Goal: Complete application form

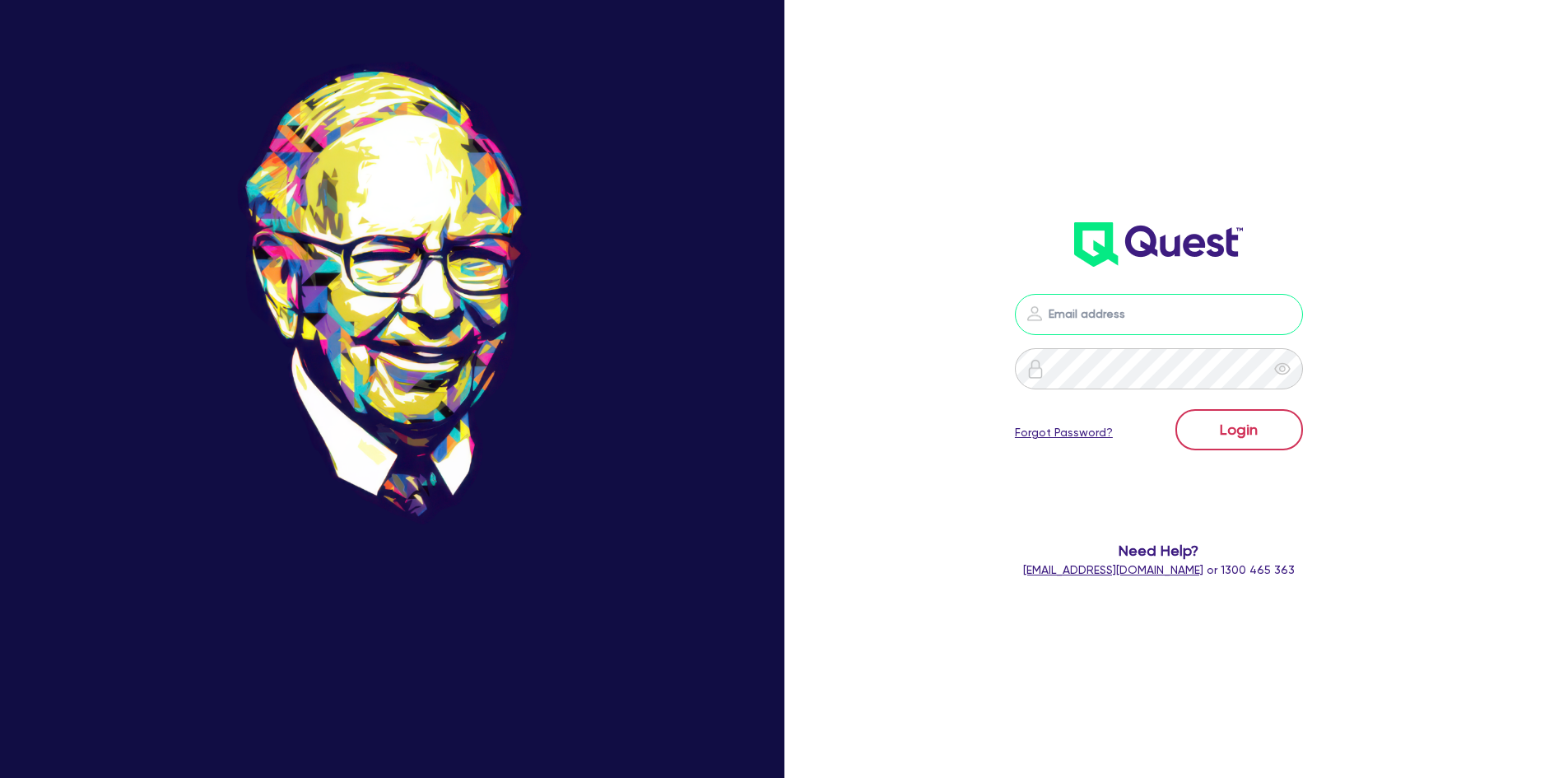
type input "[PERSON_NAME][EMAIL_ADDRESS][DOMAIN_NAME]"
click at [1227, 428] on button "Login" at bounding box center [1240, 429] width 128 height 41
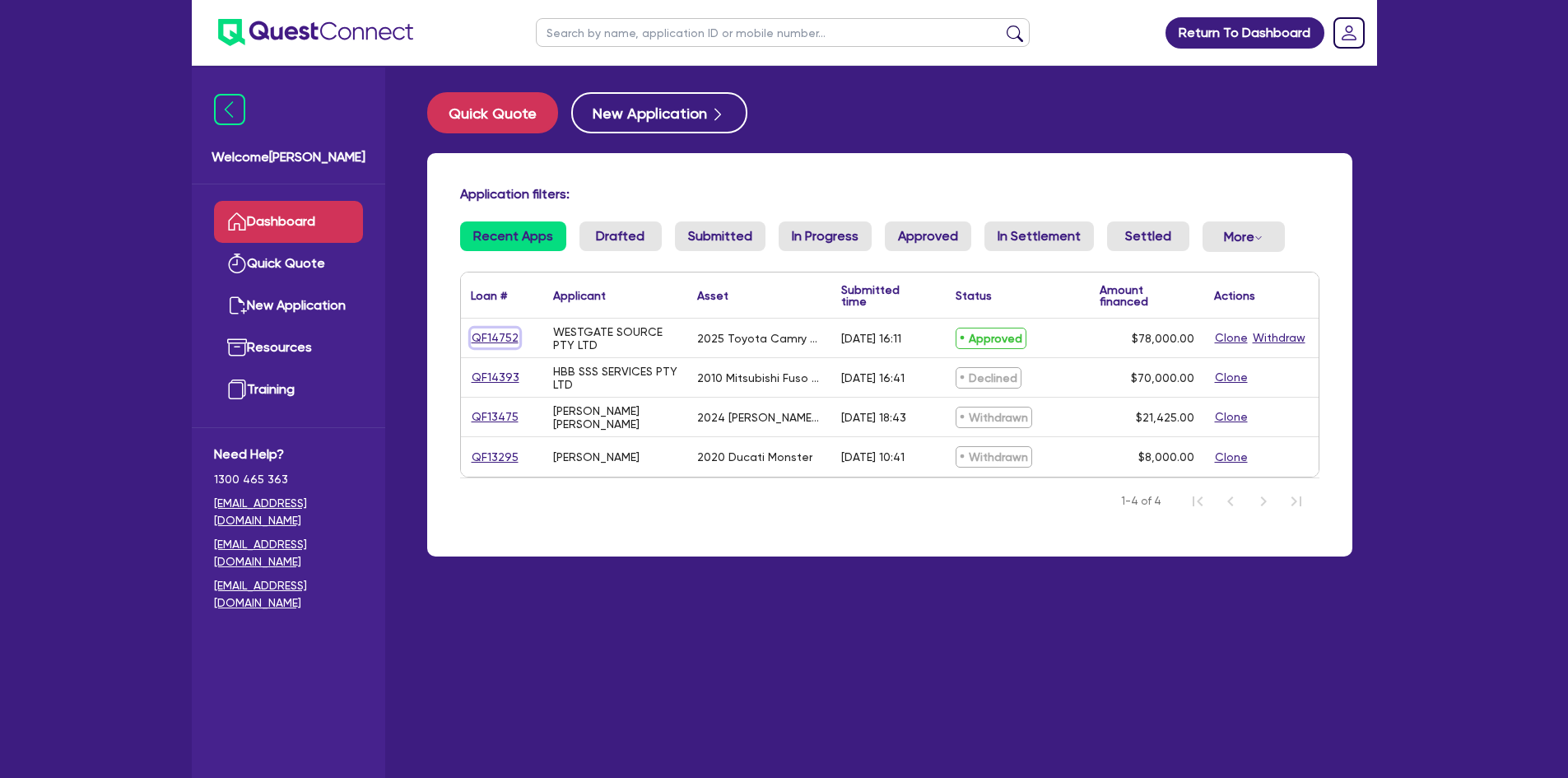
click at [511, 341] on link "QF14752" at bounding box center [494, 338] width 48 height 19
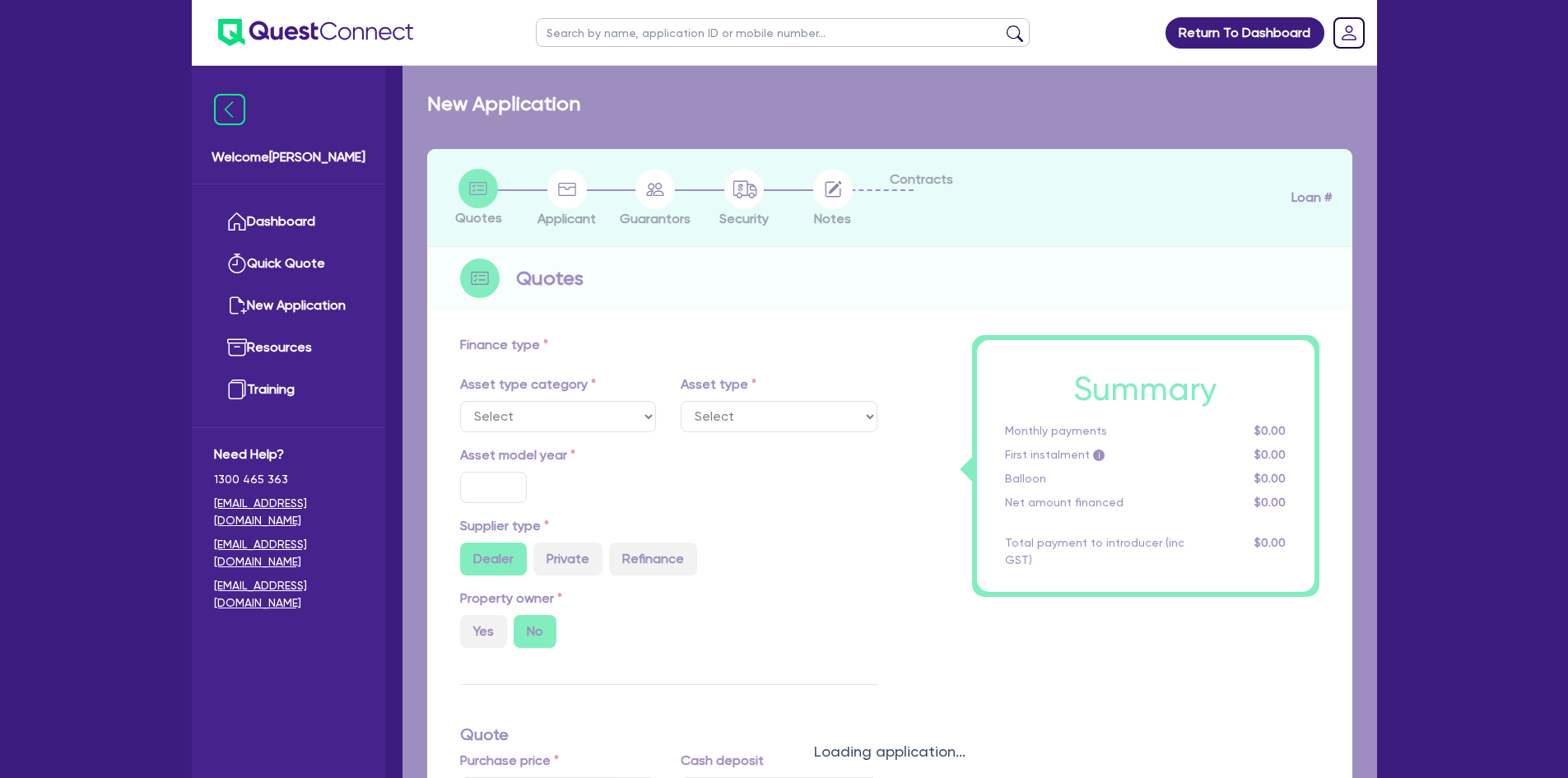
select select "CARS_AND_LIGHT_TRUCKS"
type input "2025"
radio input "true"
type input "82,500"
type input "4,500"
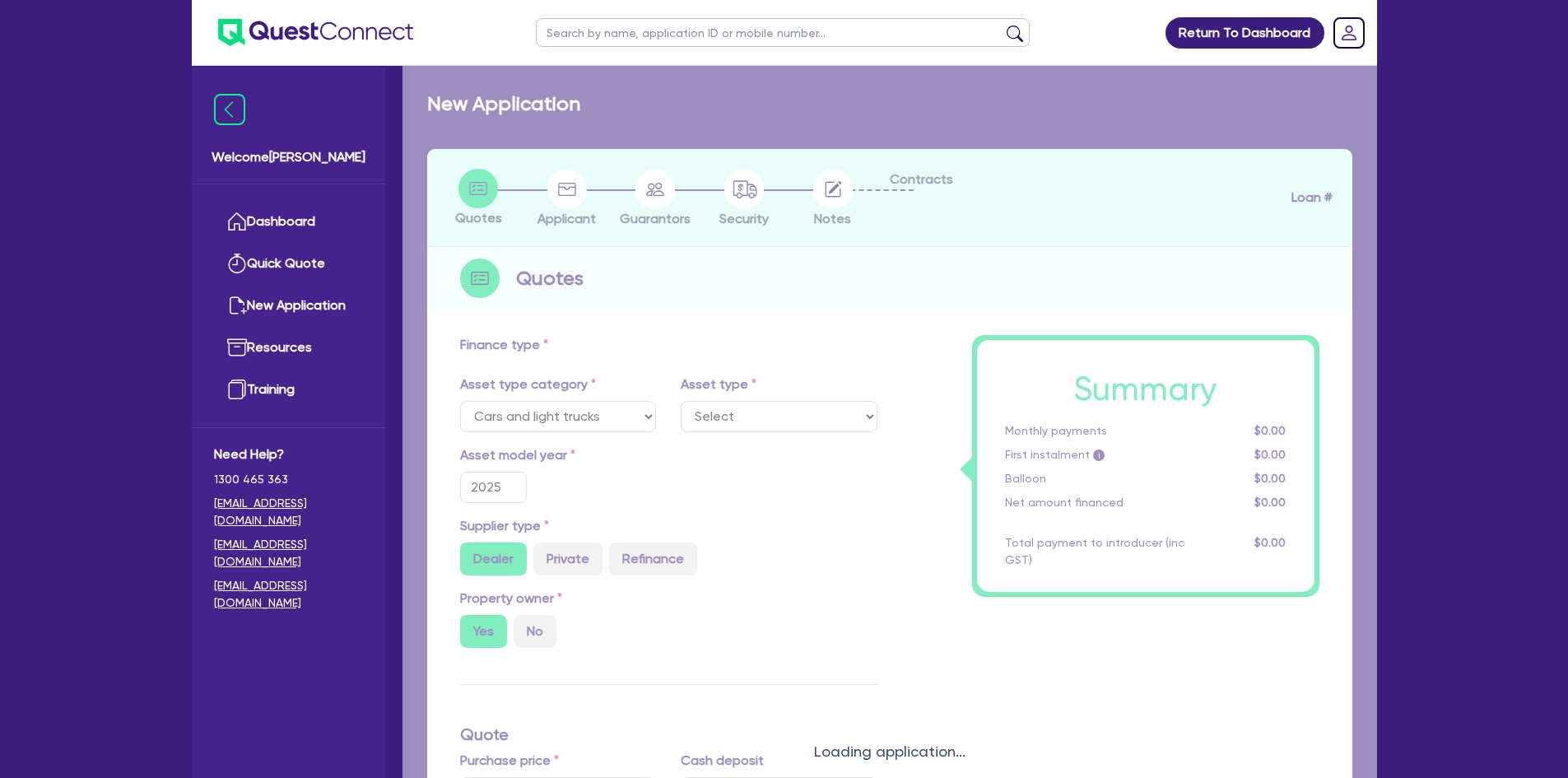
type input "30"
type input "24,750"
type input "7"
type input "5,460"
type input "17.95"
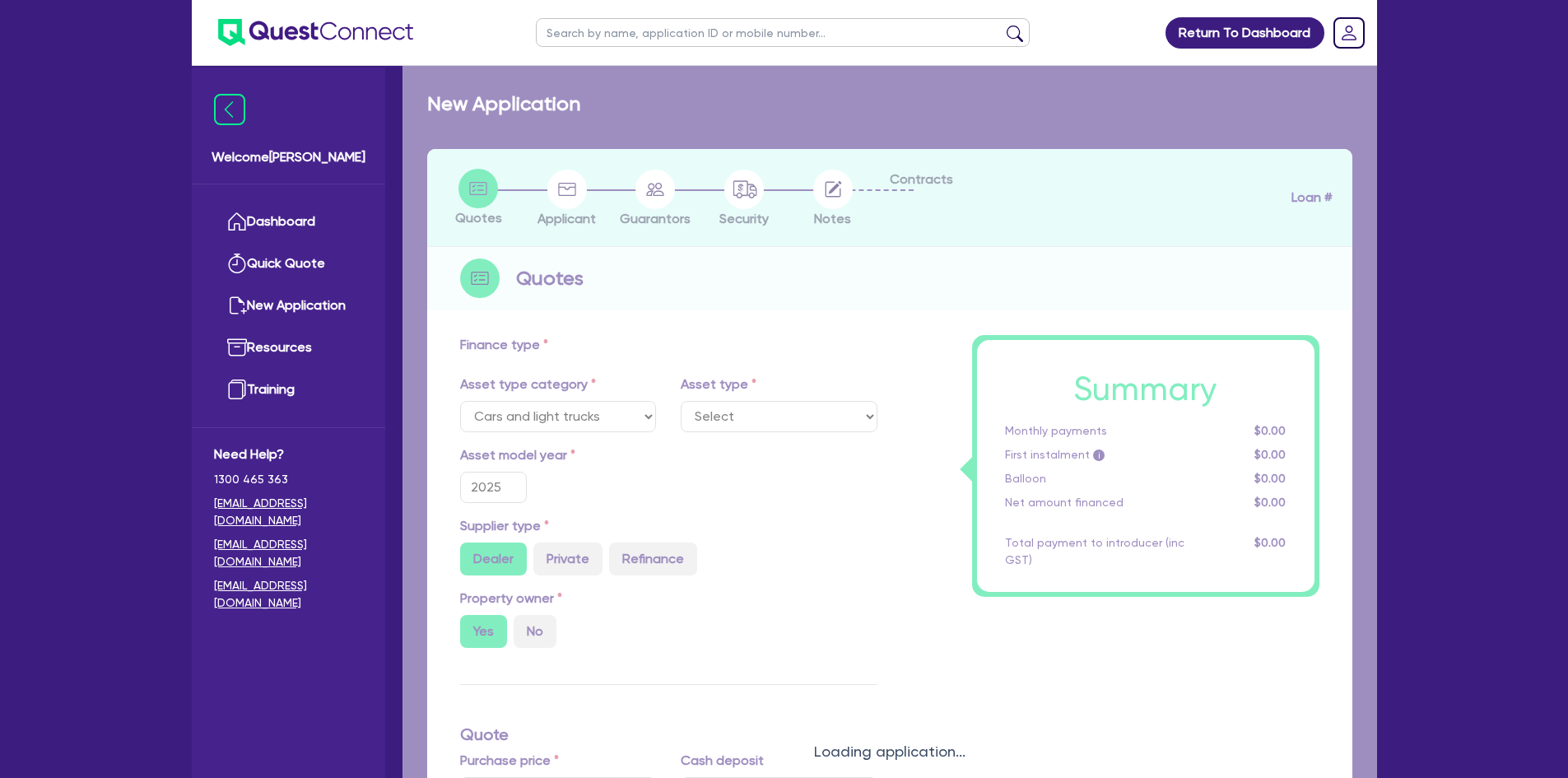
type input "1,100"
select select "PASSENGER_VEHICLES"
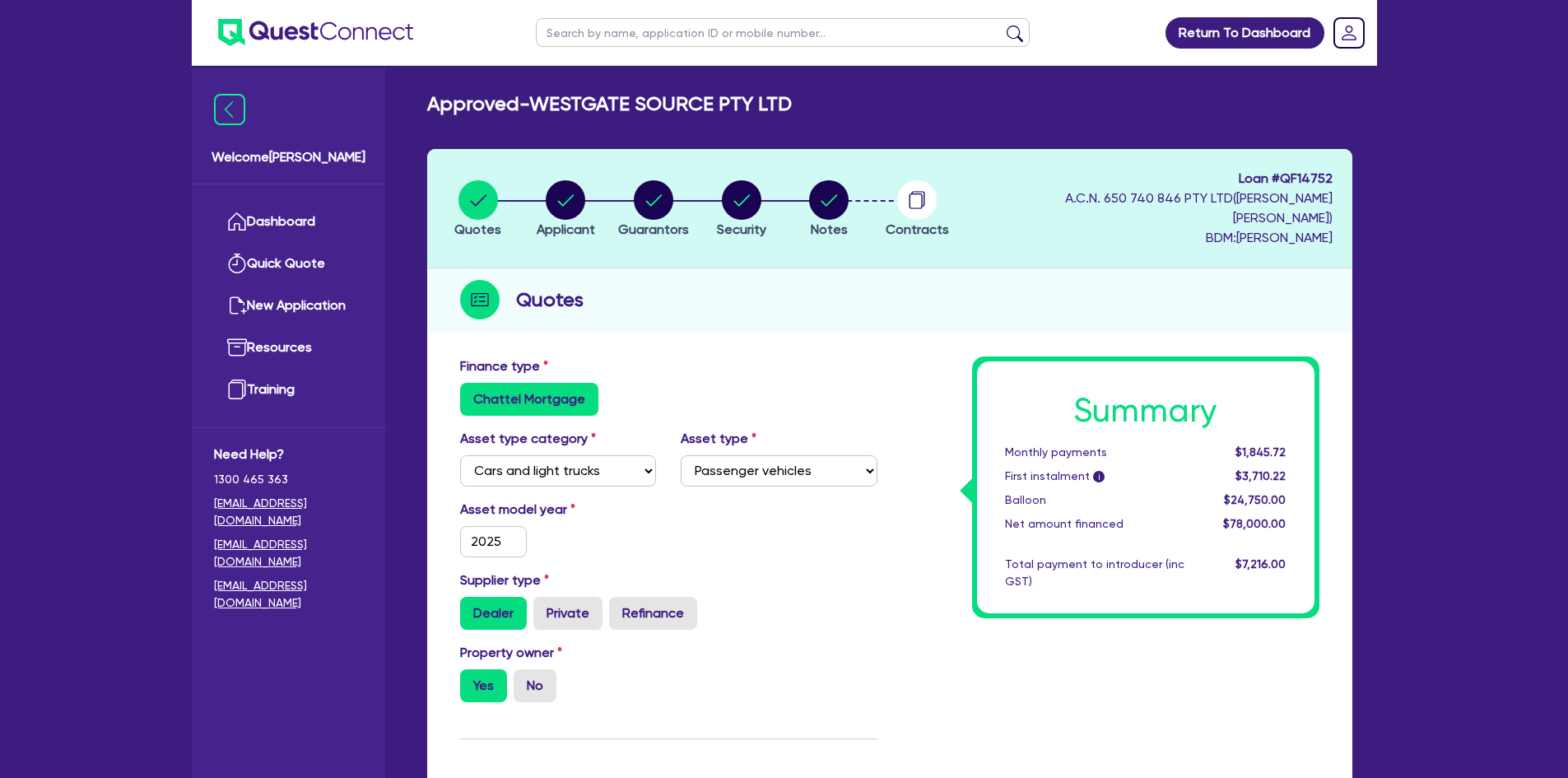
drag, startPoint x: 533, startPoint y: 177, endPoint x: 544, endPoint y: 180, distance: 11.4
click at [533, 180] on li "Applicant" at bounding box center [566, 209] width 88 height 58
click at [562, 185] on circle "button" at bounding box center [565, 200] width 39 height 39
select select "COMPANY"
select select "RENTAL_REAL_ESTATE"
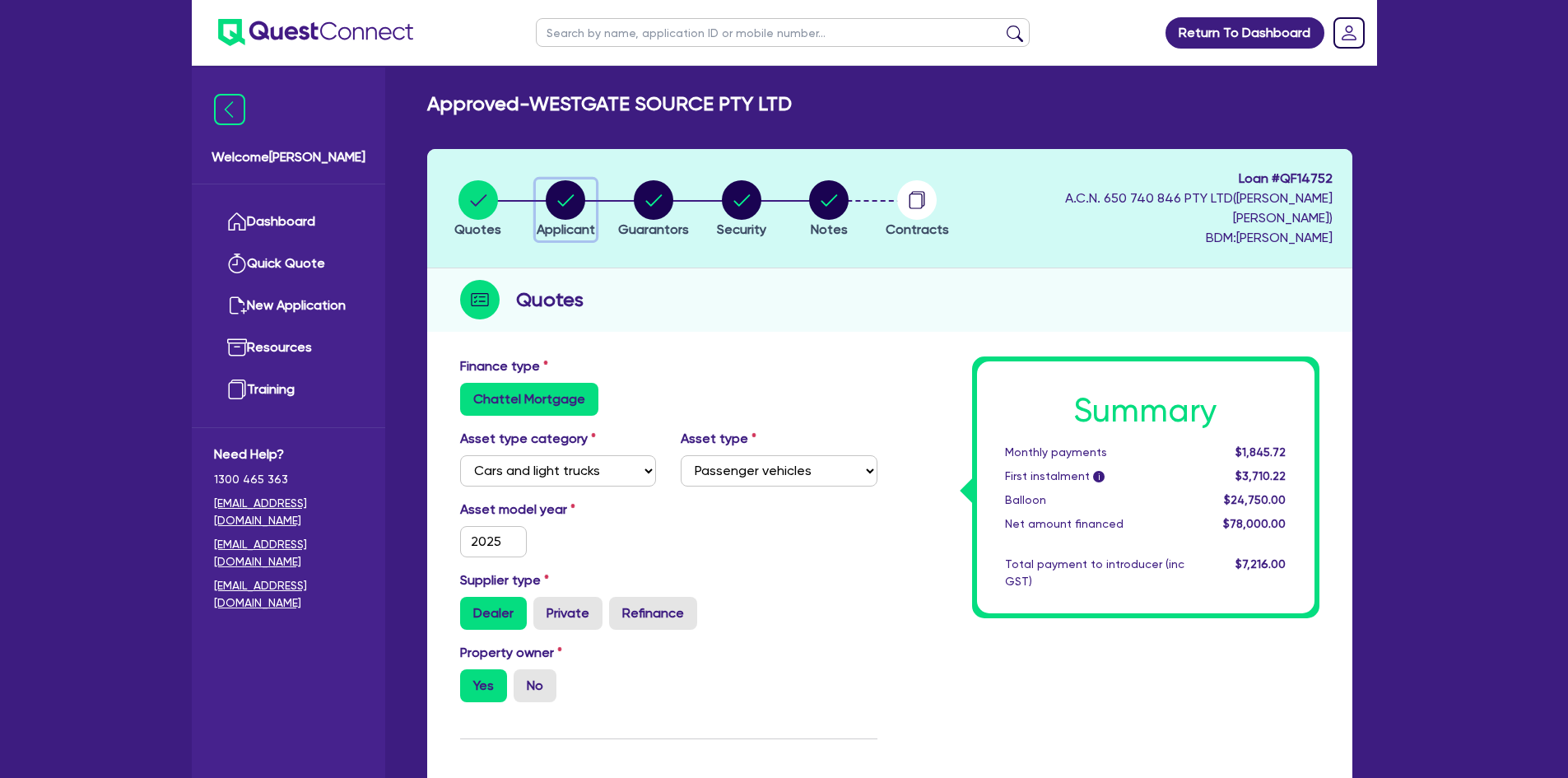
select select "MOTOR_VEHICLES"
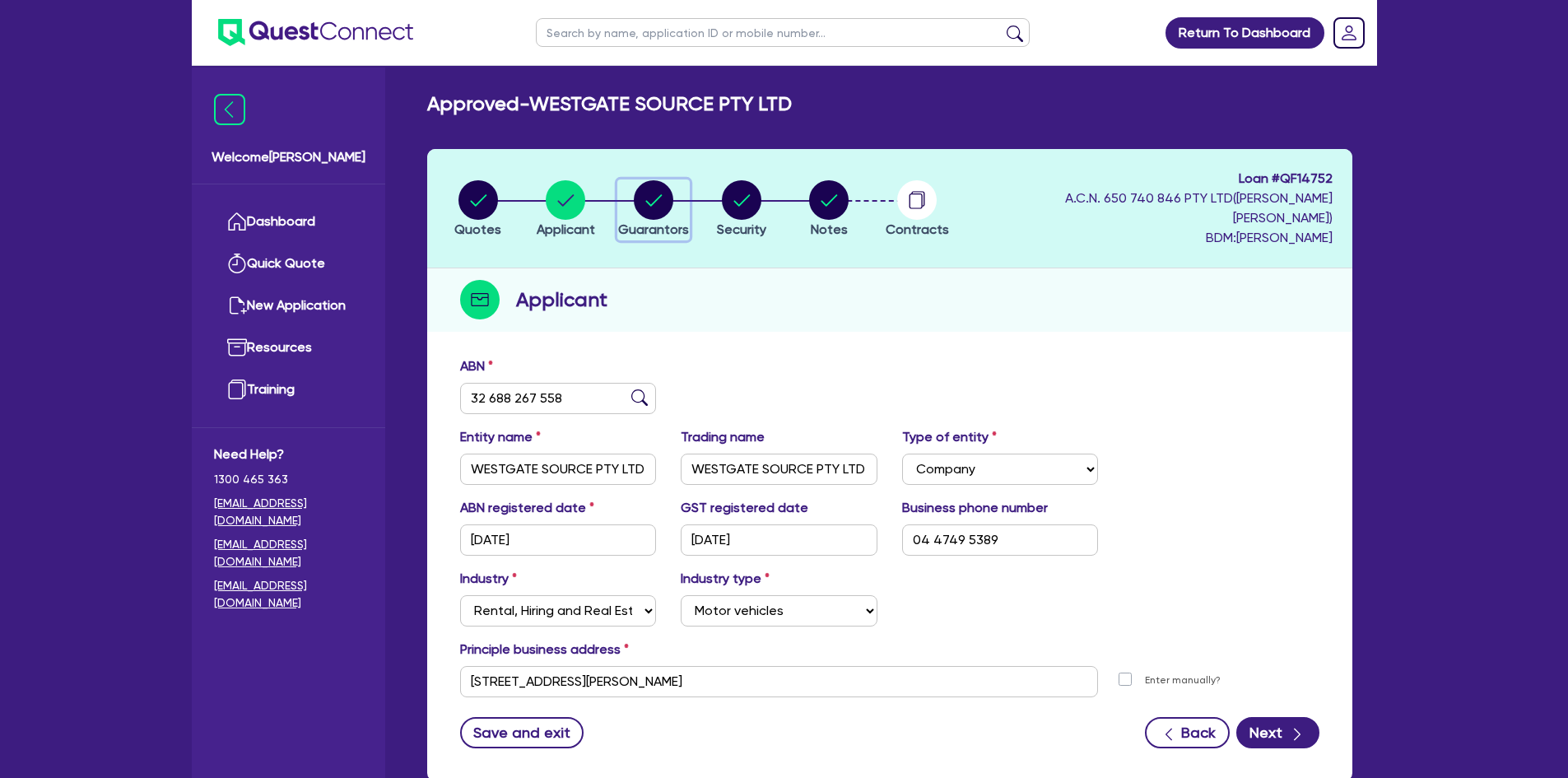
click at [653, 194] on icon "button" at bounding box center [654, 200] width 17 height 11
select select "MR"
select select "VIC"
select select "SINGLE"
select select "CASH"
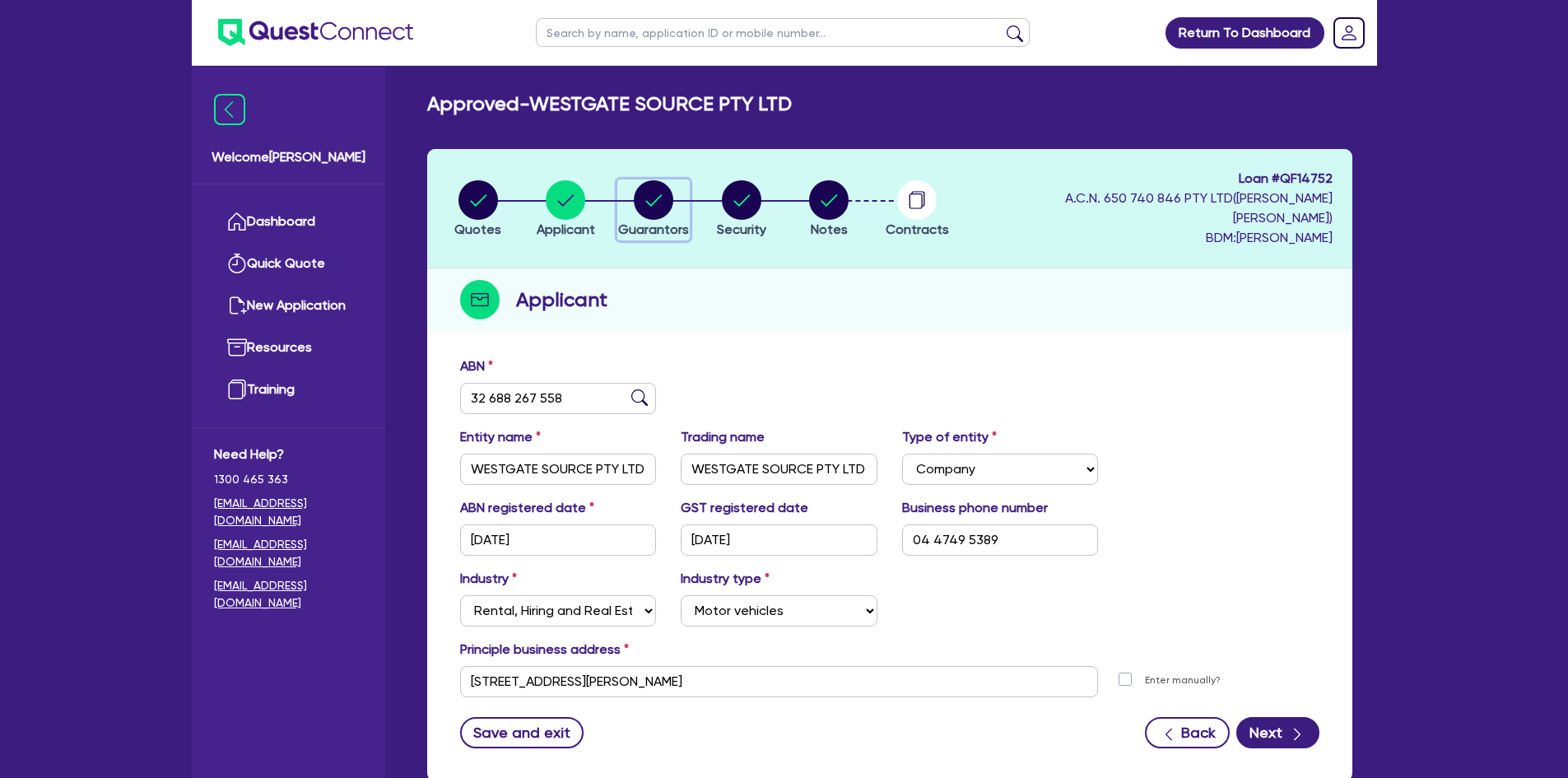
select select "PROPERTY"
select select "VEHICLE"
select select "MORTGAGE"
select select "VEHICLE_LOAN"
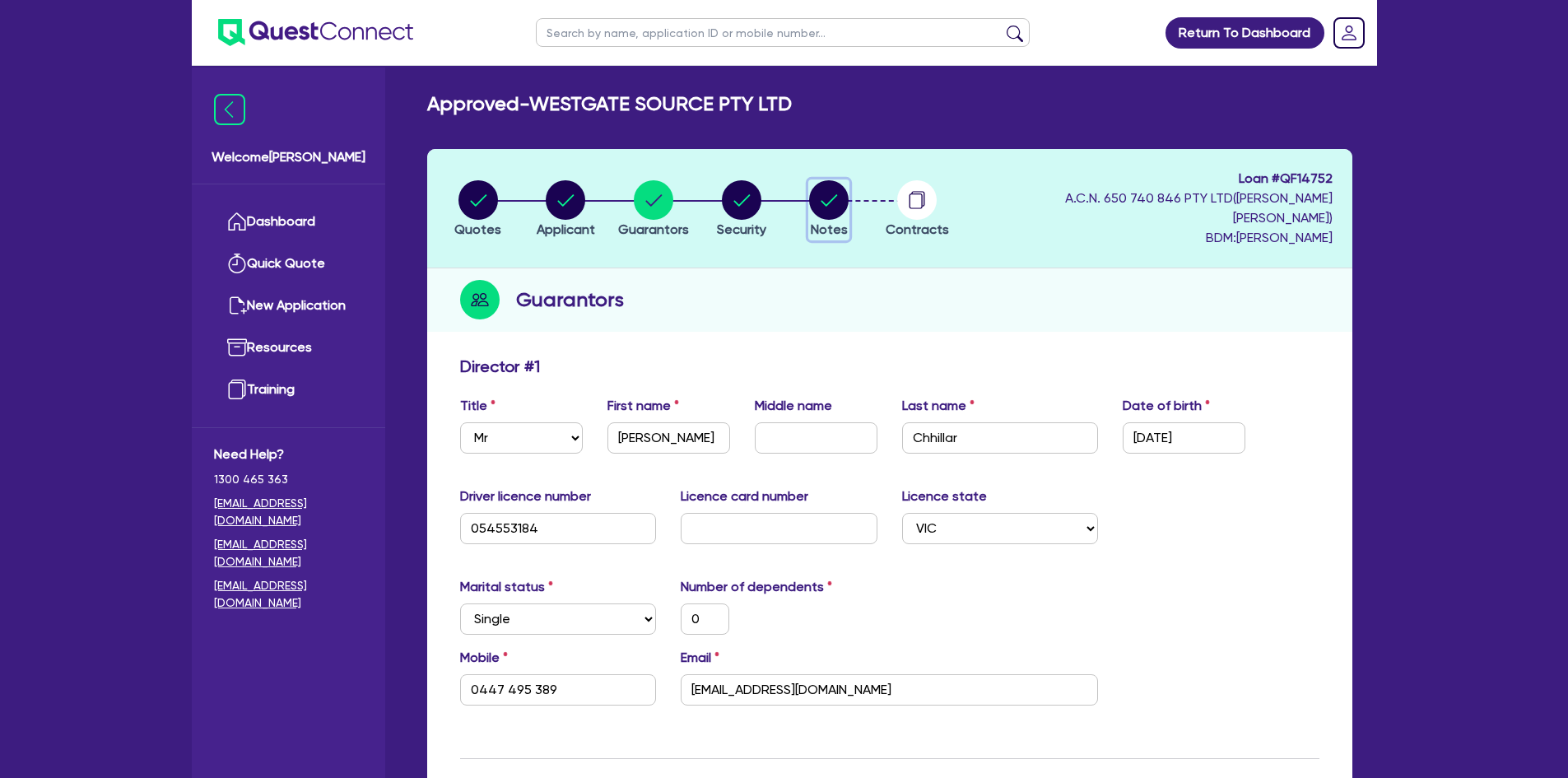
click at [844, 202] on circle "button" at bounding box center [829, 200] width 39 height 39
select select "Quest Finance - Own Book"
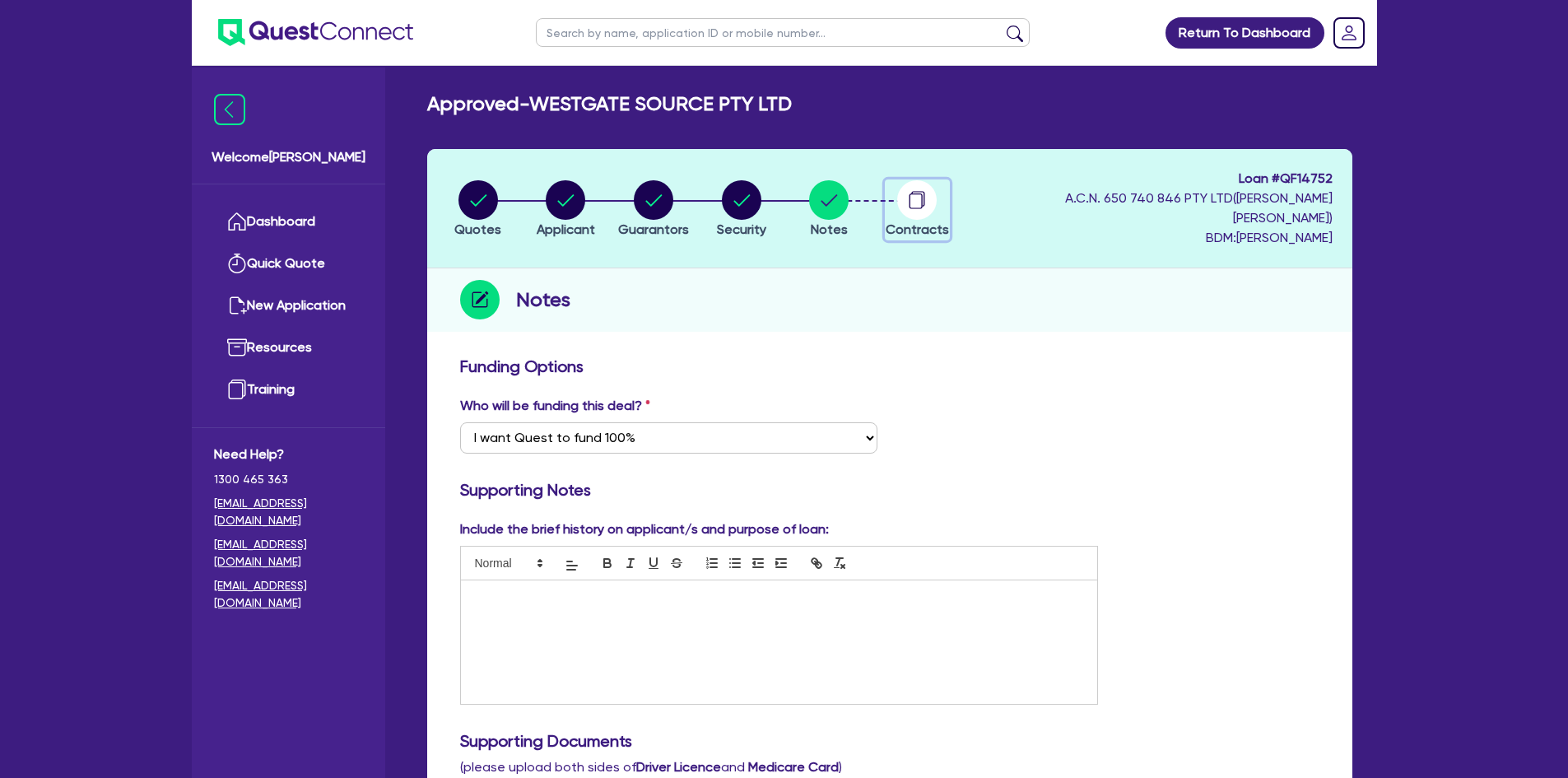
click at [918, 194] on circle "button" at bounding box center [916, 200] width 39 height 39
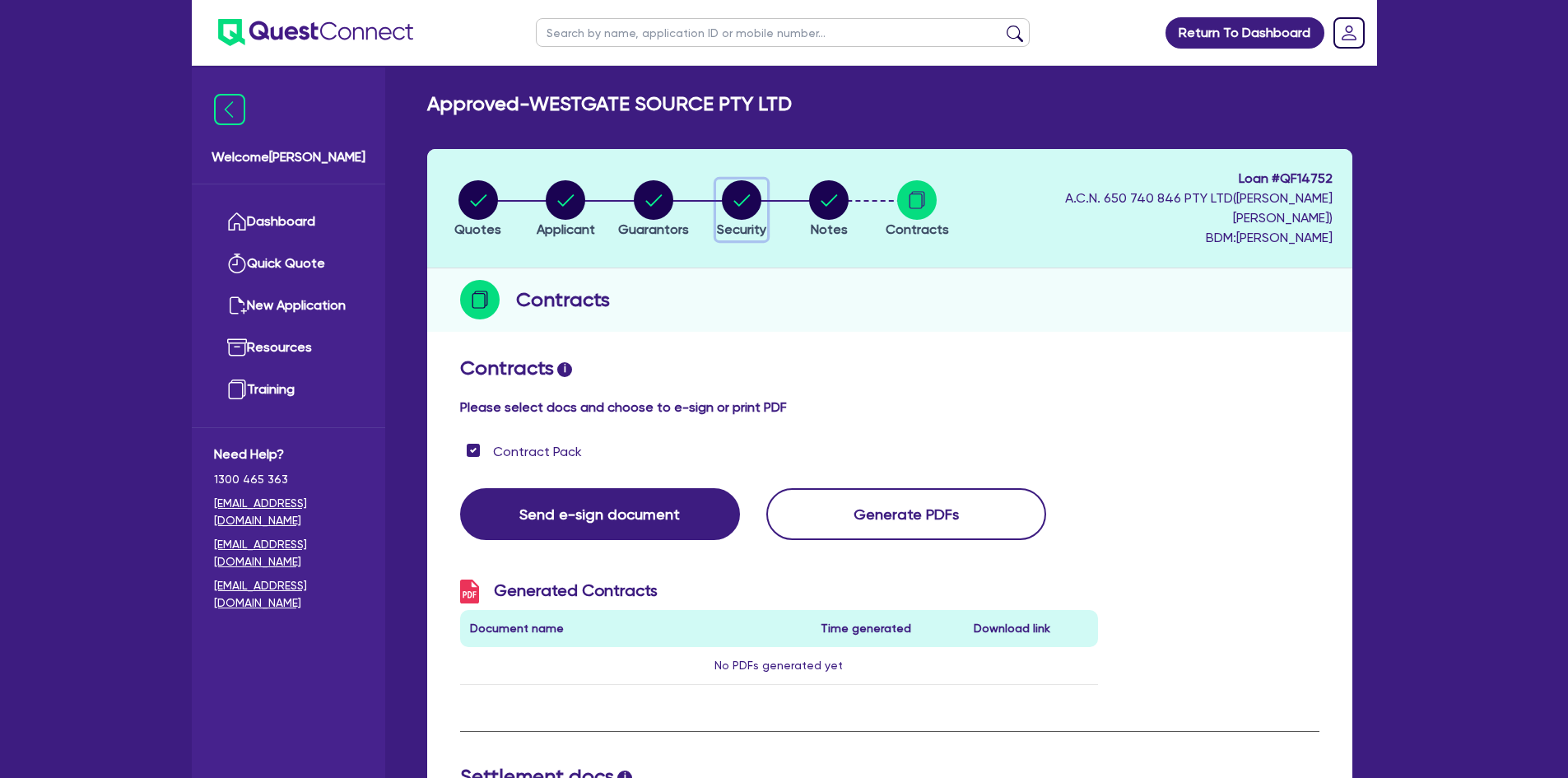
click at [756, 191] on circle "button" at bounding box center [741, 200] width 39 height 39
select select "CARS_AND_LIGHT_TRUCKS"
select select "PASSENGER_VEHICLES"
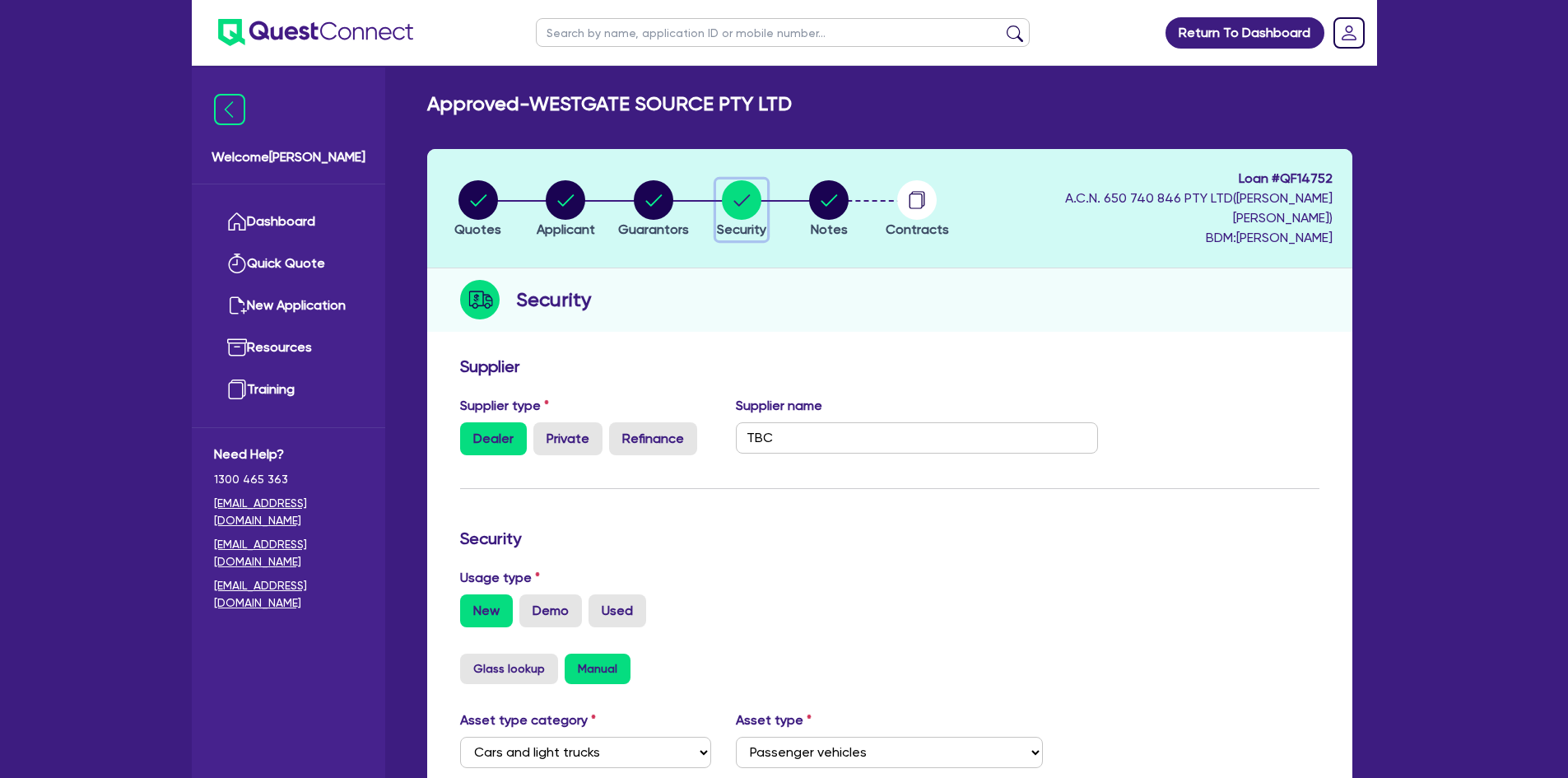
scroll to position [220, 0]
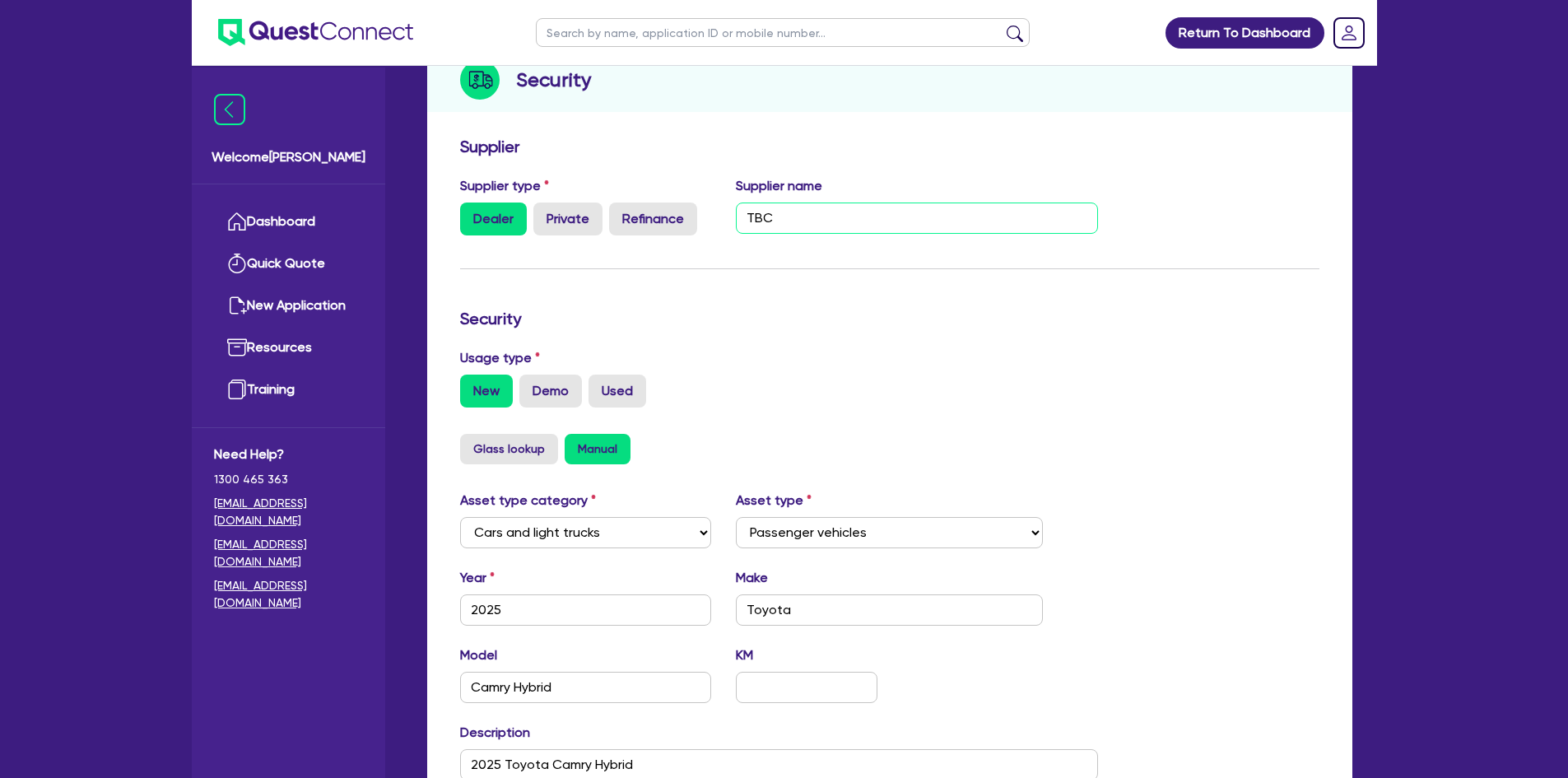
click at [770, 202] on input "TBC" at bounding box center [916, 218] width 362 height 32
click at [734, 285] on form "Supplier Supplier type Dealer Private Refinance Supplier name TBC Security Usag…" at bounding box center [889, 529] width 859 height 785
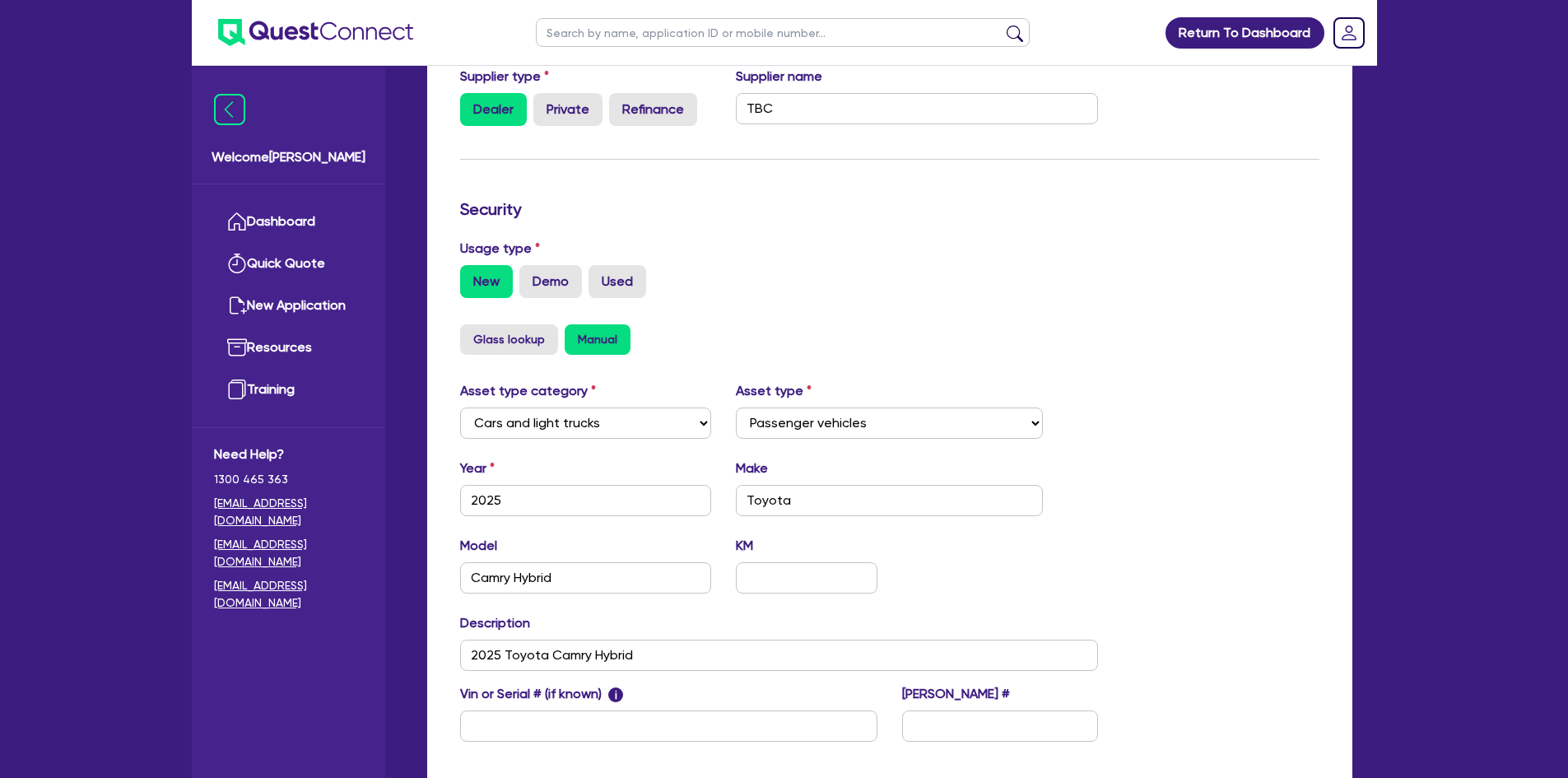
scroll to position [439, 0]
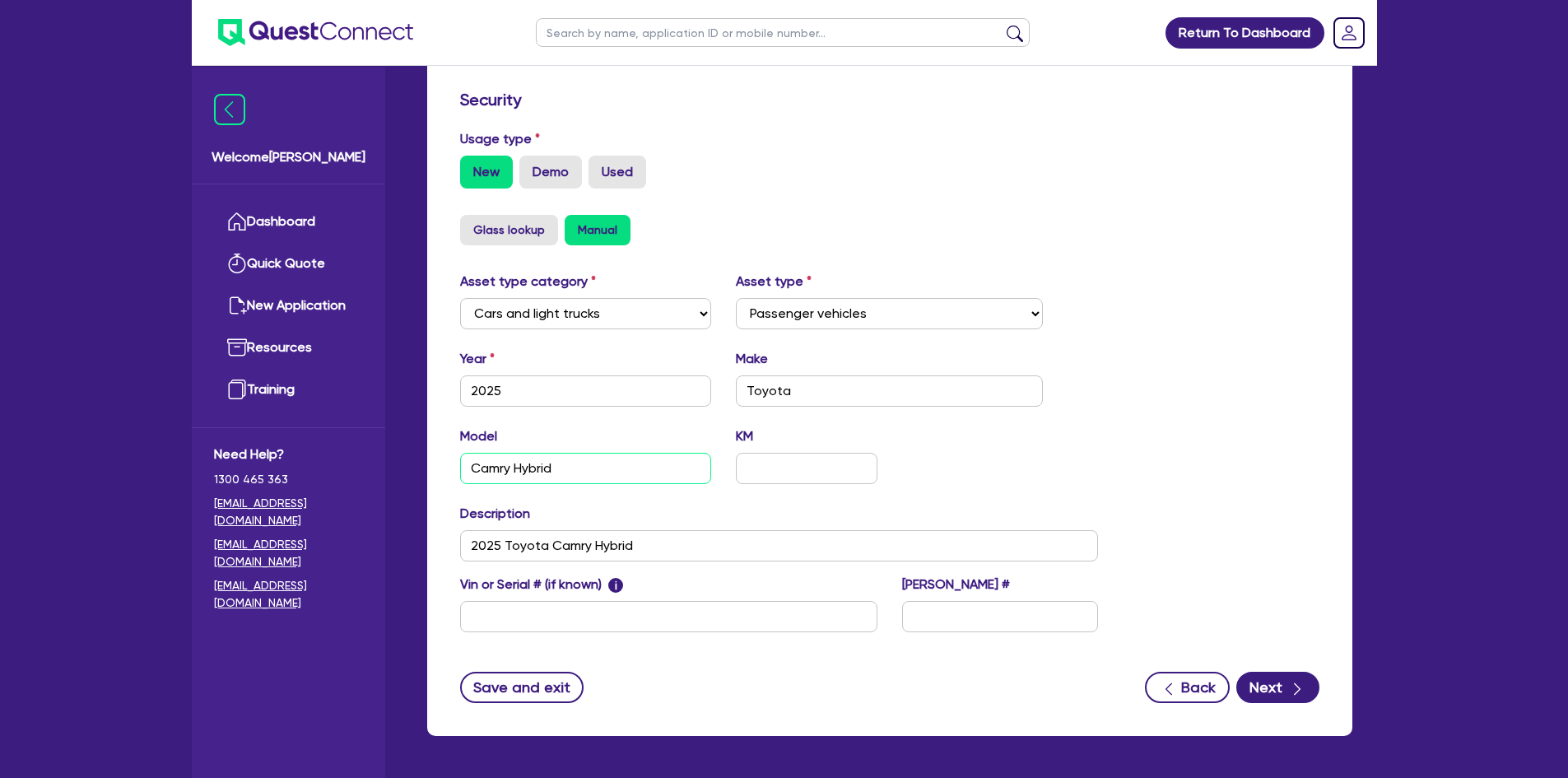
click at [590, 459] on input "Camry Hybrid" at bounding box center [586, 469] width 252 height 32
click at [773, 376] on input "Toyota" at bounding box center [889, 391] width 307 height 32
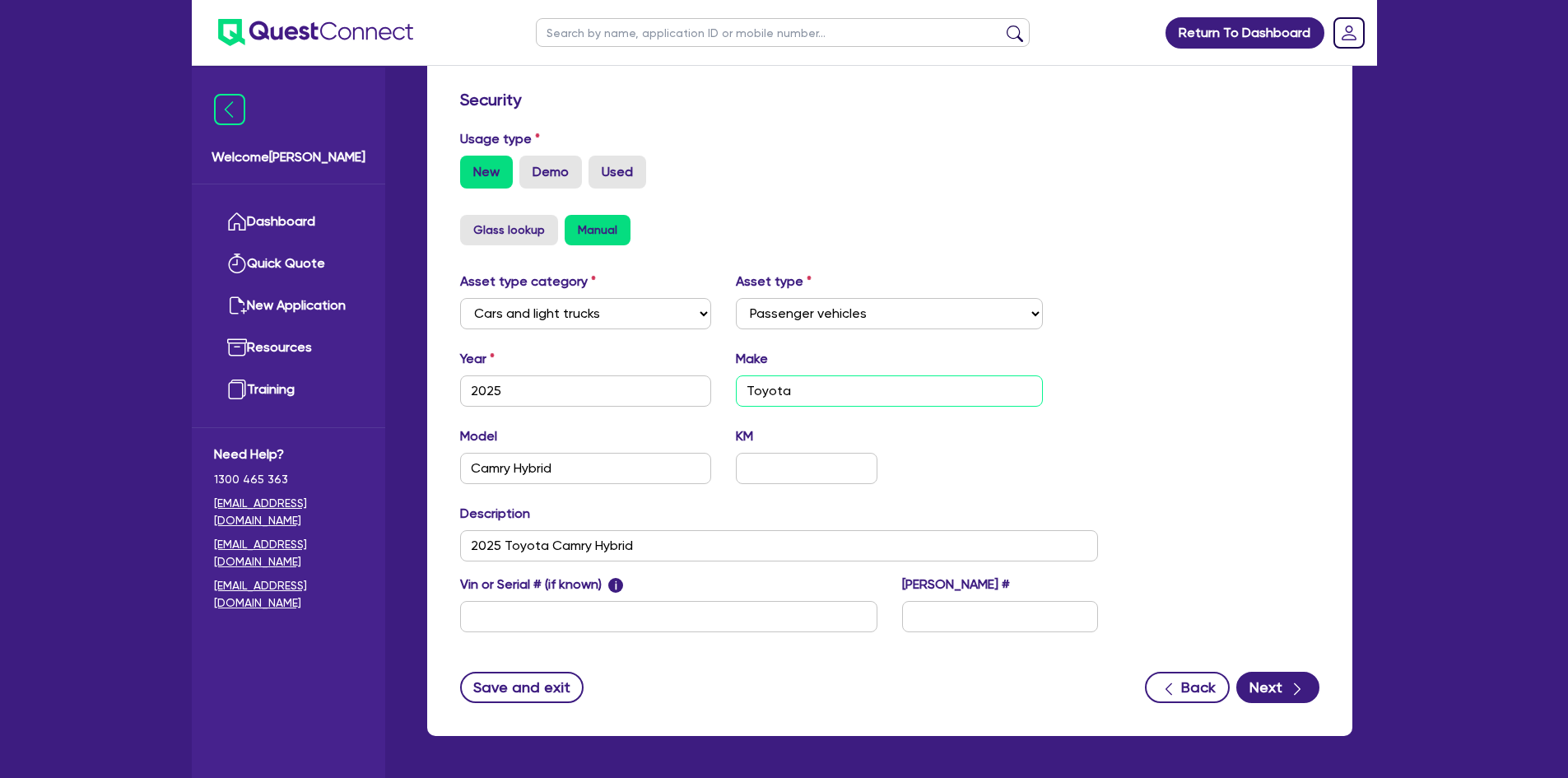
paste input "2025 Haval Jolion Luxury"
click at [573, 302] on select "Select Cars and light trucks Primary assets Secondary assets Tertiary assets" at bounding box center [586, 314] width 252 height 32
click at [752, 298] on select "Select Passenger vehicles Vans and utes Light trucks up to 4.5 tonne" at bounding box center [889, 314] width 307 height 32
click at [926, 218] on div "Glass lookup Manual" at bounding box center [889, 230] width 859 height 31
click at [864, 375] on input "2025 Haval Jolion Luxury" at bounding box center [889, 391] width 307 height 32
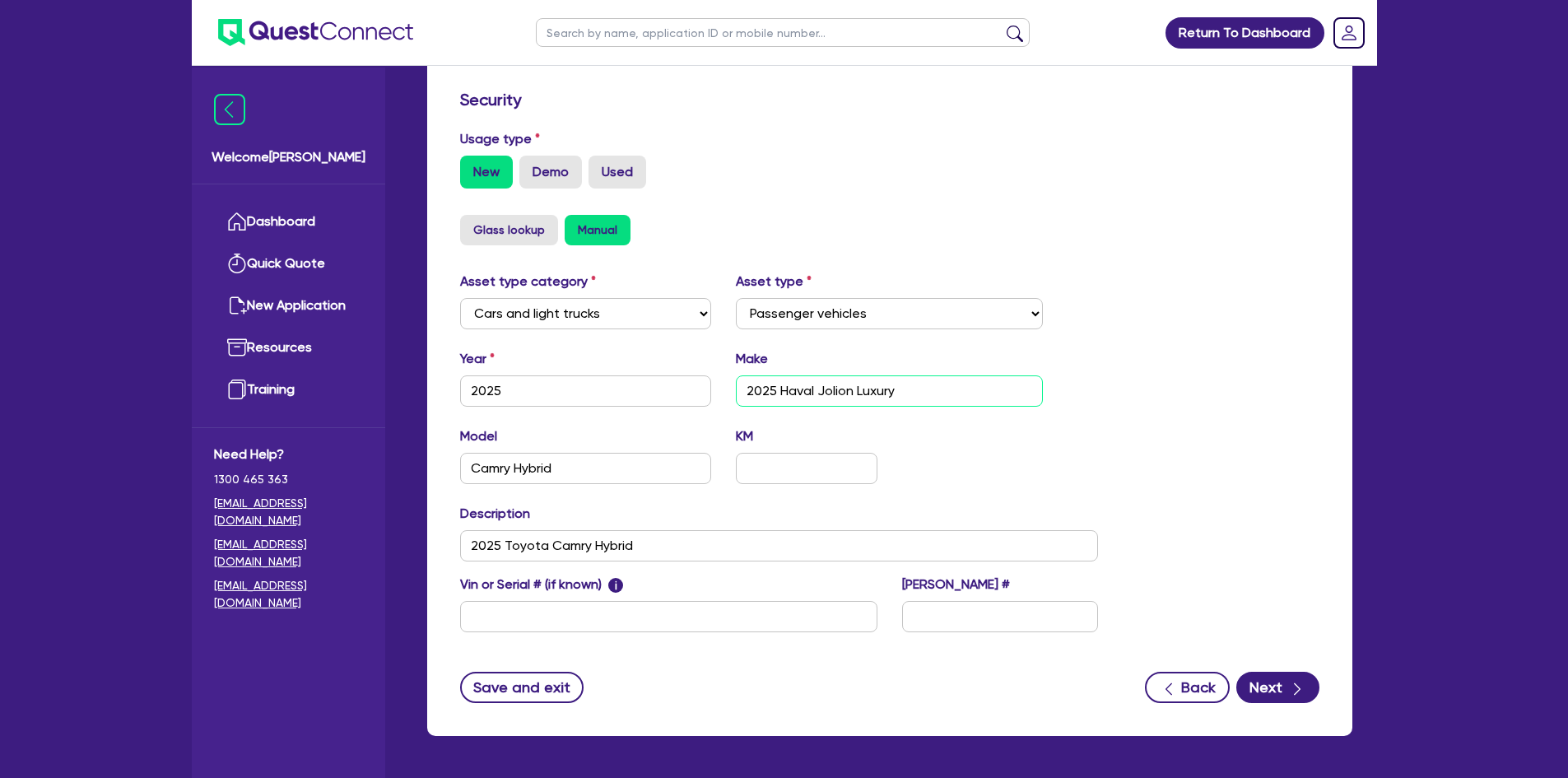
click at [864, 375] on input "2025 Haval Jolion Luxury" at bounding box center [889, 391] width 307 height 32
type input "2025 Haval Jolion"
drag, startPoint x: 587, startPoint y: 445, endPoint x: 402, endPoint y: 442, distance: 185.0
click at [402, 442] on div "Approved - WESTGATE SOURCE PTY LTD Quotes Applicant [GEOGRAPHIC_DATA] Security …" at bounding box center [889, 204] width 975 height 1102
paste input "Luxury"
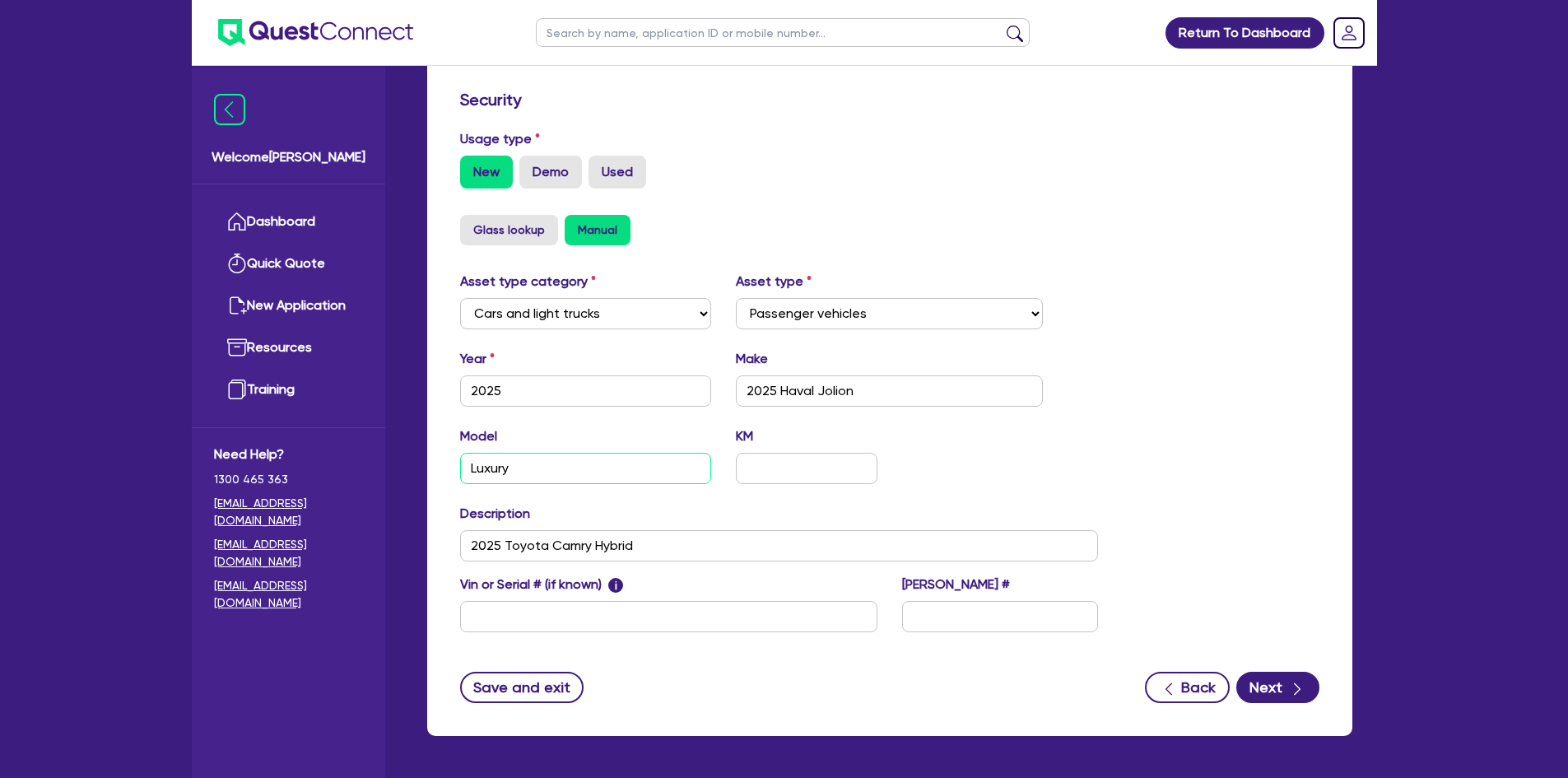
type input "Luxury"
click at [668, 427] on div "Model Luxury" at bounding box center [586, 456] width 277 height 58
click at [599, 603] on input "text" at bounding box center [668, 617] width 417 height 32
paste input "[US_VEHICLE_IDENTIFICATION_NUMBER]"
type input "[US_VEHICLE_IDENTIFICATION_NUMBER]"
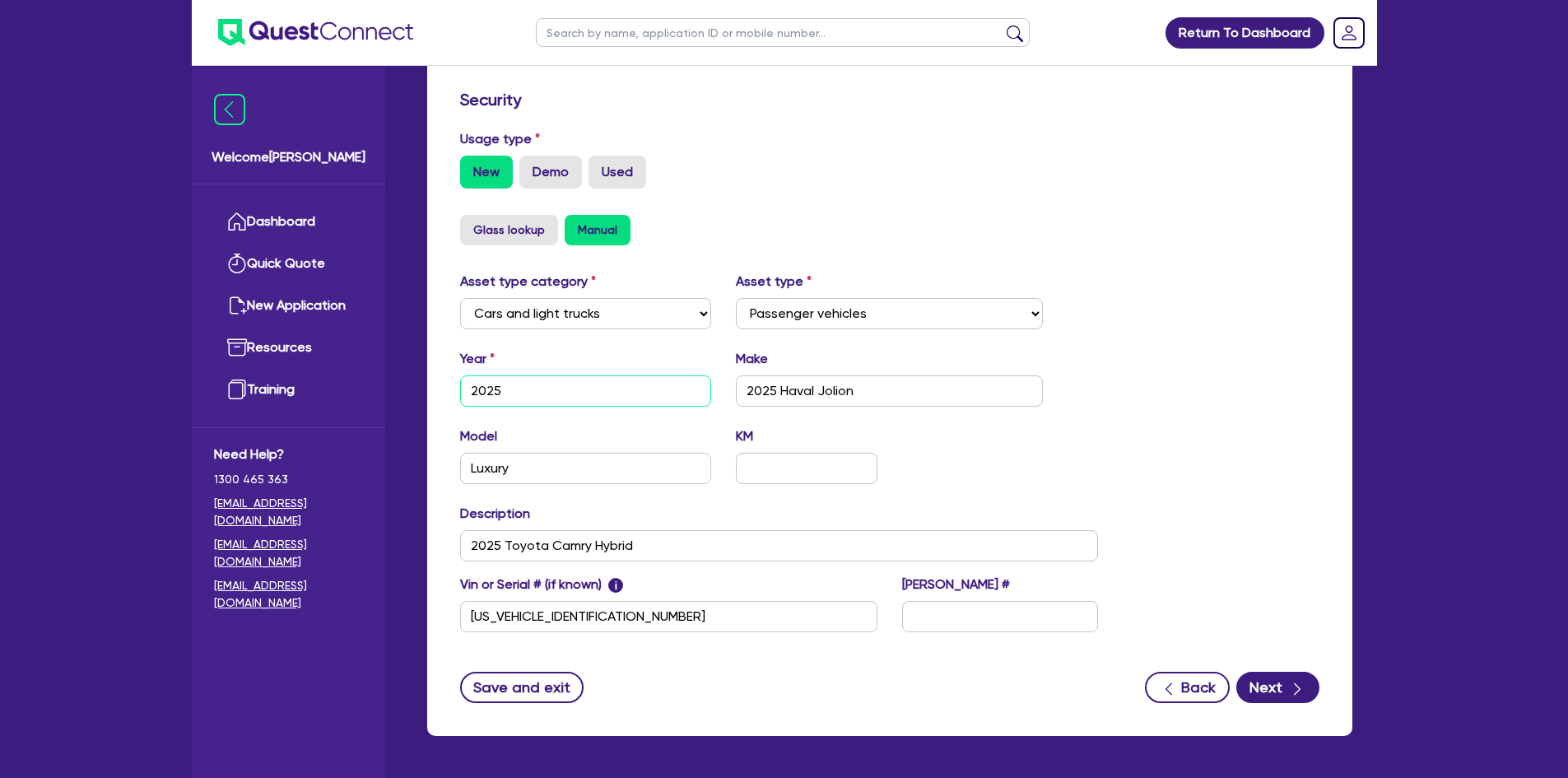
click at [659, 375] on input "2025" at bounding box center [586, 391] width 252 height 32
click at [913, 375] on input "2025 Haval Jolion" at bounding box center [889, 391] width 307 height 32
type input "2025 Haval Jolion"
click at [583, 453] on input "Luxury" at bounding box center [586, 469] width 252 height 32
click at [551, 378] on input "2025" at bounding box center [586, 391] width 252 height 32
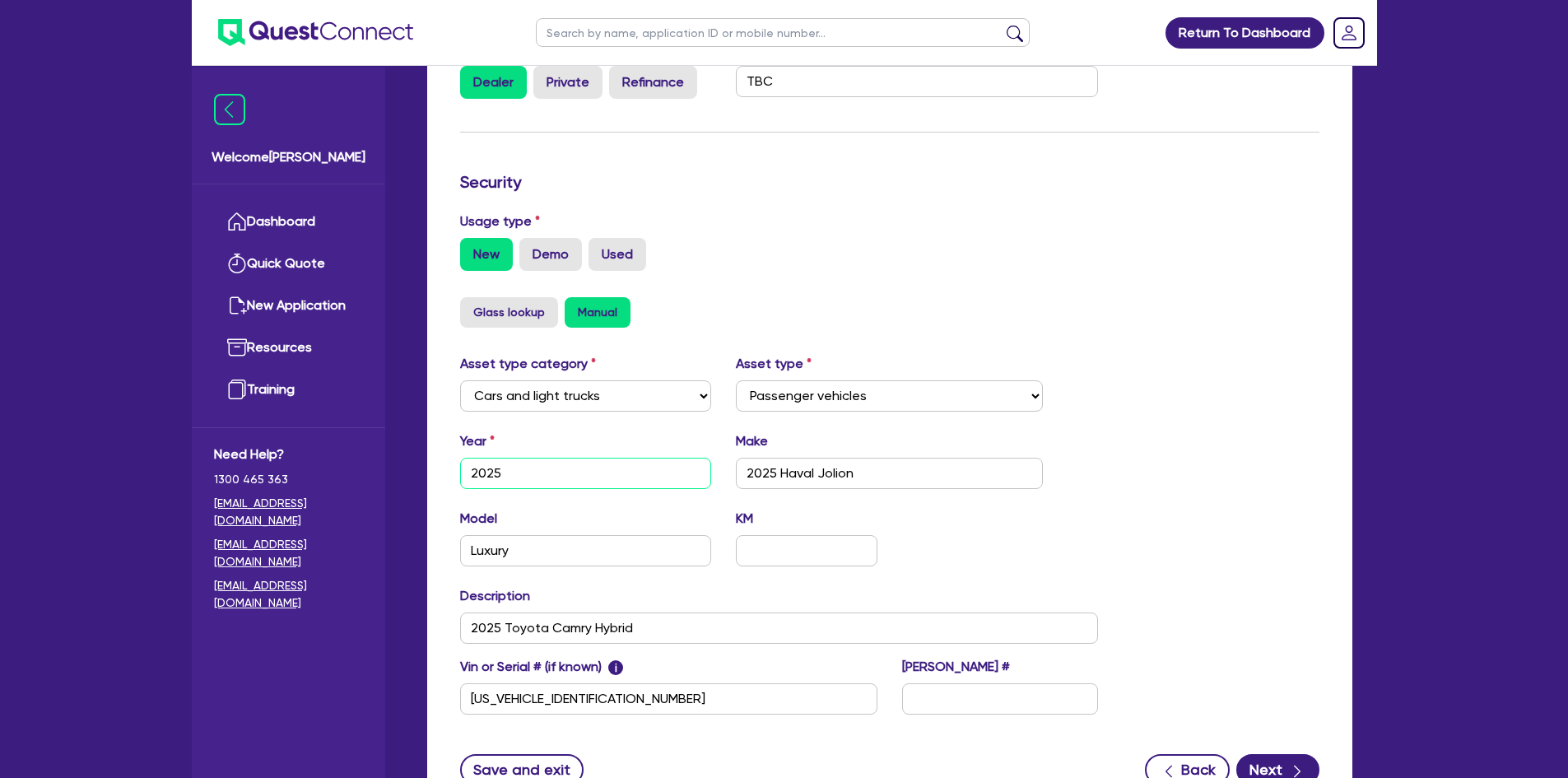
scroll to position [477, 0]
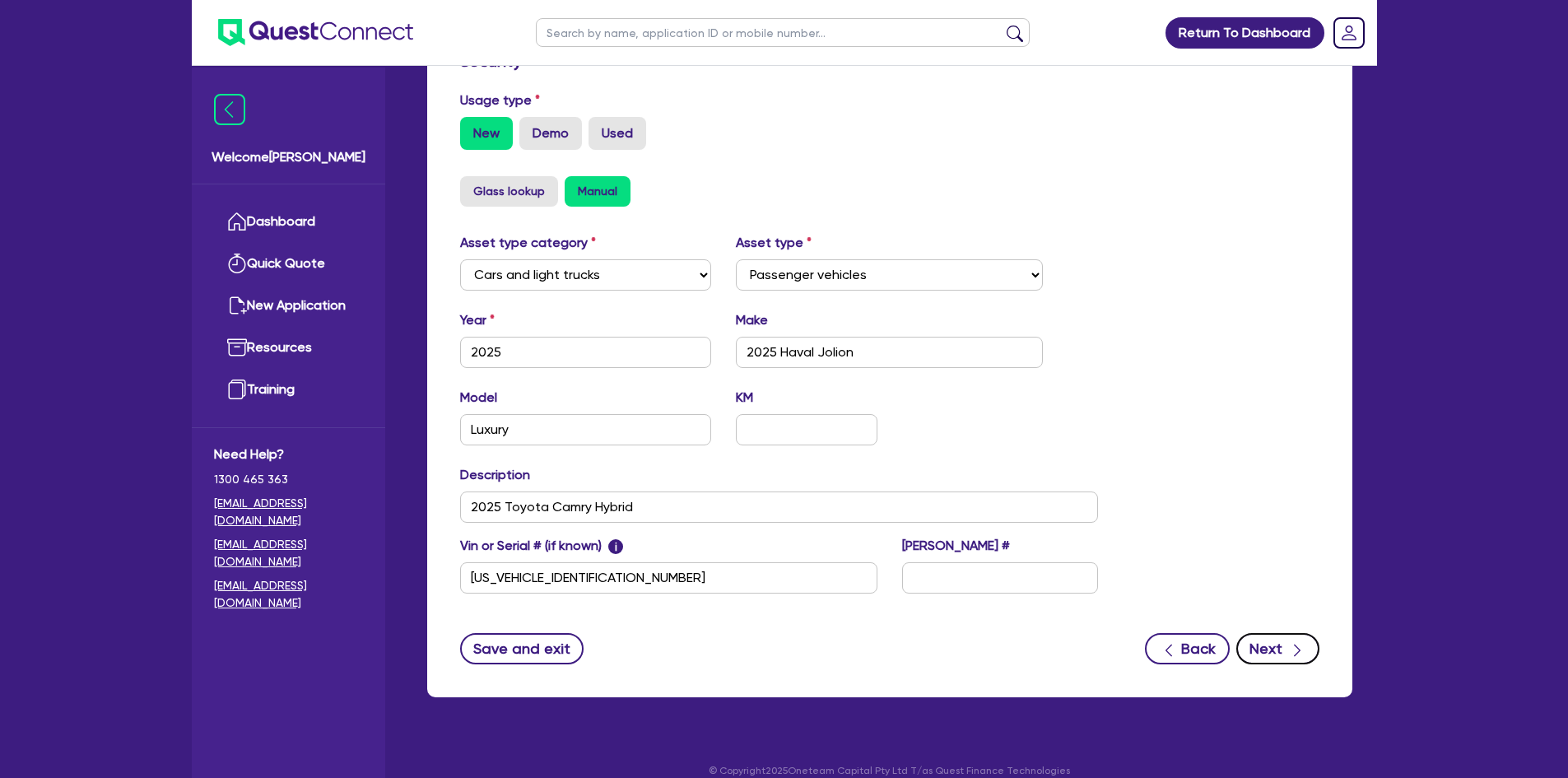
click at [1293, 633] on button "Next" at bounding box center [1277, 649] width 83 height 32
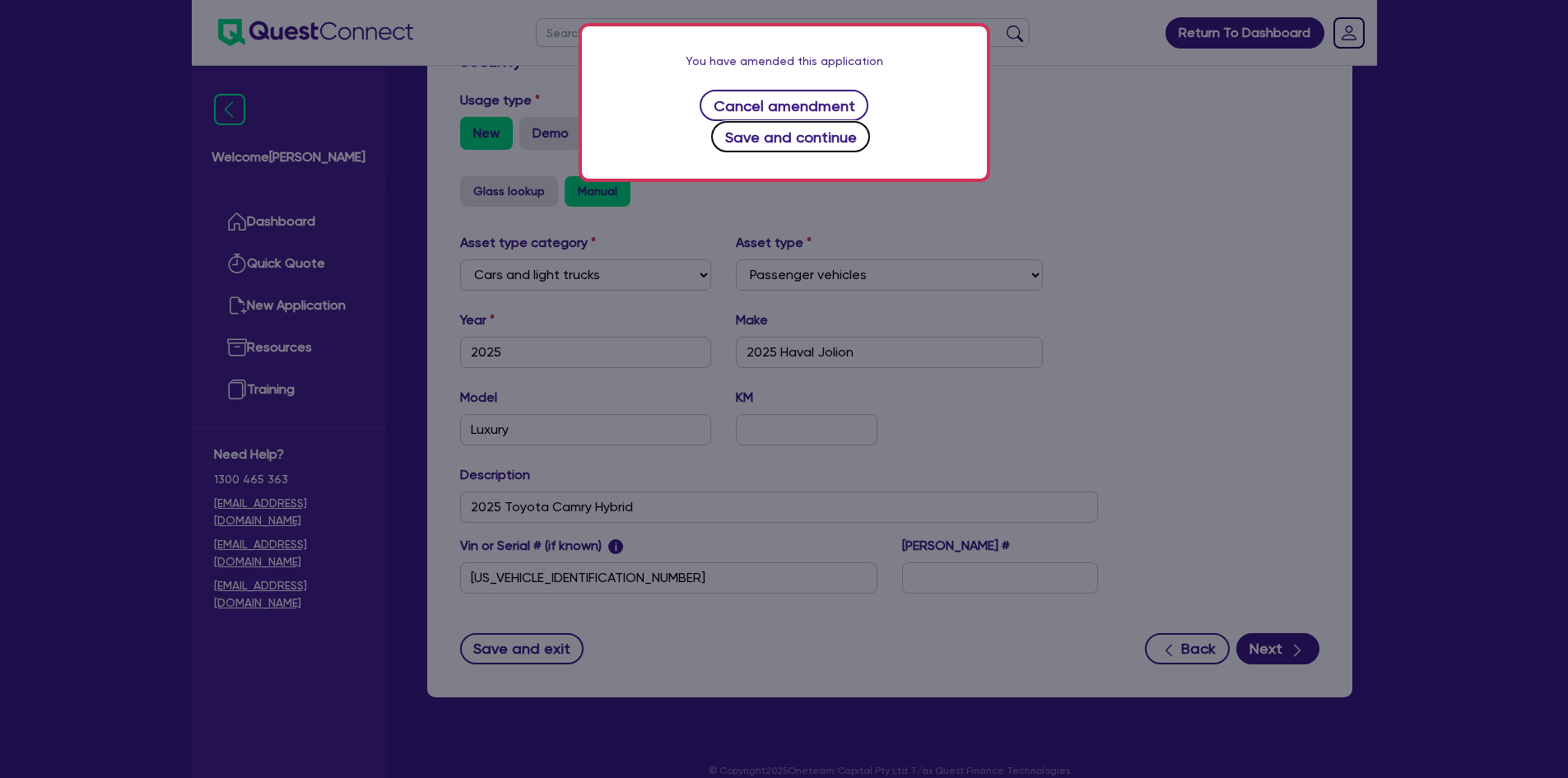
click at [870, 121] on button "Save and continue" at bounding box center [790, 137] width 159 height 32
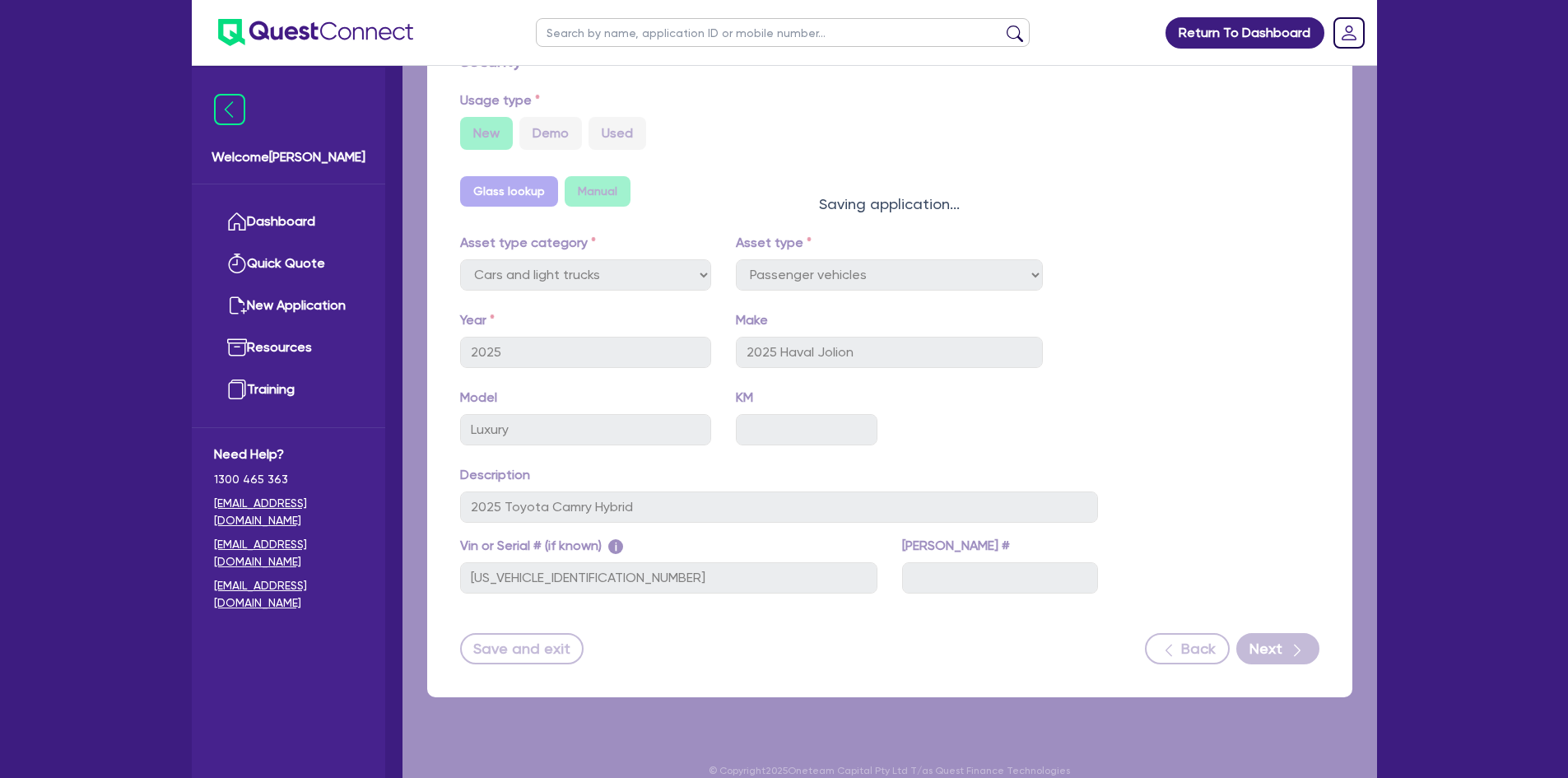
select select "Quest Finance - Own Book"
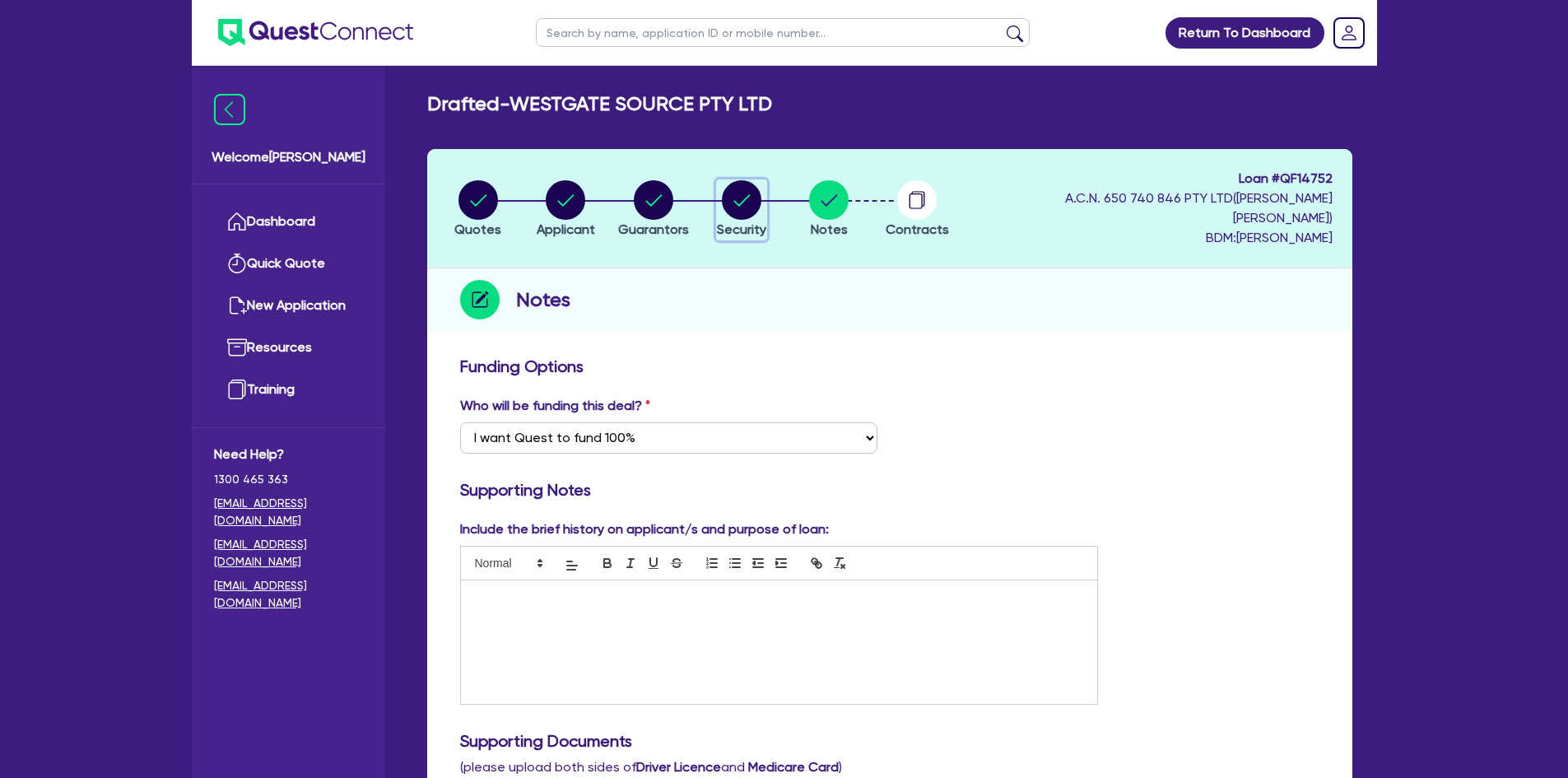
click at [759, 180] on circle "button" at bounding box center [741, 200] width 39 height 39
select select "CARS_AND_LIGHT_TRUCKS"
select select "PASSENGER_VEHICLES"
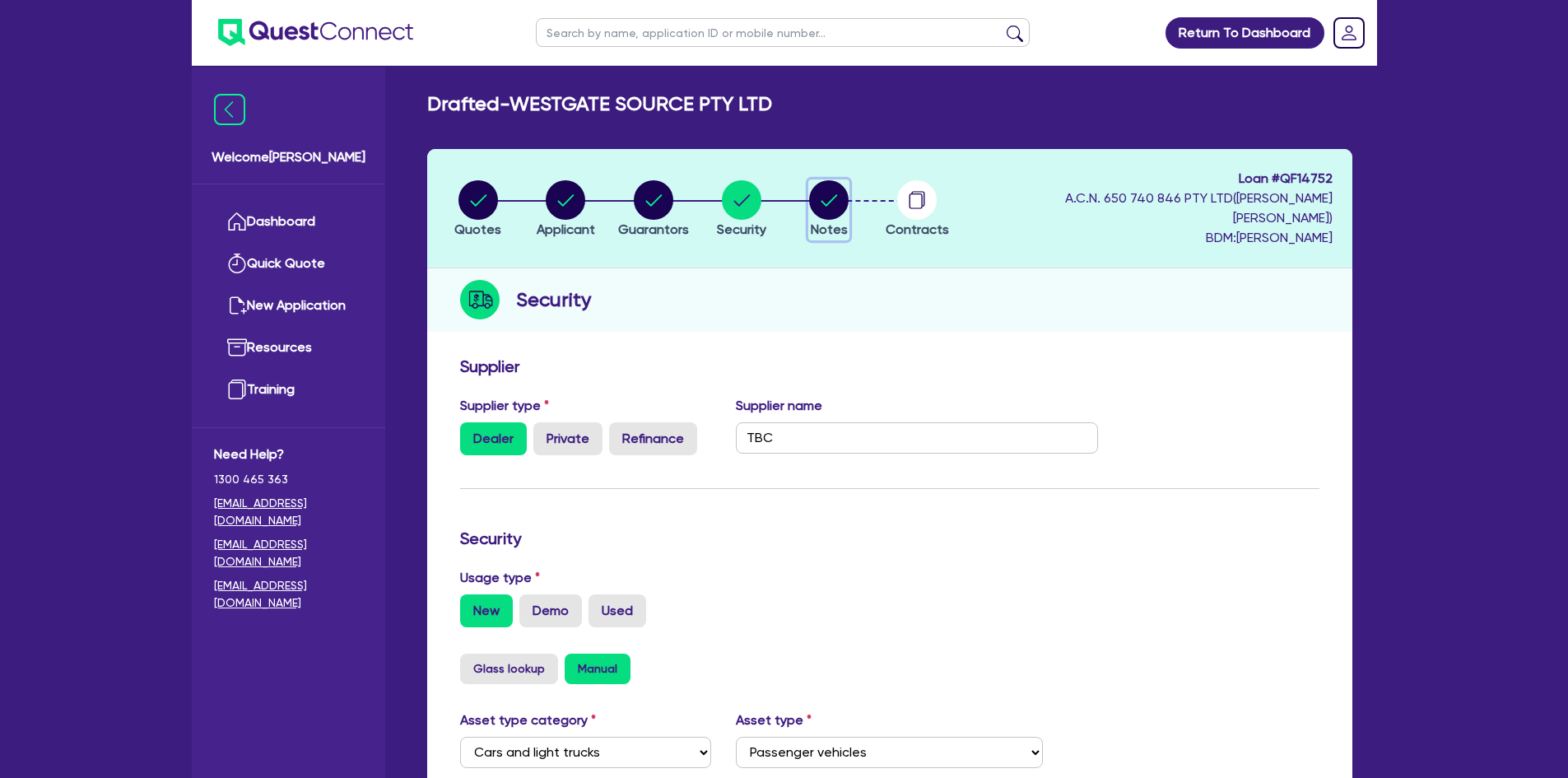
click at [836, 198] on circle "button" at bounding box center [829, 200] width 39 height 39
select select "Quest Finance - Own Book"
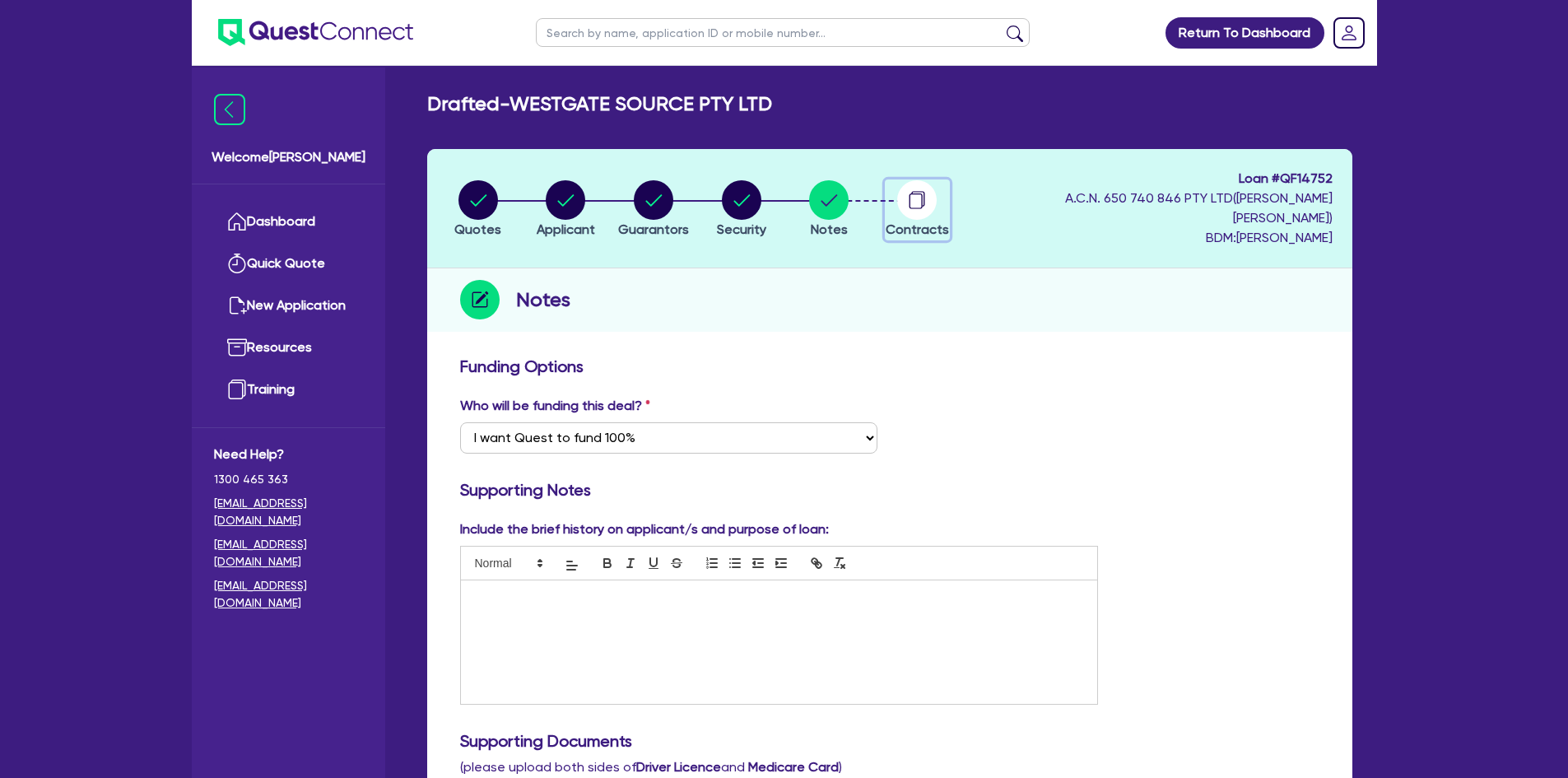
click at [922, 187] on circle "button" at bounding box center [916, 200] width 39 height 39
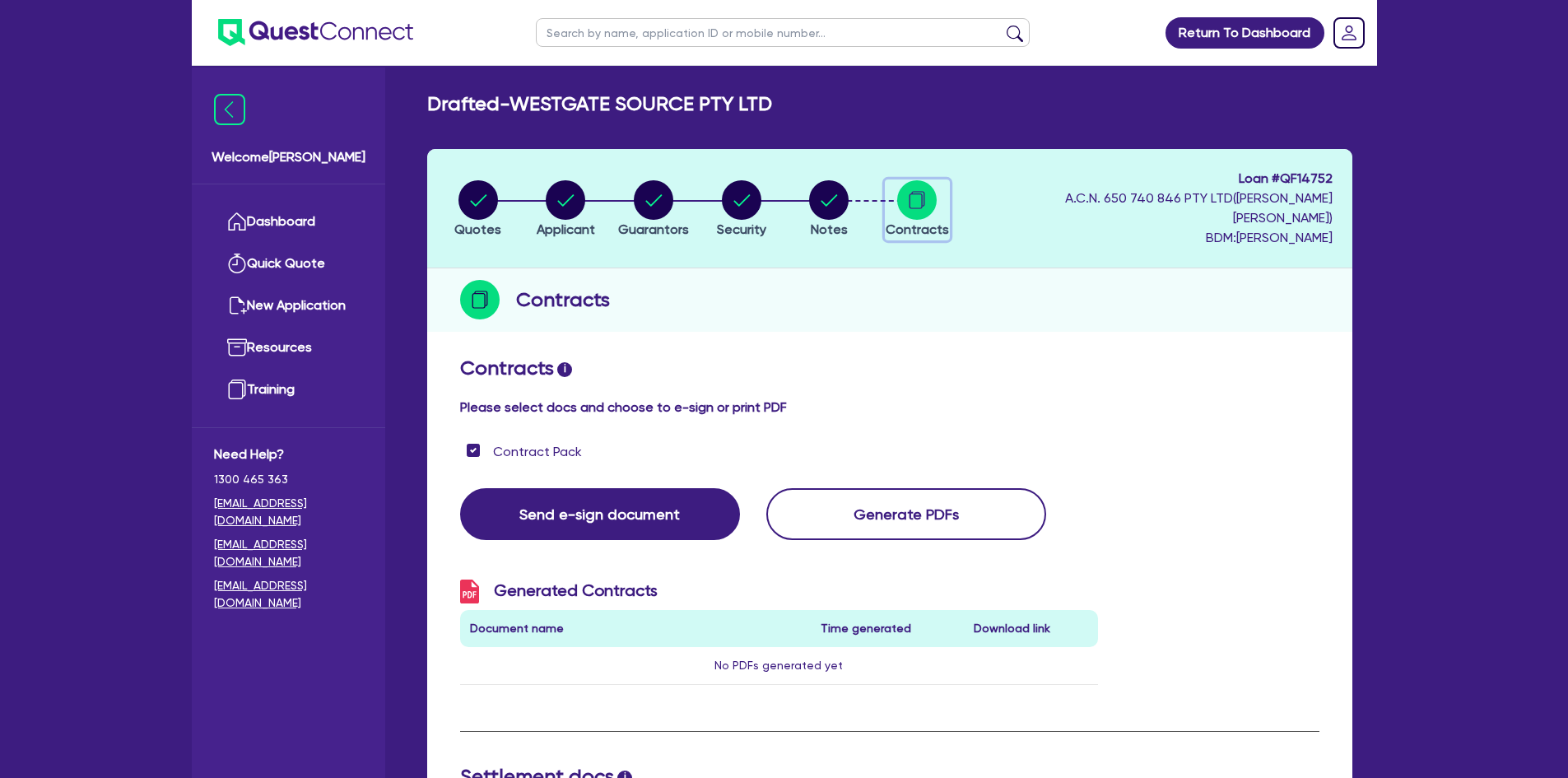
scroll to position [110, 0]
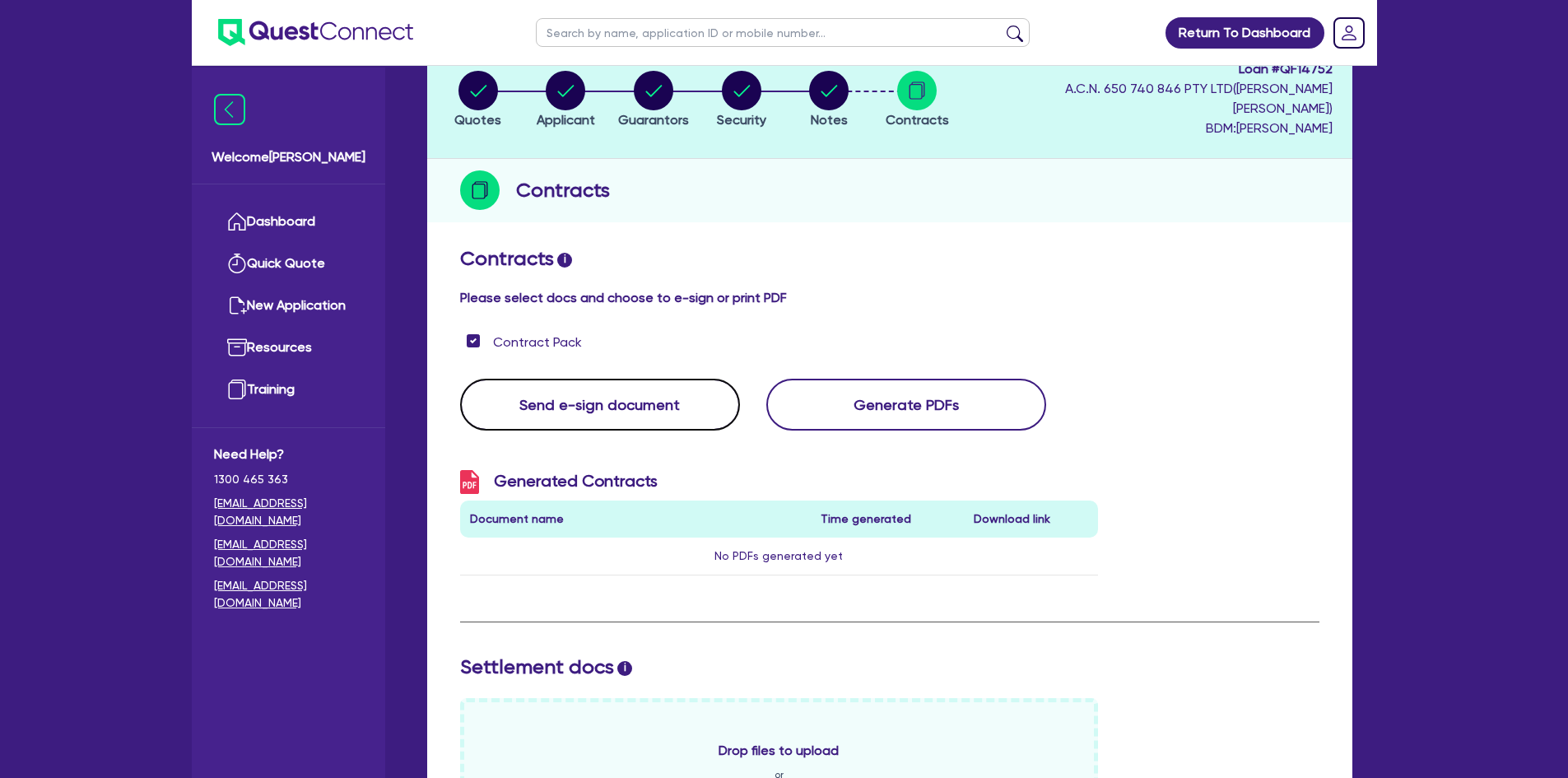
click at [675, 385] on button "Send e-sign document" at bounding box center [599, 404] width 279 height 52
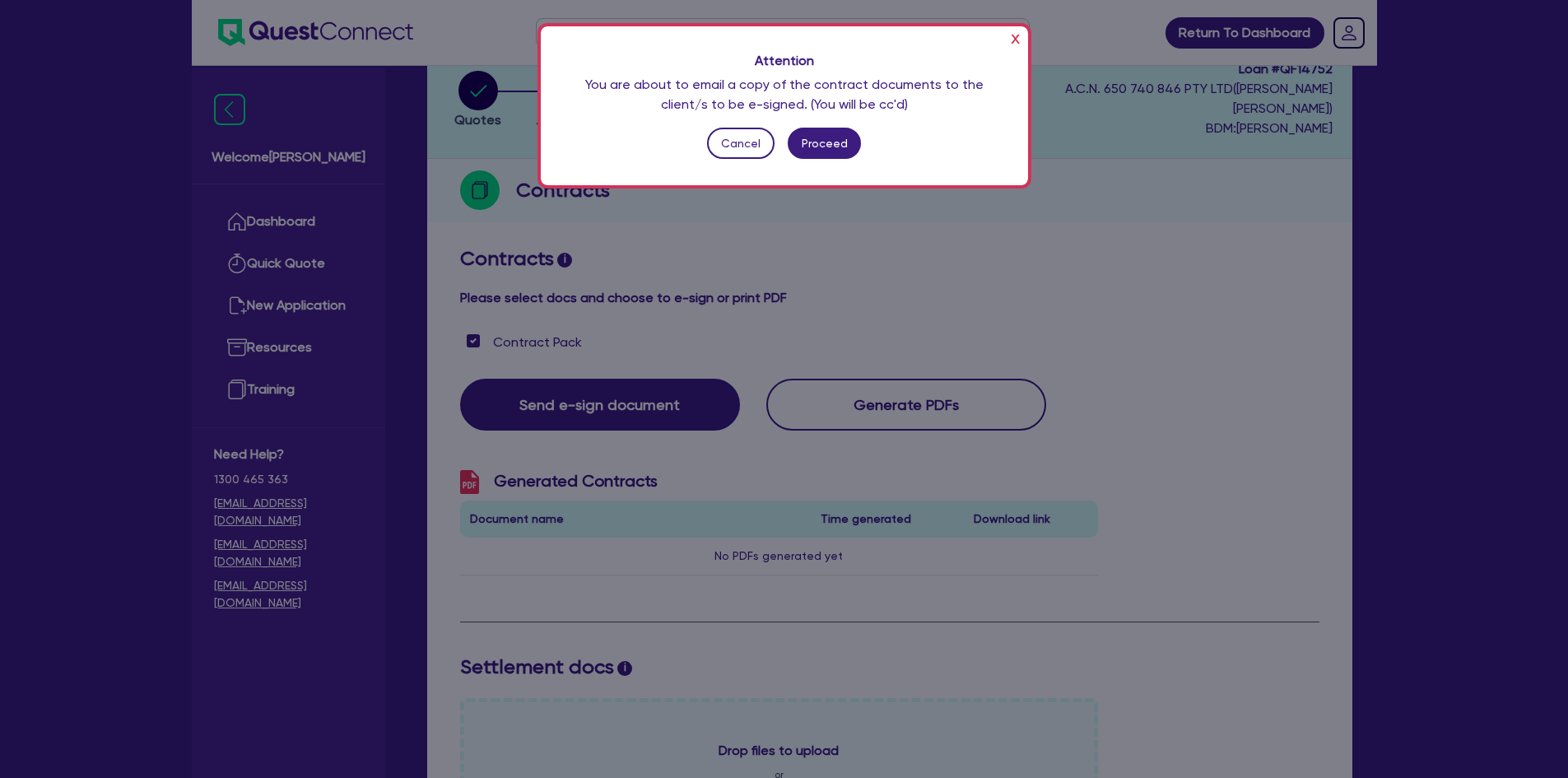
click at [1007, 39] on button "x" at bounding box center [1015, 38] width 18 height 26
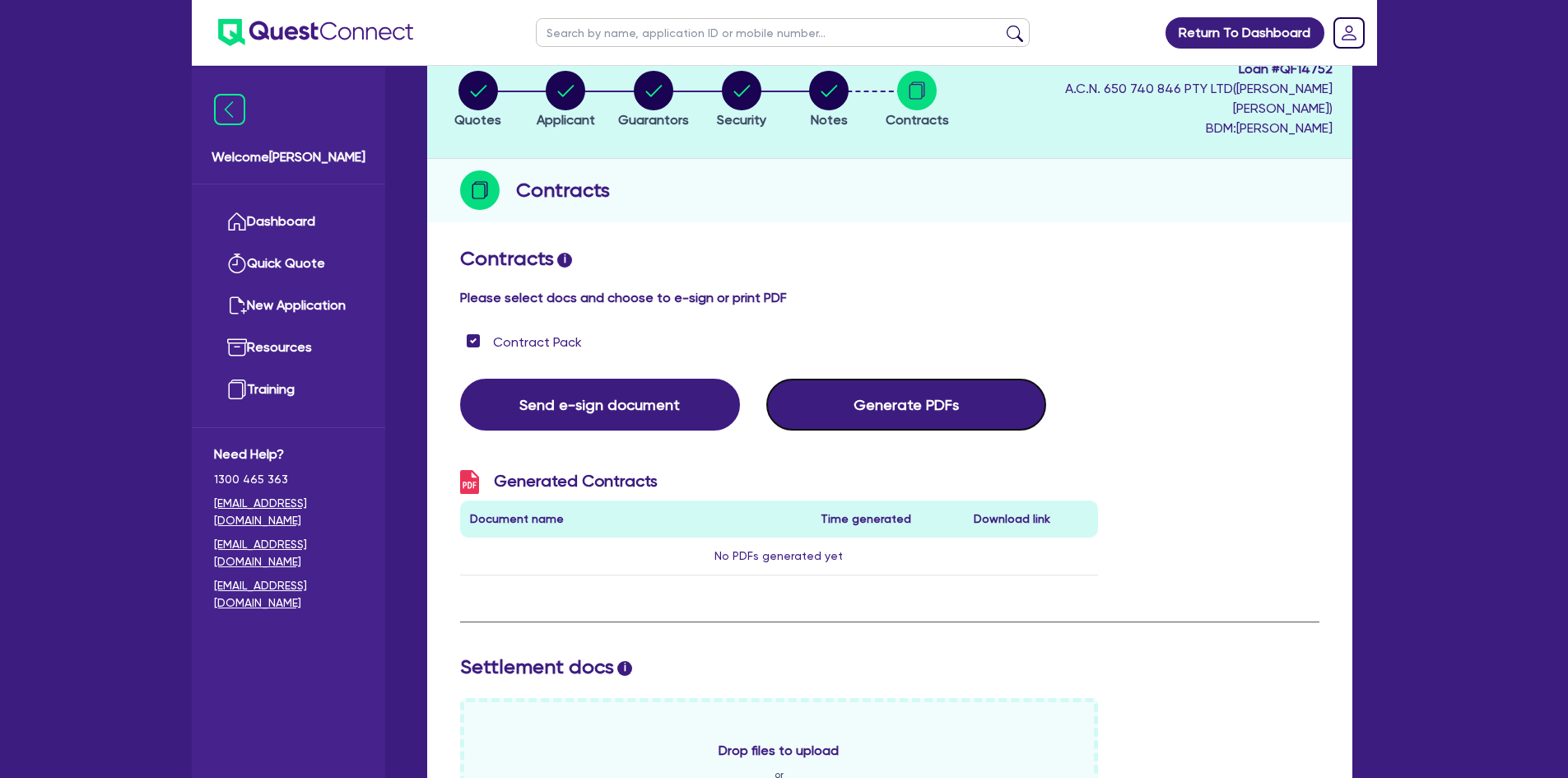
click at [896, 385] on button "Generate PDFs" at bounding box center [906, 404] width 279 height 52
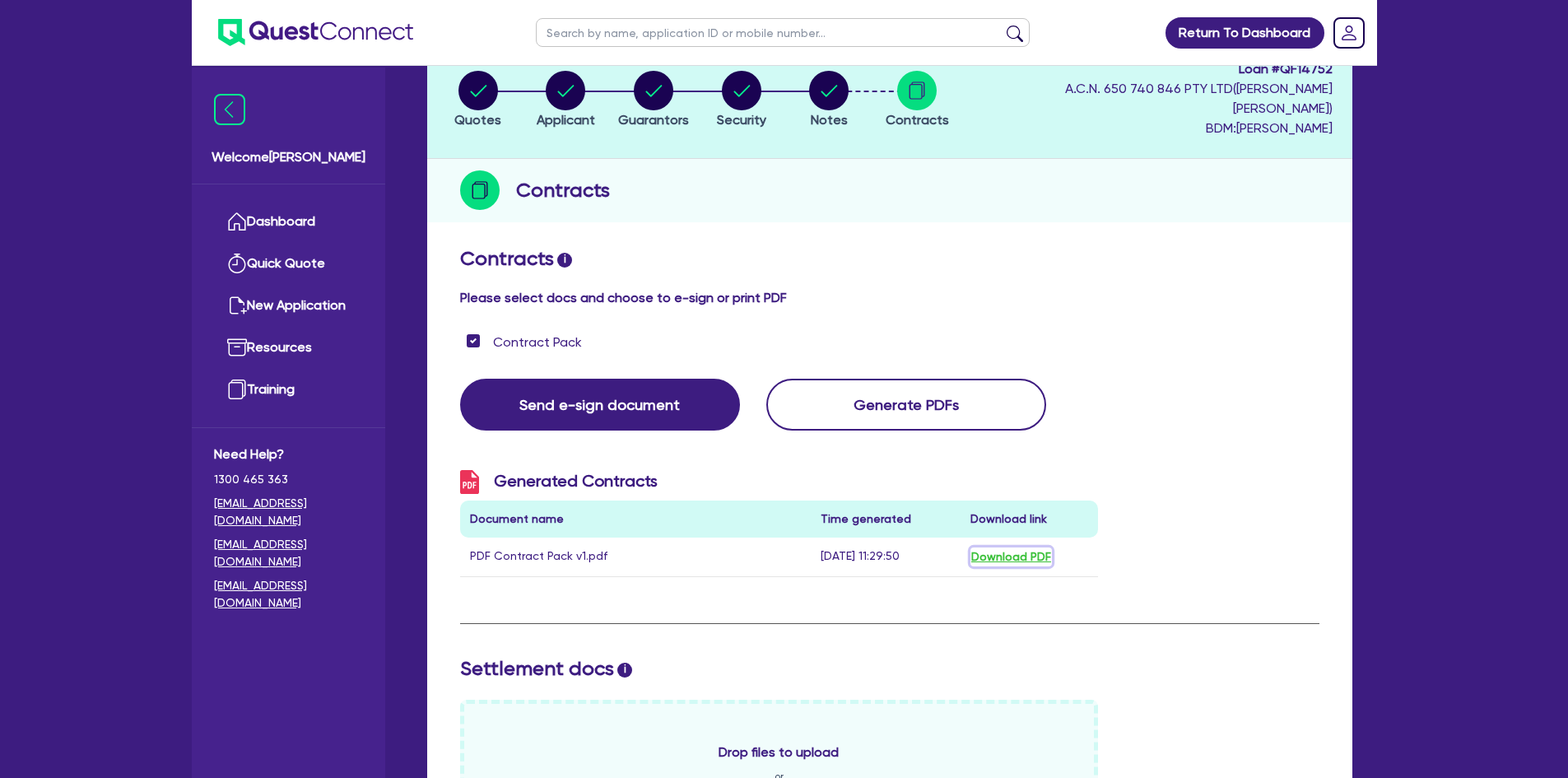
click at [1008, 548] on button "Download PDF" at bounding box center [1011, 557] width 81 height 19
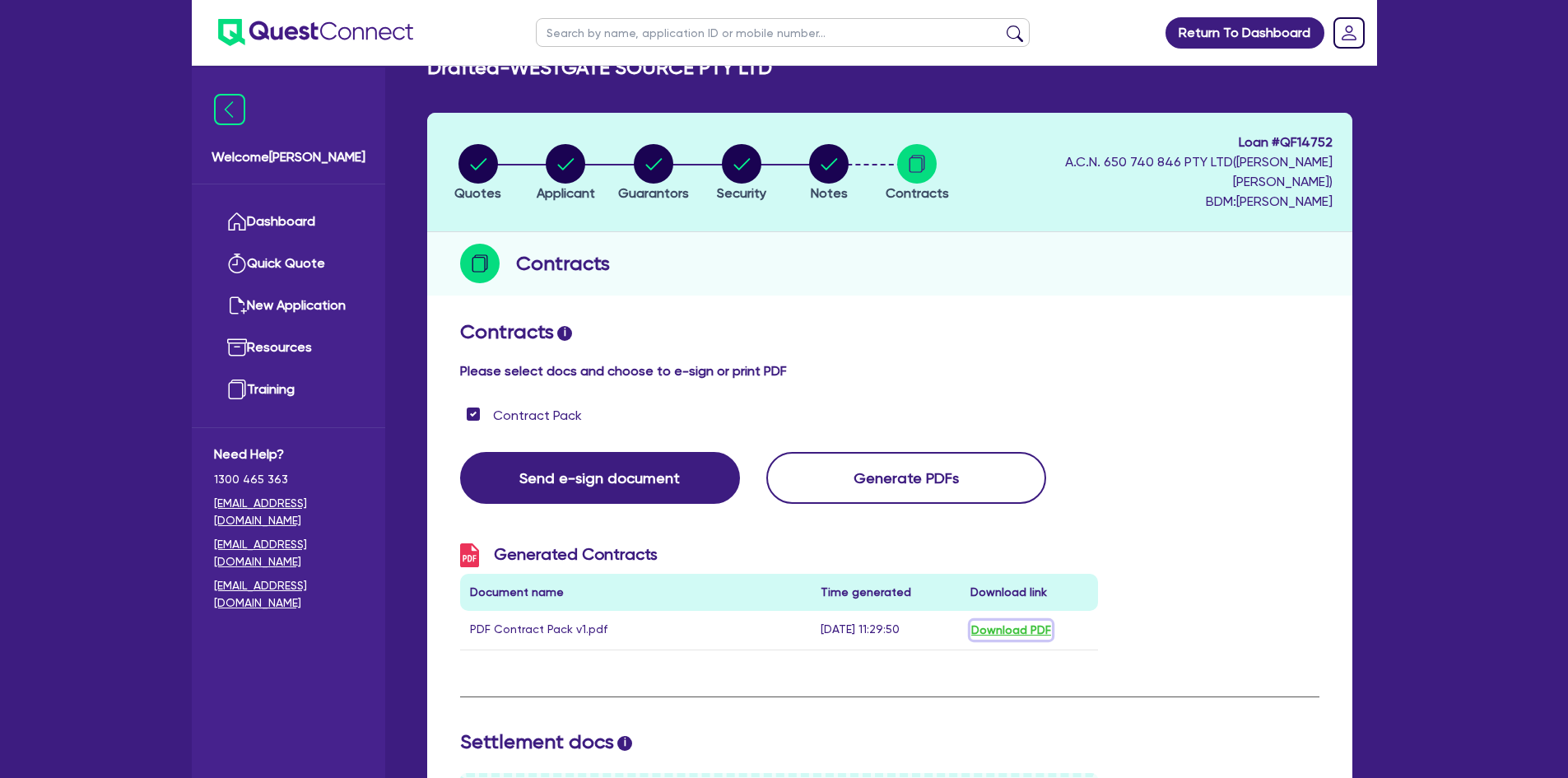
scroll to position [0, 0]
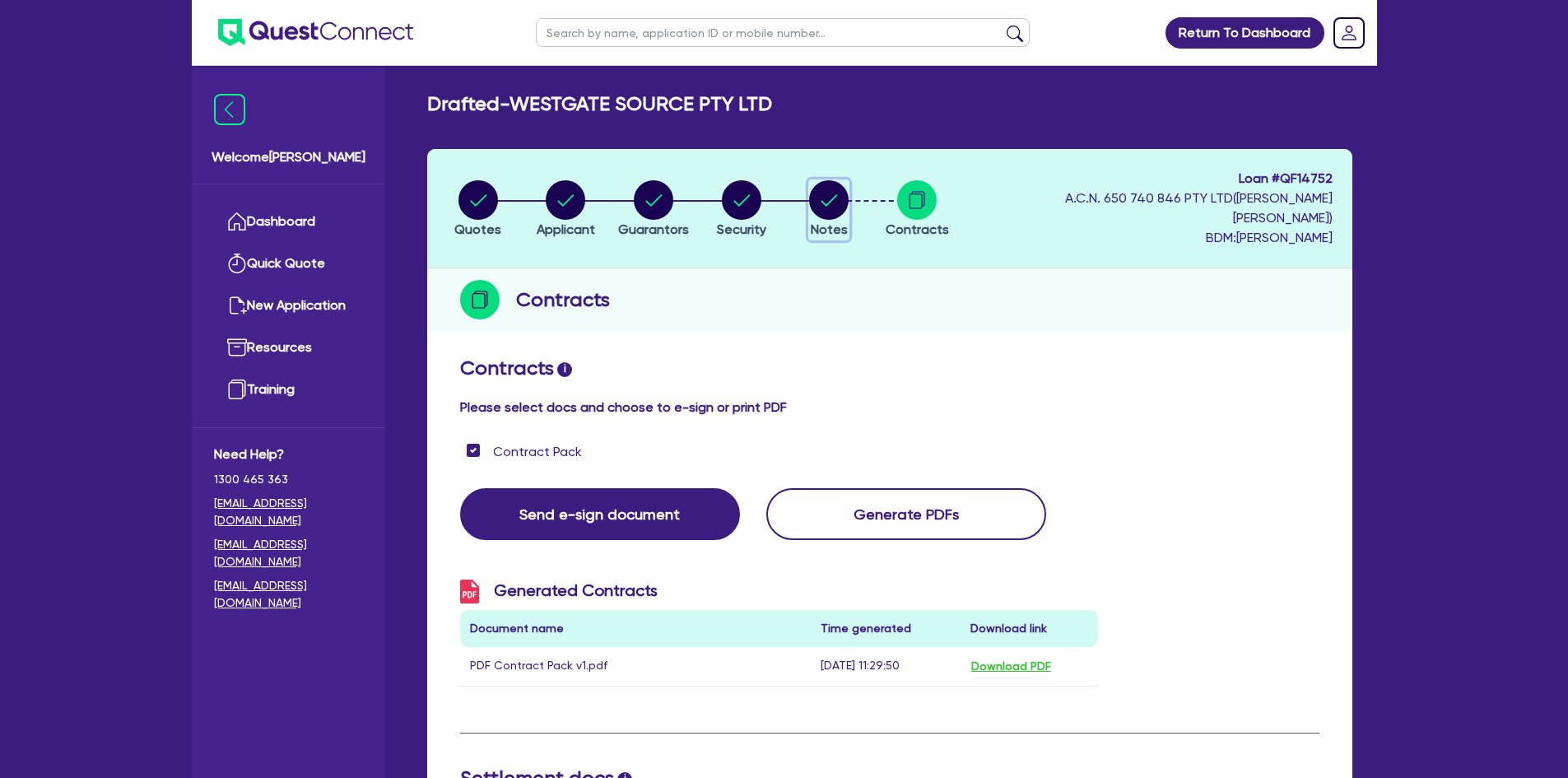
click at [838, 180] on circle "button" at bounding box center [829, 200] width 39 height 39
select select "Quest Finance - Own Book"
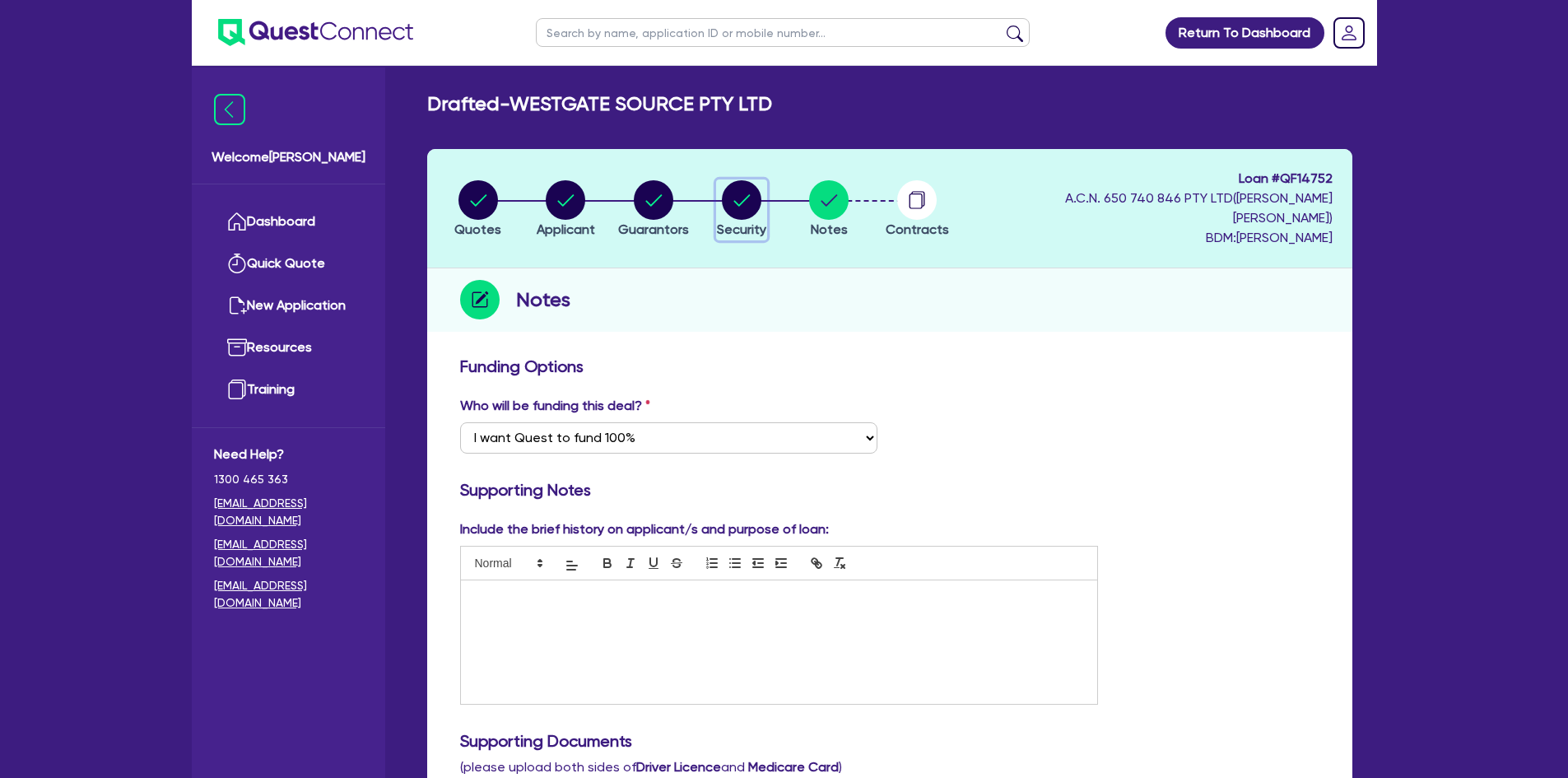
click at [761, 187] on circle "button" at bounding box center [741, 200] width 39 height 39
select select "CARS_AND_LIGHT_TRUCKS"
select select "PASSENGER_VEHICLES"
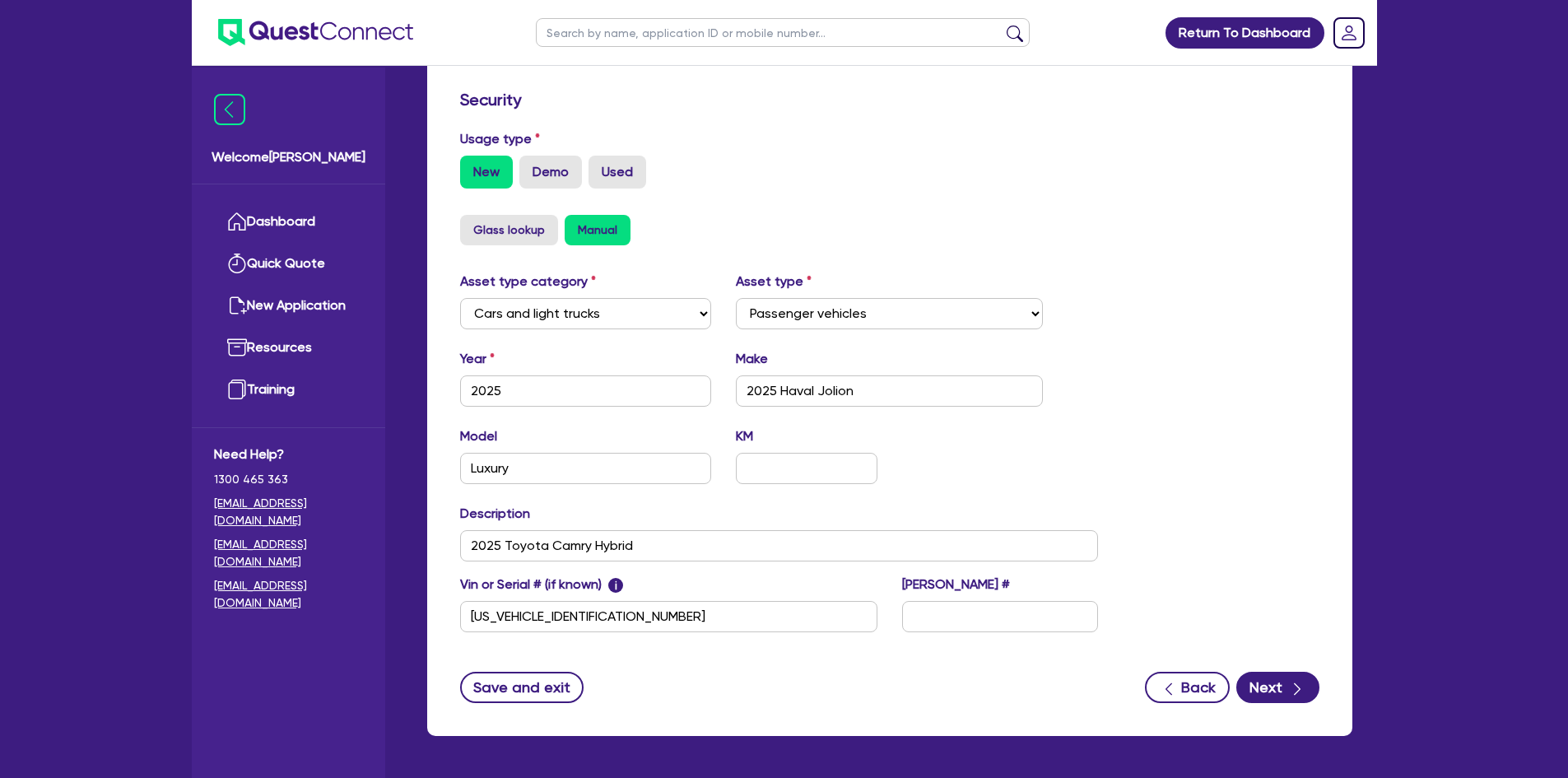
scroll to position [477, 0]
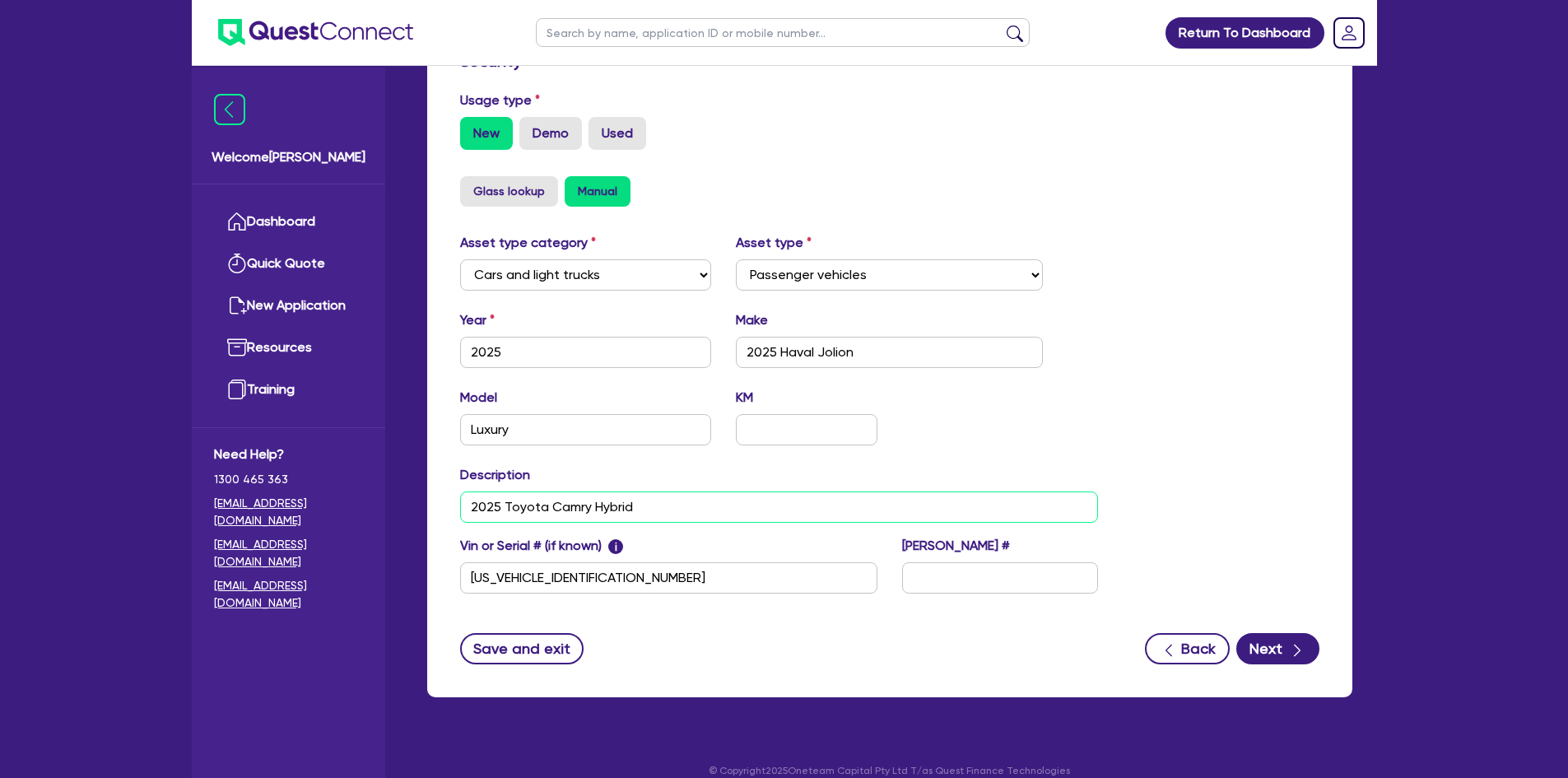
click at [711, 492] on input "2025 Toyota Camry Hybrid" at bounding box center [779, 507] width 639 height 32
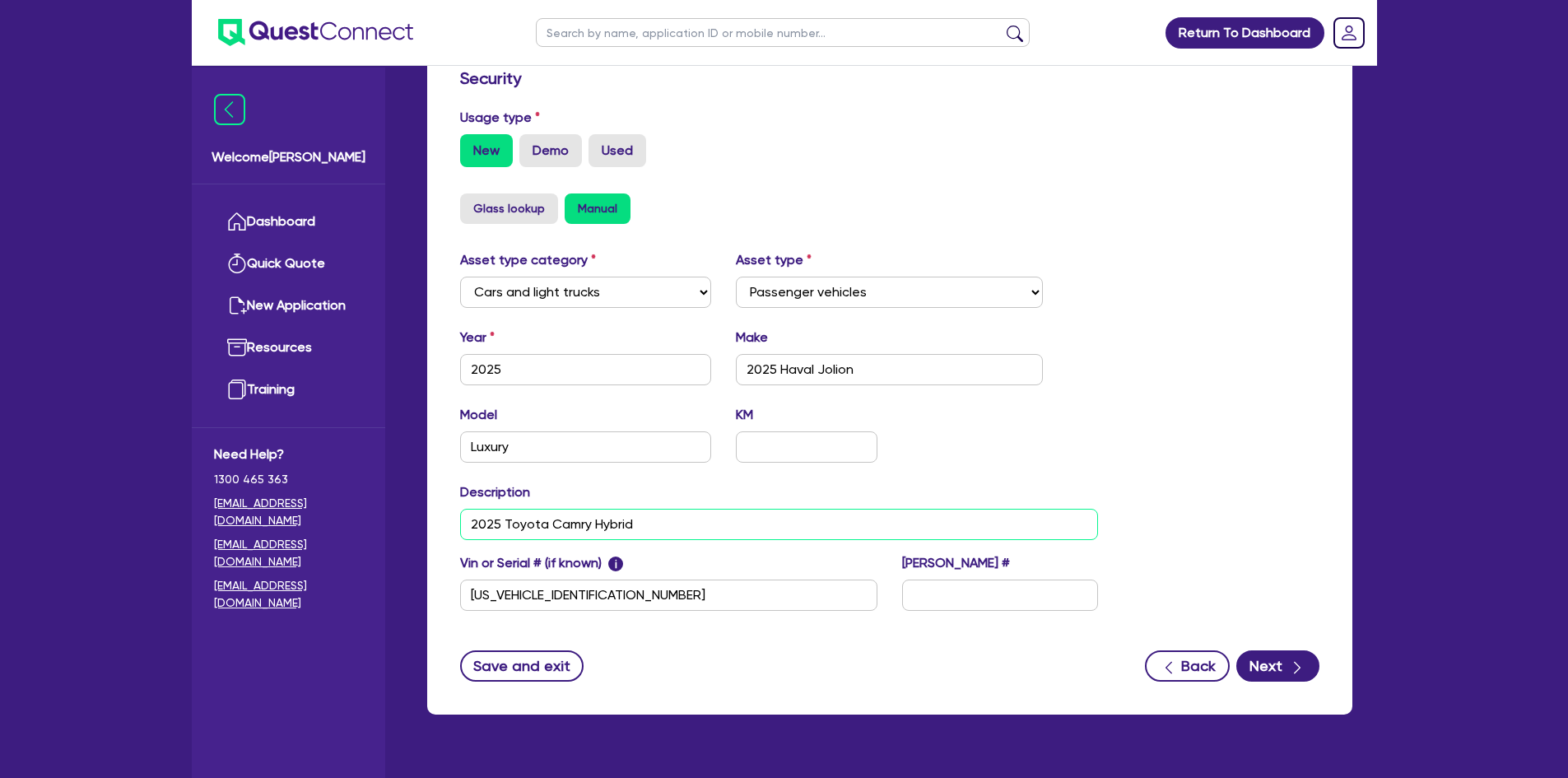
scroll to position [258, 0]
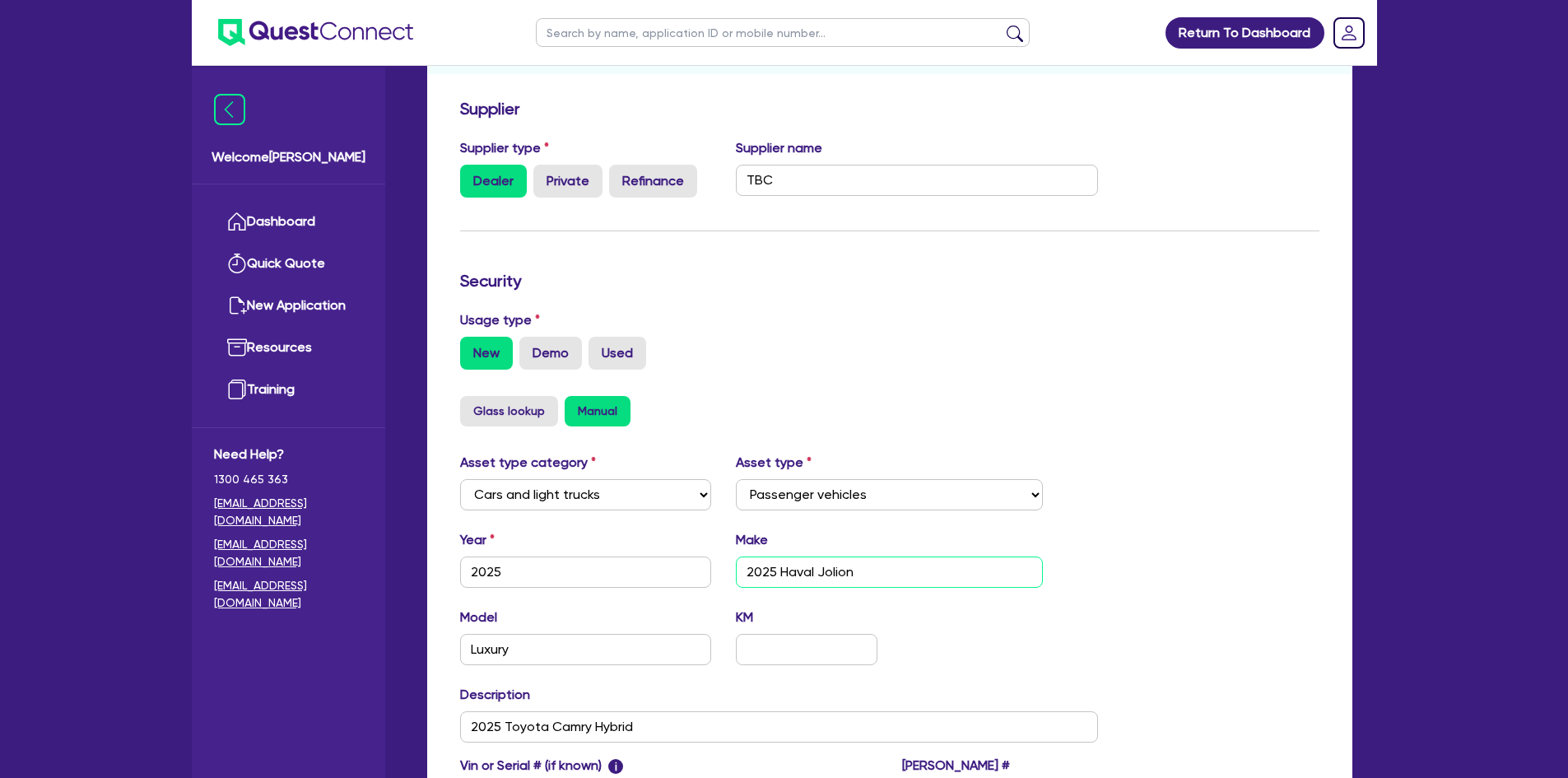
drag, startPoint x: 883, startPoint y: 552, endPoint x: 711, endPoint y: 552, distance: 172.0
click at [711, 552] on div "Year [DATE] Make 2025 Haval Jolion" at bounding box center [779, 565] width 663 height 71
click at [590, 711] on input "2025 Toyota Camry Hybrid" at bounding box center [779, 727] width 639 height 32
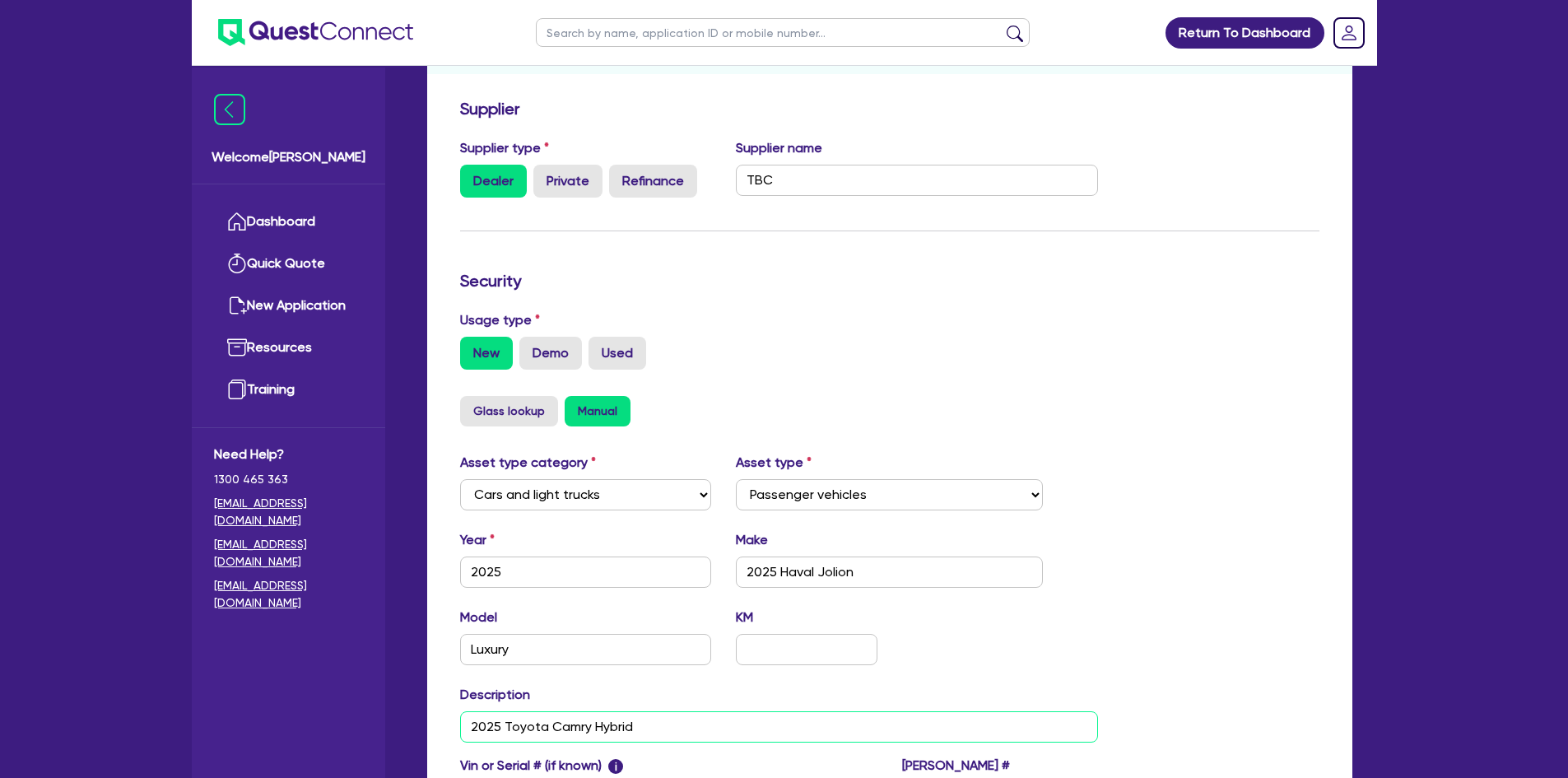
paste input "Haval Jolion"
click at [484, 634] on input "Luxury" at bounding box center [586, 650] width 252 height 32
click at [629, 711] on input "2025 Haval Jolion" at bounding box center [779, 727] width 639 height 32
paste input "Luxury"
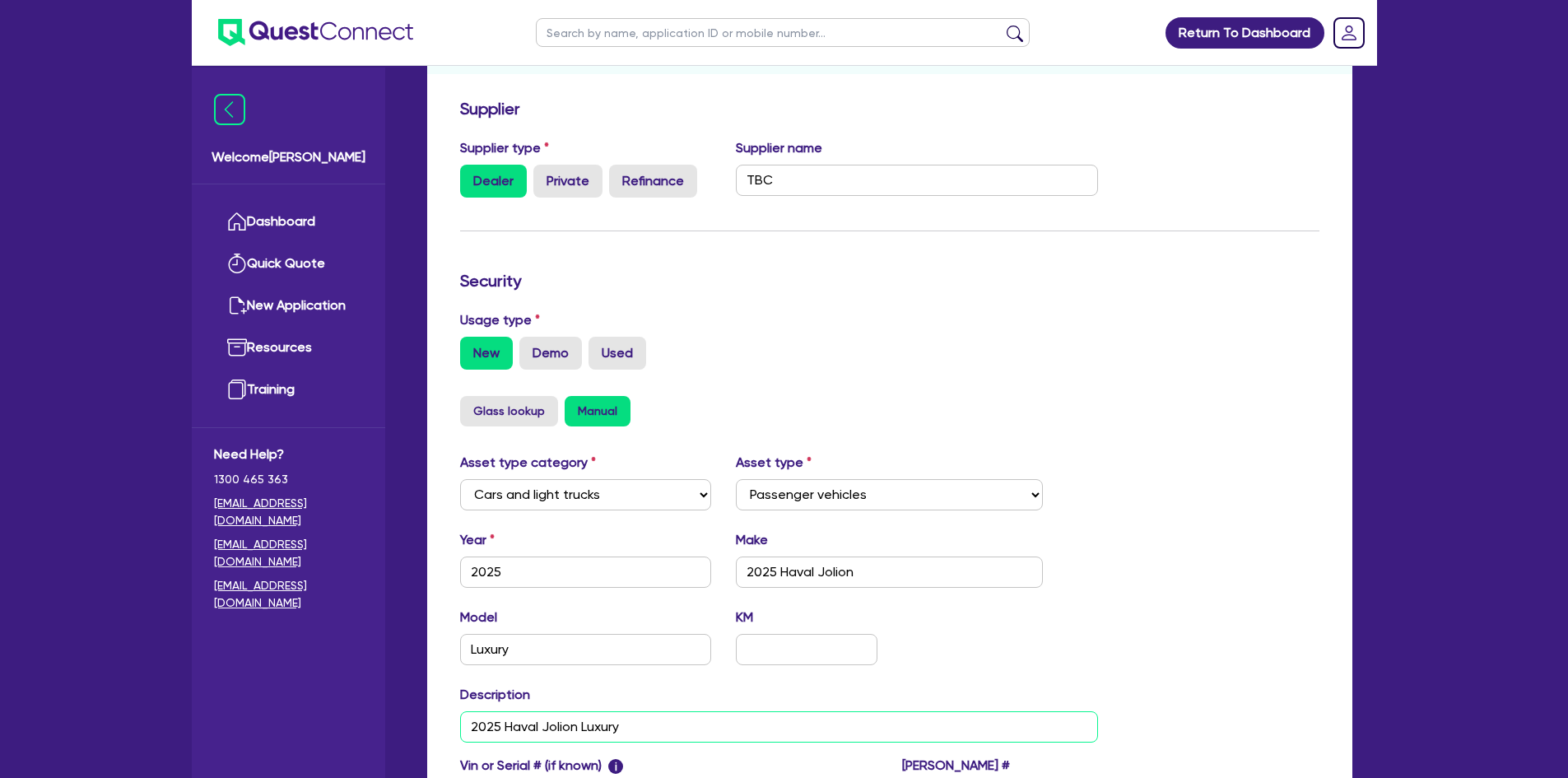
type input "2025 Haval Jolion Luxury"
click at [639, 661] on div "Asset type category Select Cars and light trucks Primary assets Secondary asset…" at bounding box center [779, 643] width 663 height 380
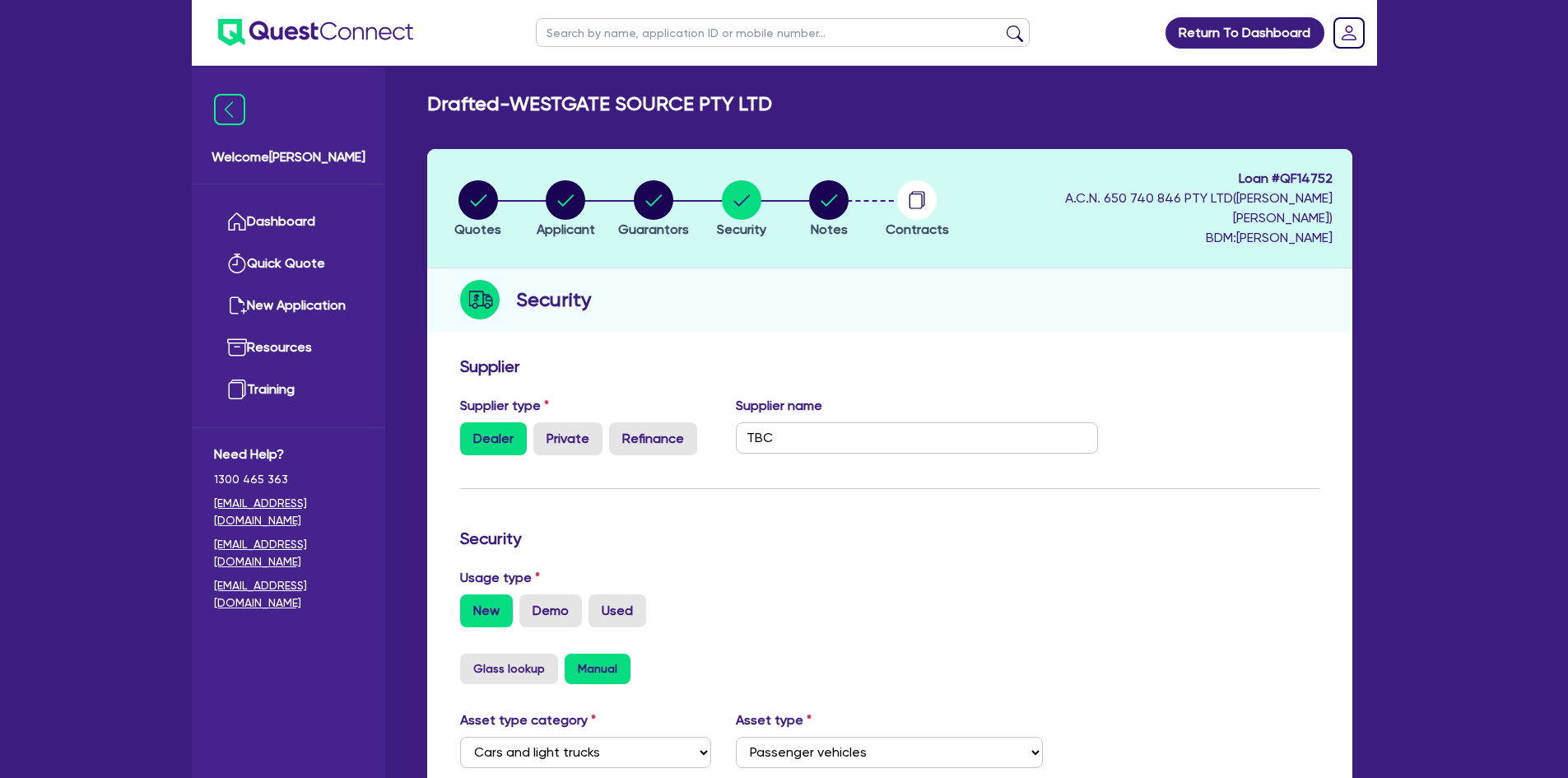
scroll to position [477, 0]
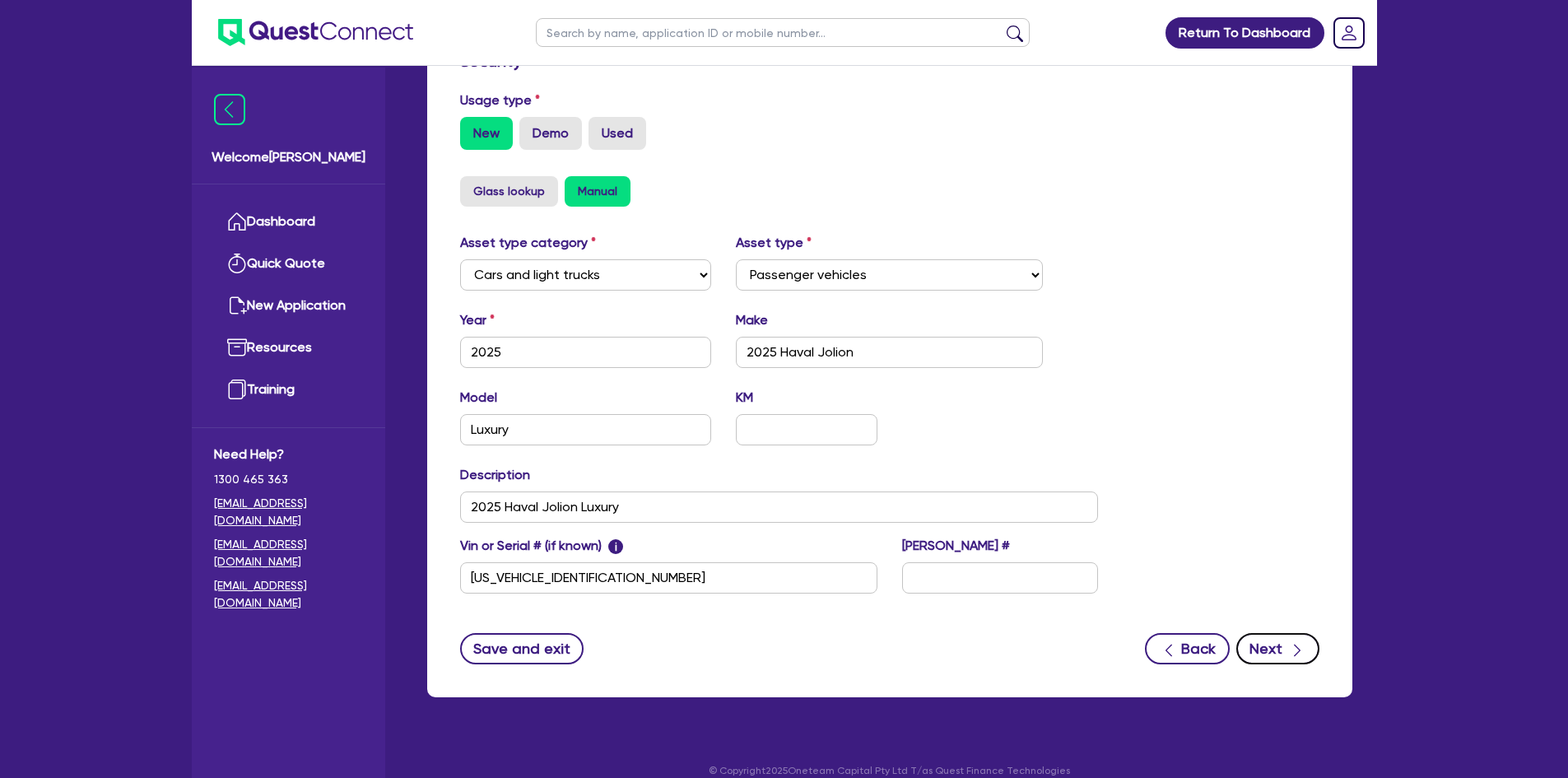
click at [1299, 642] on icon "button" at bounding box center [1296, 650] width 17 height 17
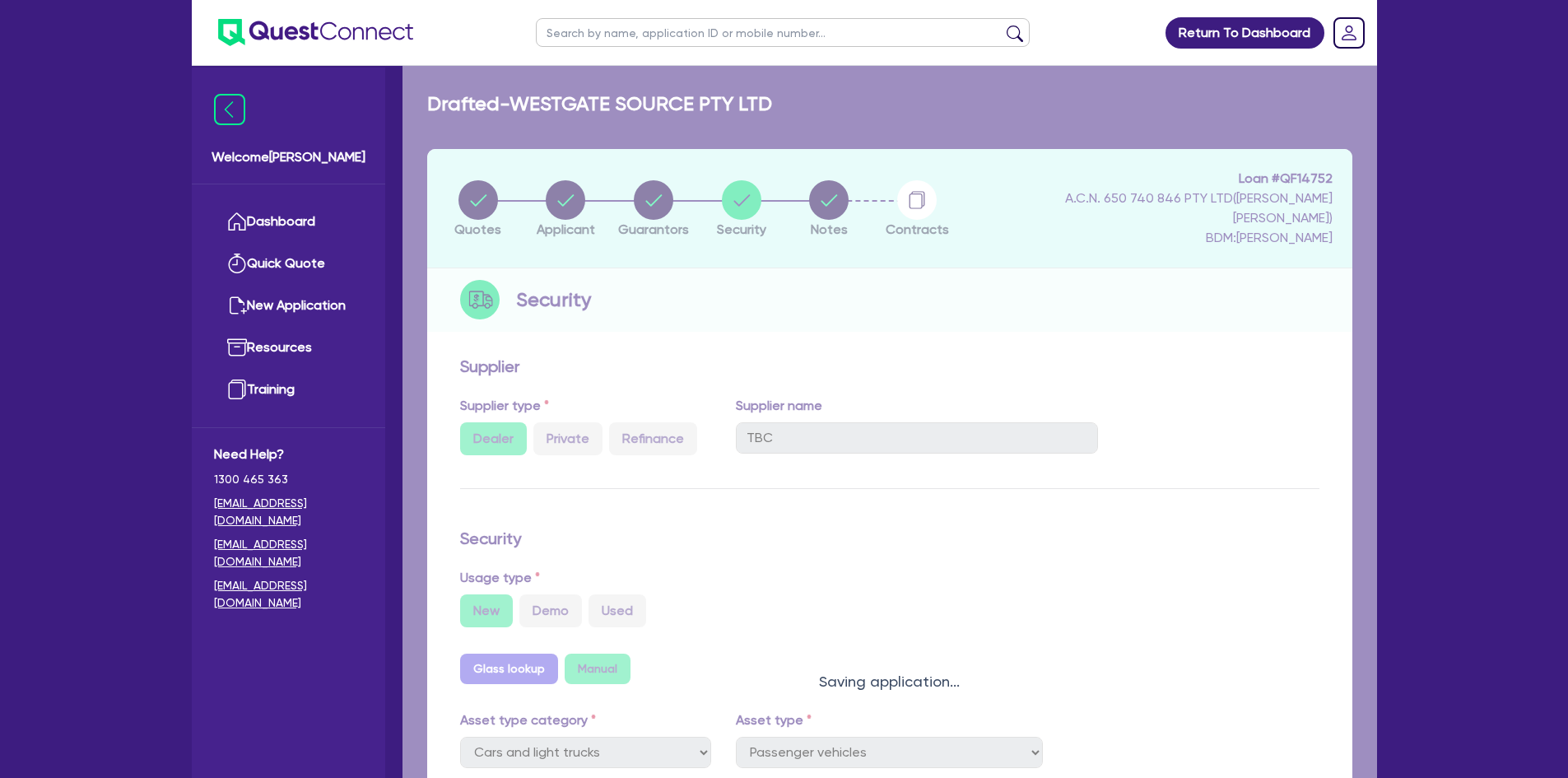
select select "Quest Finance - Own Book"
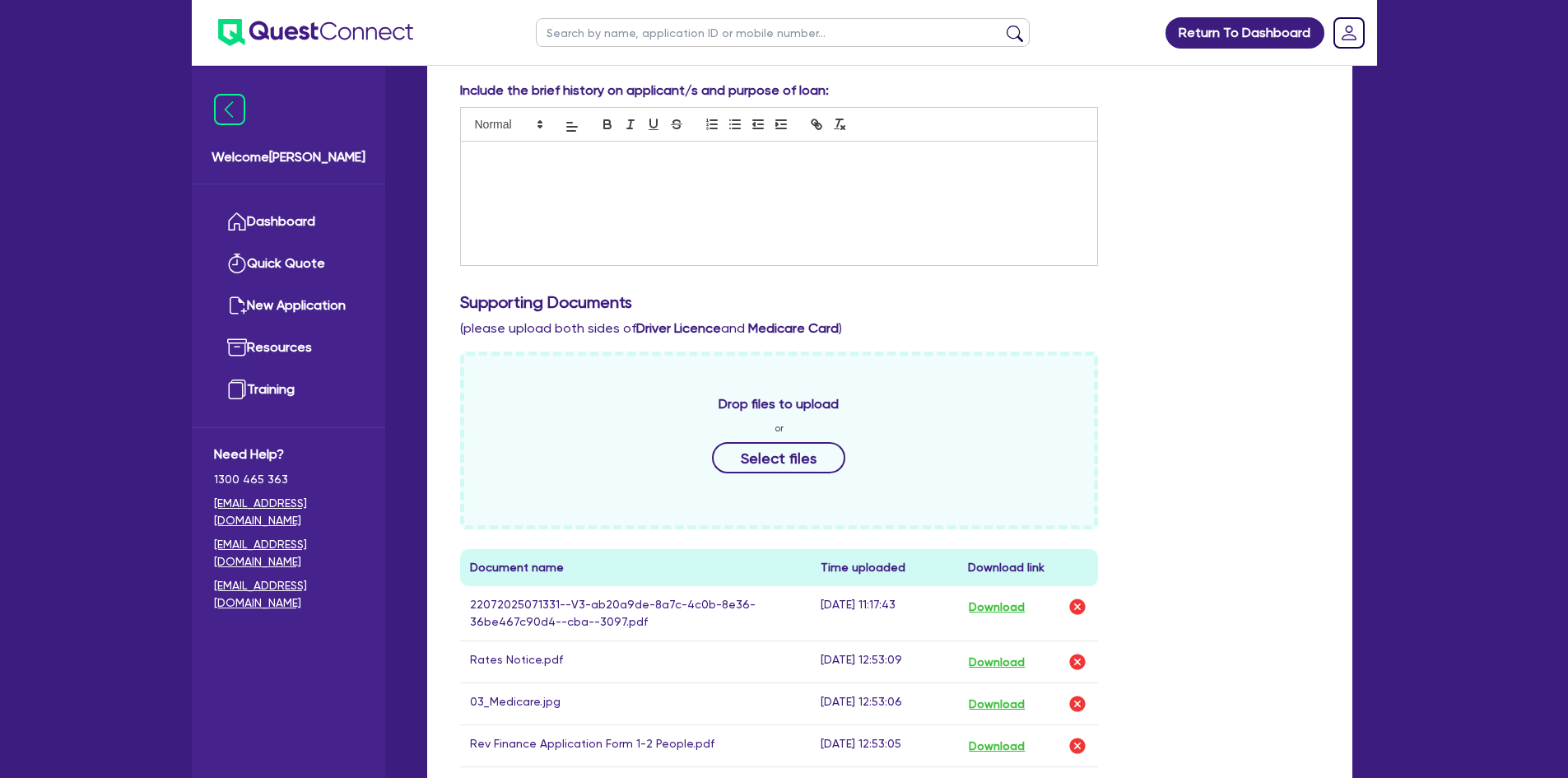
scroll to position [659, 0]
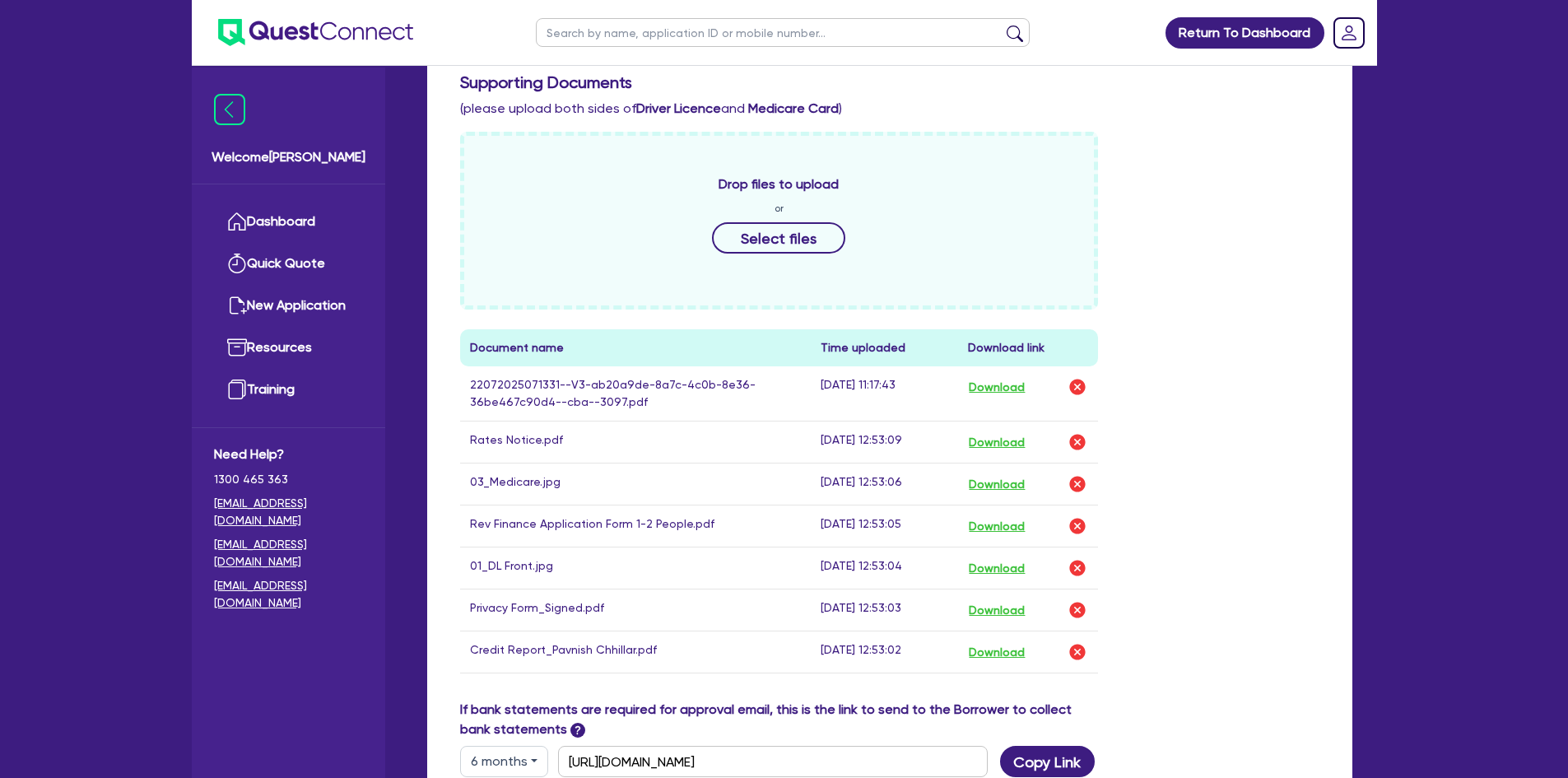
click at [96, 286] on div "Return To Dashboard Edit Profile Logout Welcome [PERSON_NAME] Dashboard Quick Q…" at bounding box center [784, 221] width 1568 height 1759
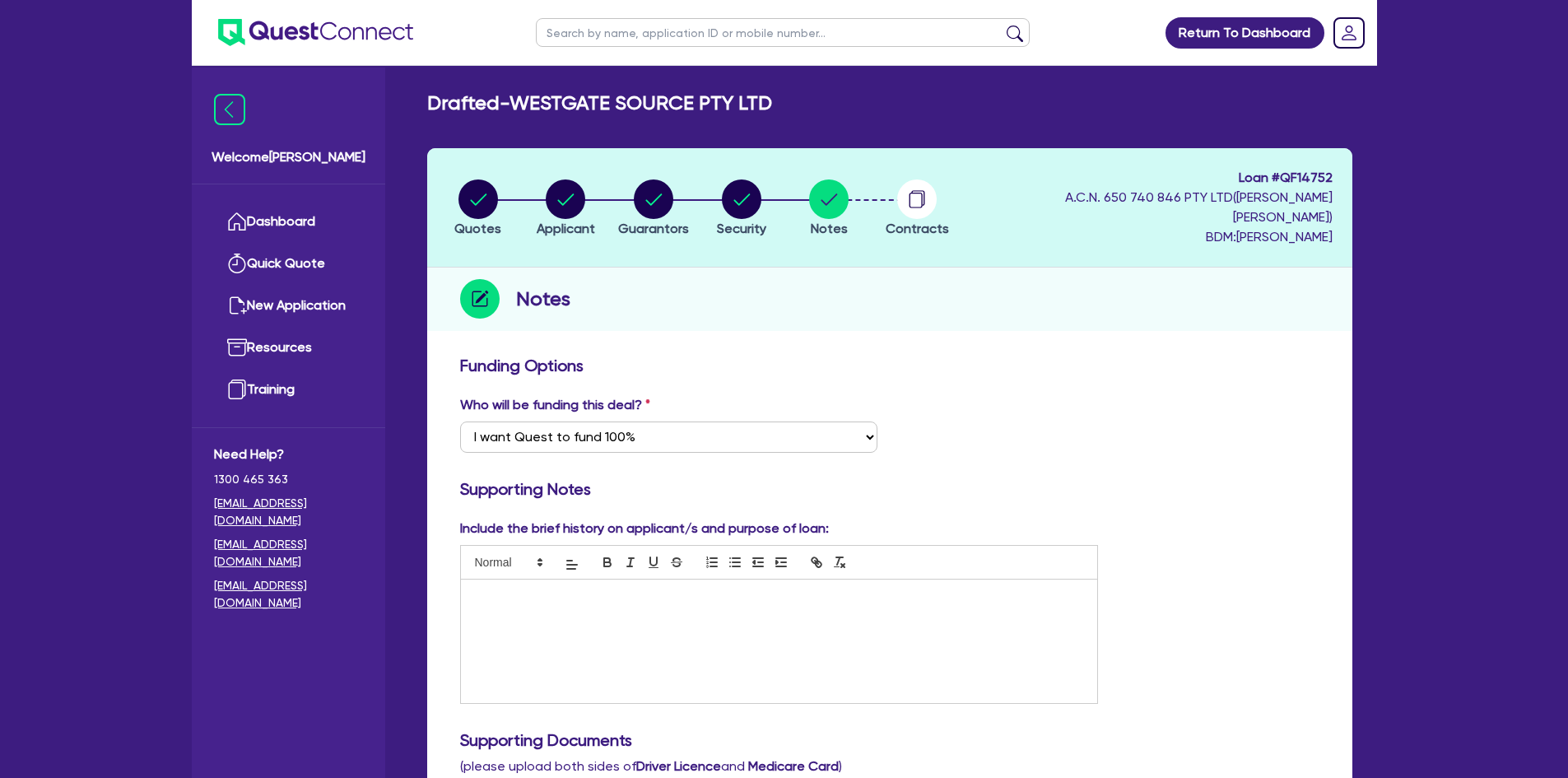
scroll to position [0, 0]
click at [698, 189] on li "Guarantors" at bounding box center [653, 209] width 88 height 58
click at [743, 188] on circle "button" at bounding box center [741, 200] width 39 height 39
select select "CARS_AND_LIGHT_TRUCKS"
select select "PASSENGER_VEHICLES"
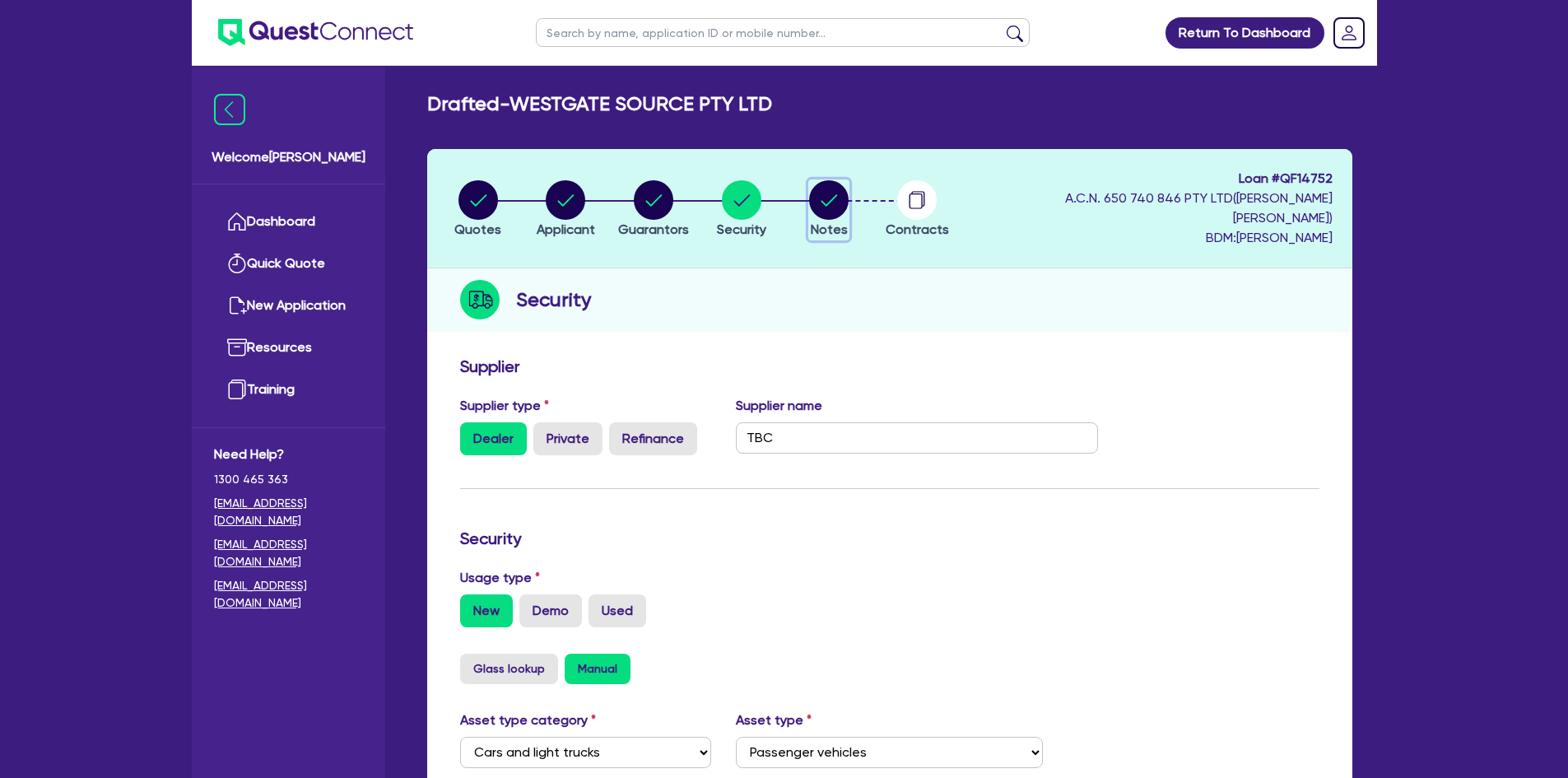
click at [826, 180] on circle "button" at bounding box center [829, 200] width 39 height 39
select select "Quest Finance - Own Book"
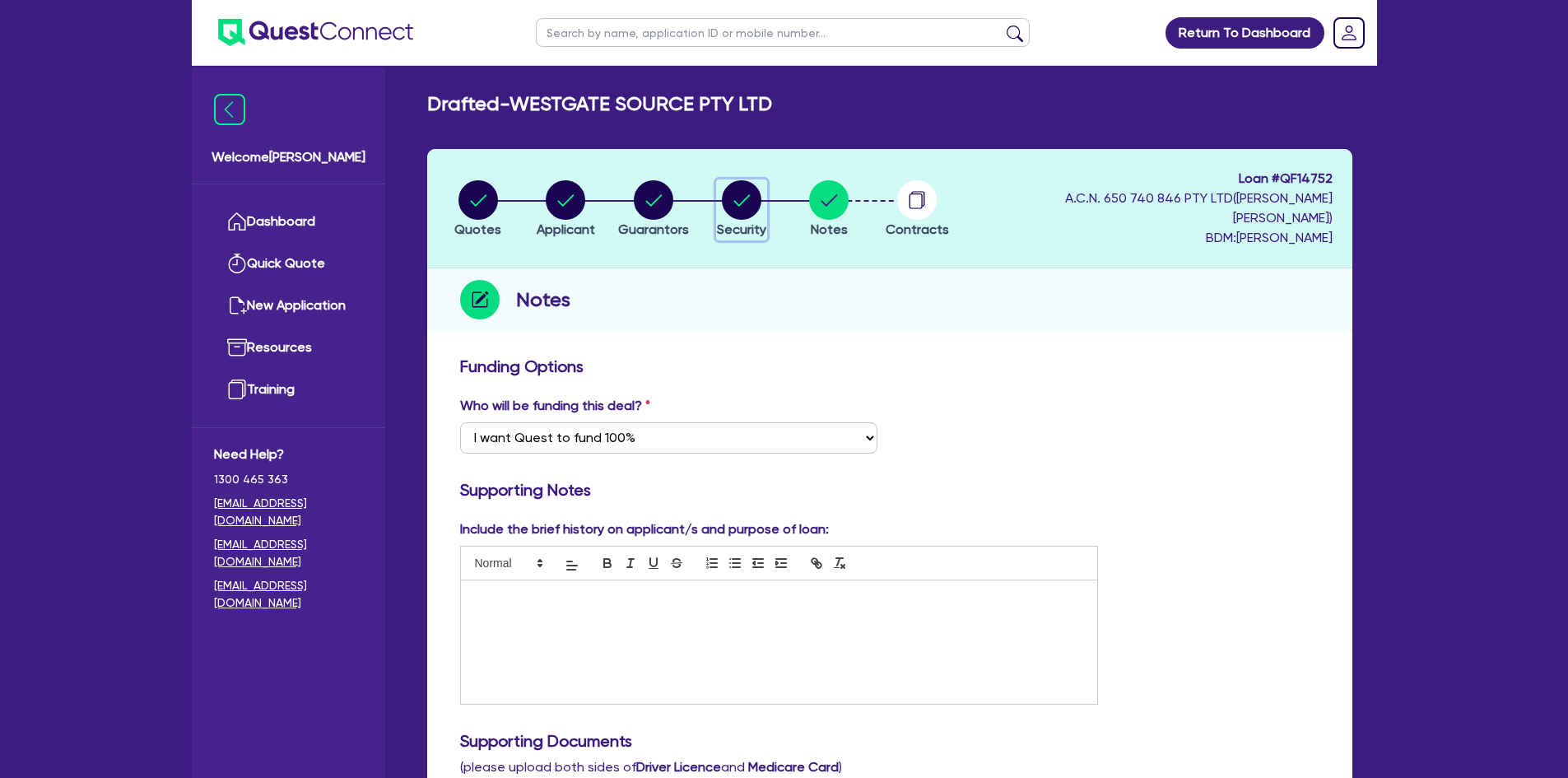
click at [752, 180] on icon "button" at bounding box center [741, 200] width 39 height 39
select select "CARS_AND_LIGHT_TRUCKS"
select select "PASSENGER_VEHICLES"
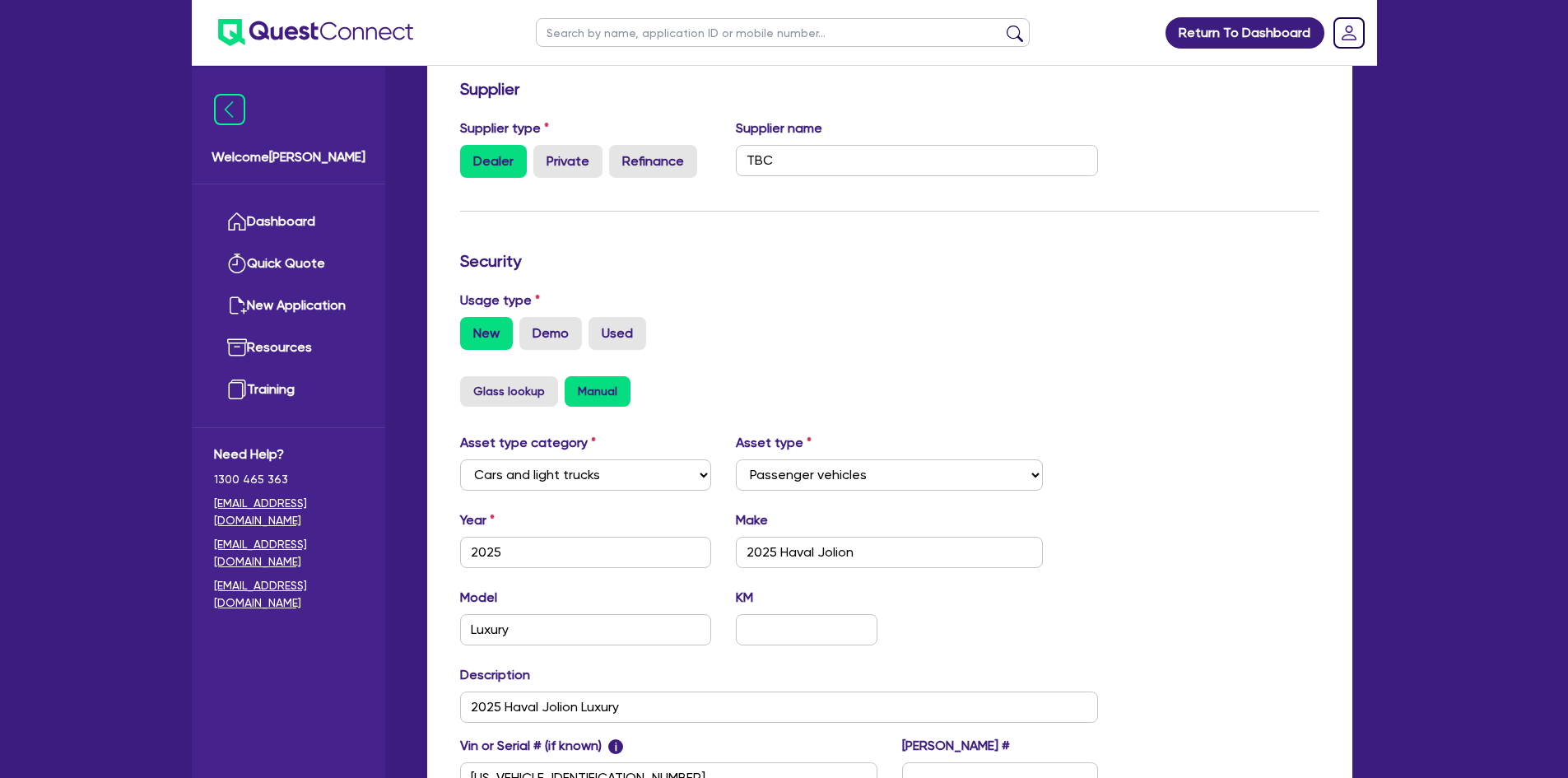
scroll to position [477, 0]
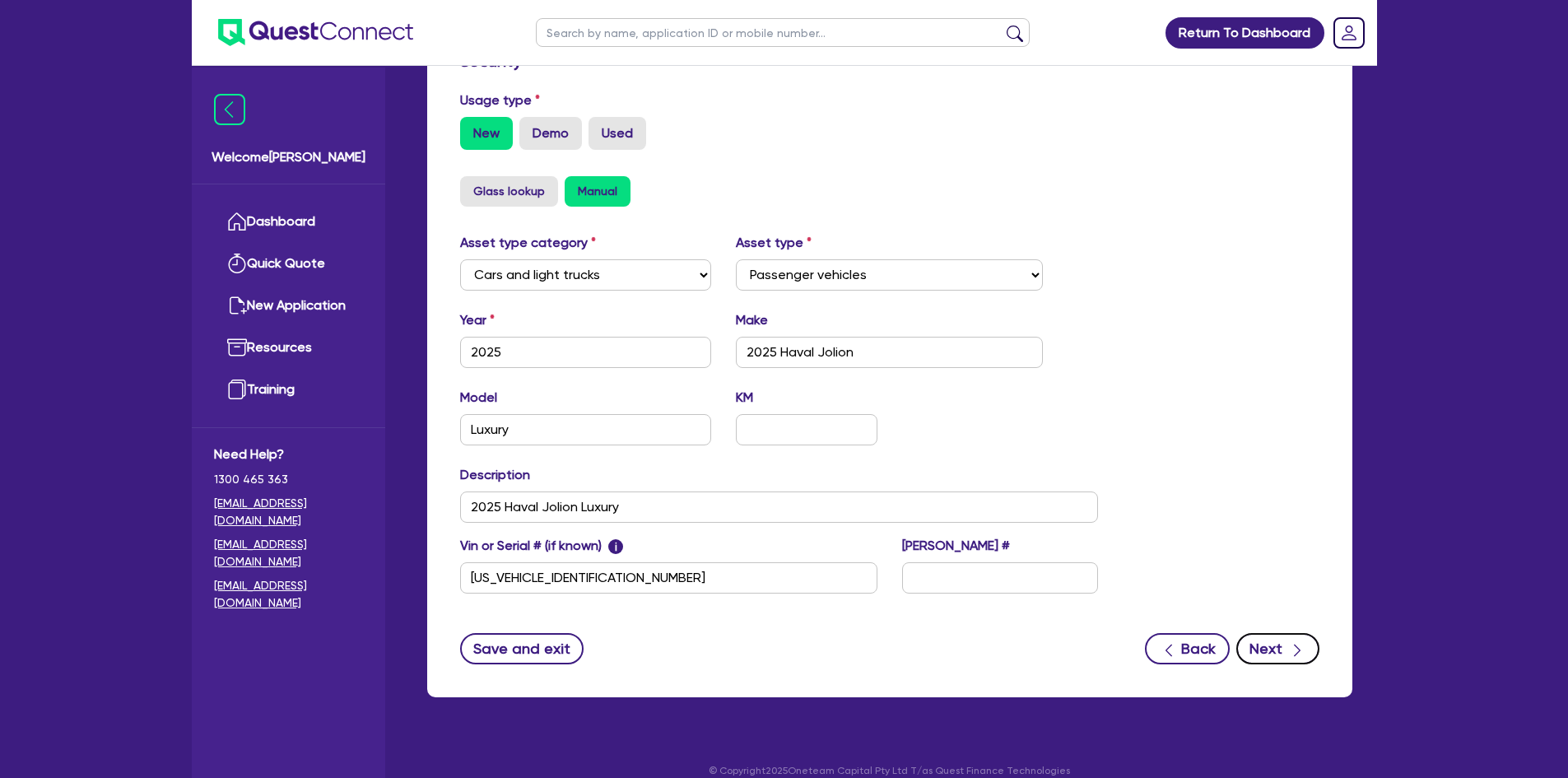
click at [1268, 633] on button "Next" at bounding box center [1277, 649] width 83 height 32
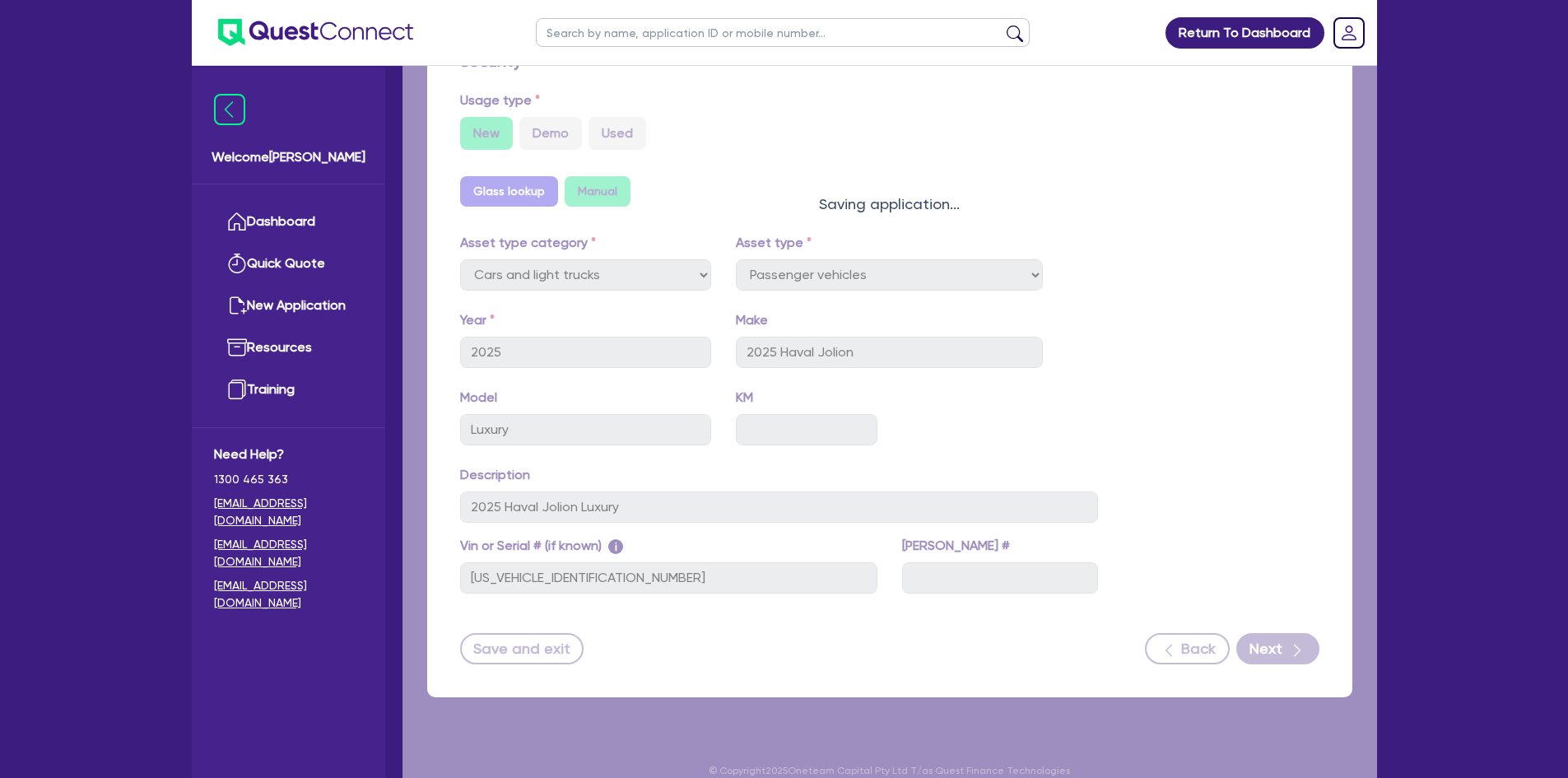
select select "Quest Finance - Own Book"
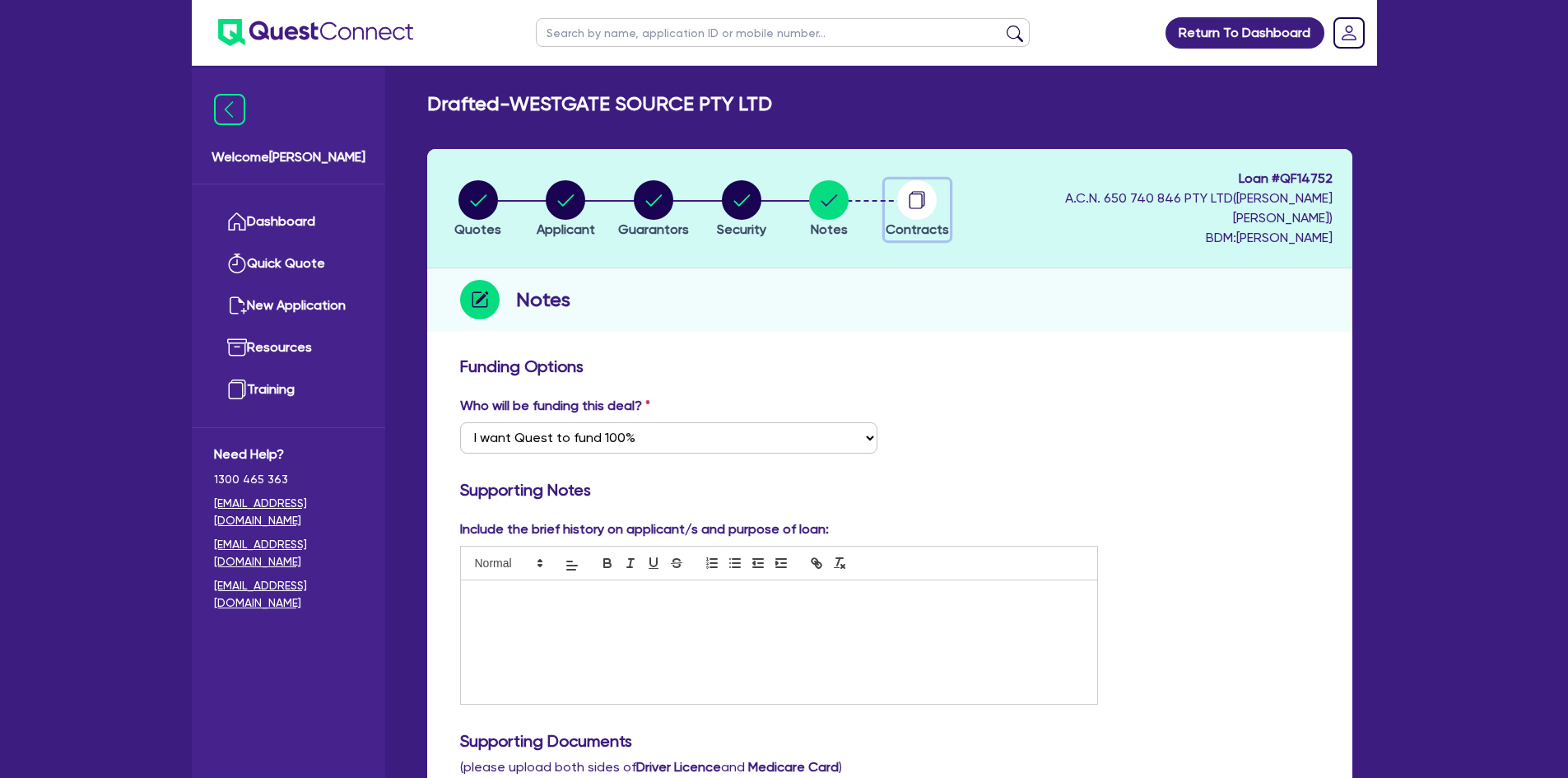
click at [922, 199] on circle "button" at bounding box center [916, 200] width 39 height 39
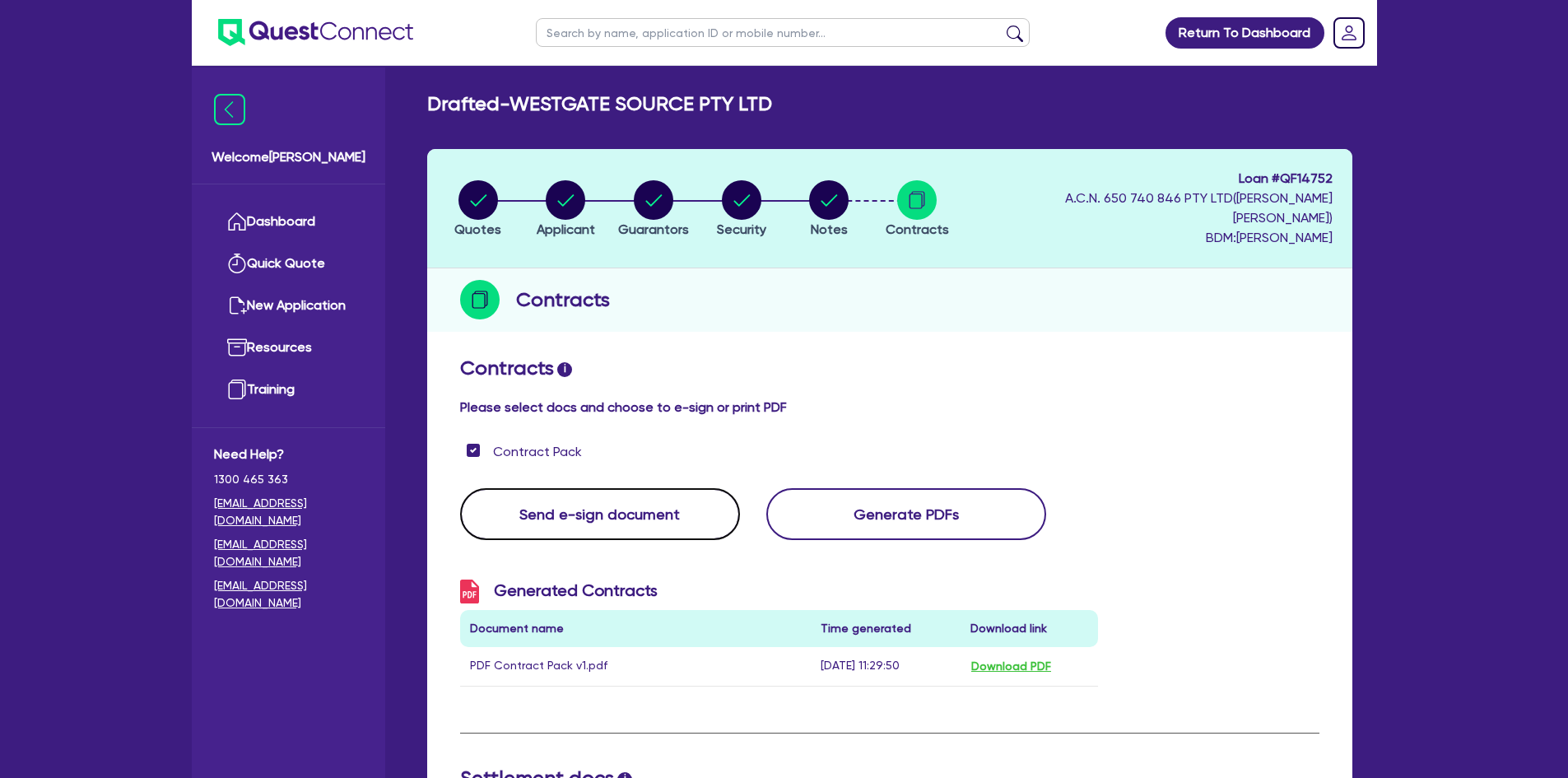
click at [724, 497] on button "Send e-sign document" at bounding box center [599, 513] width 279 height 52
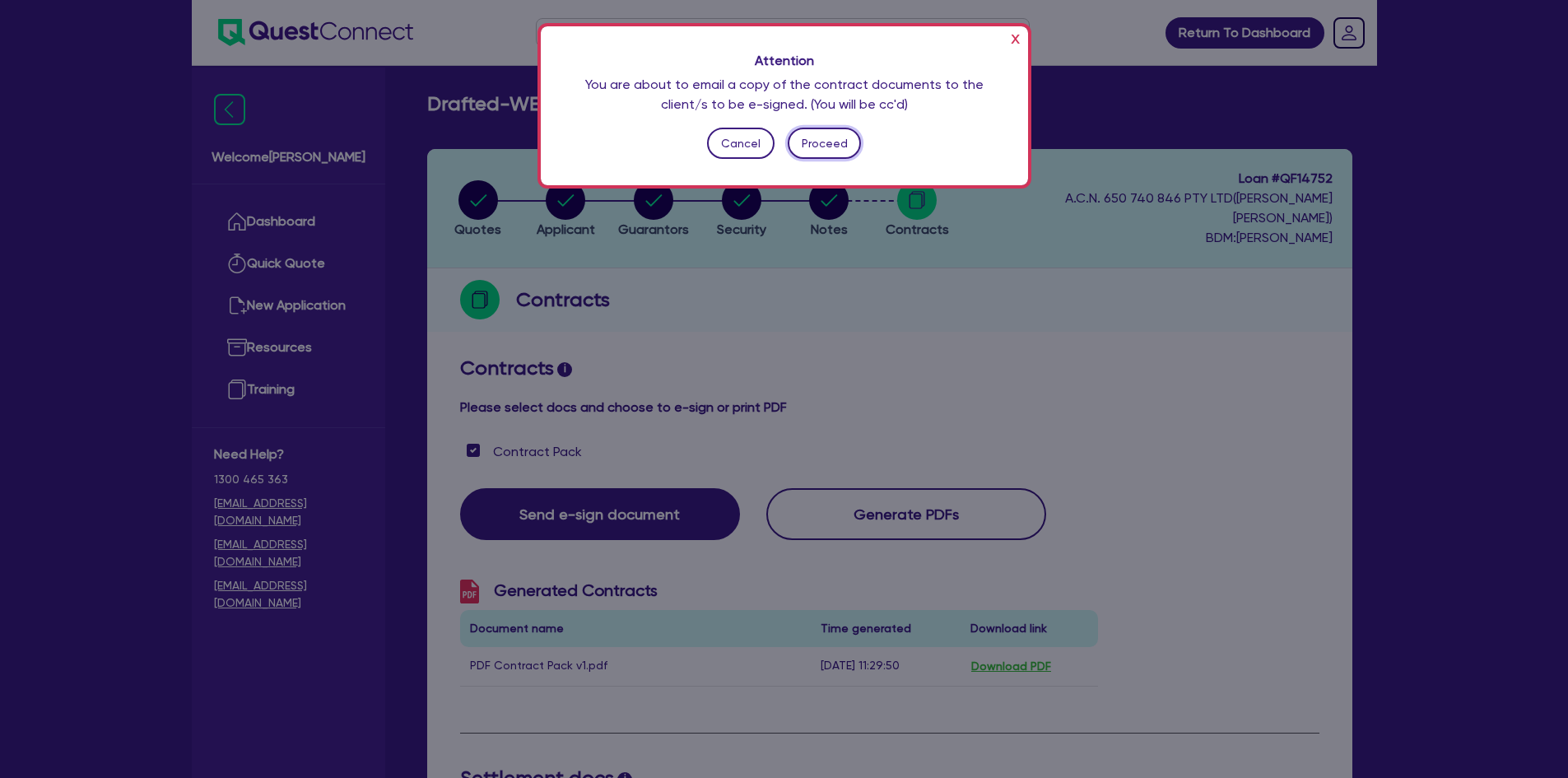
click at [837, 148] on button "Proceed" at bounding box center [824, 144] width 74 height 32
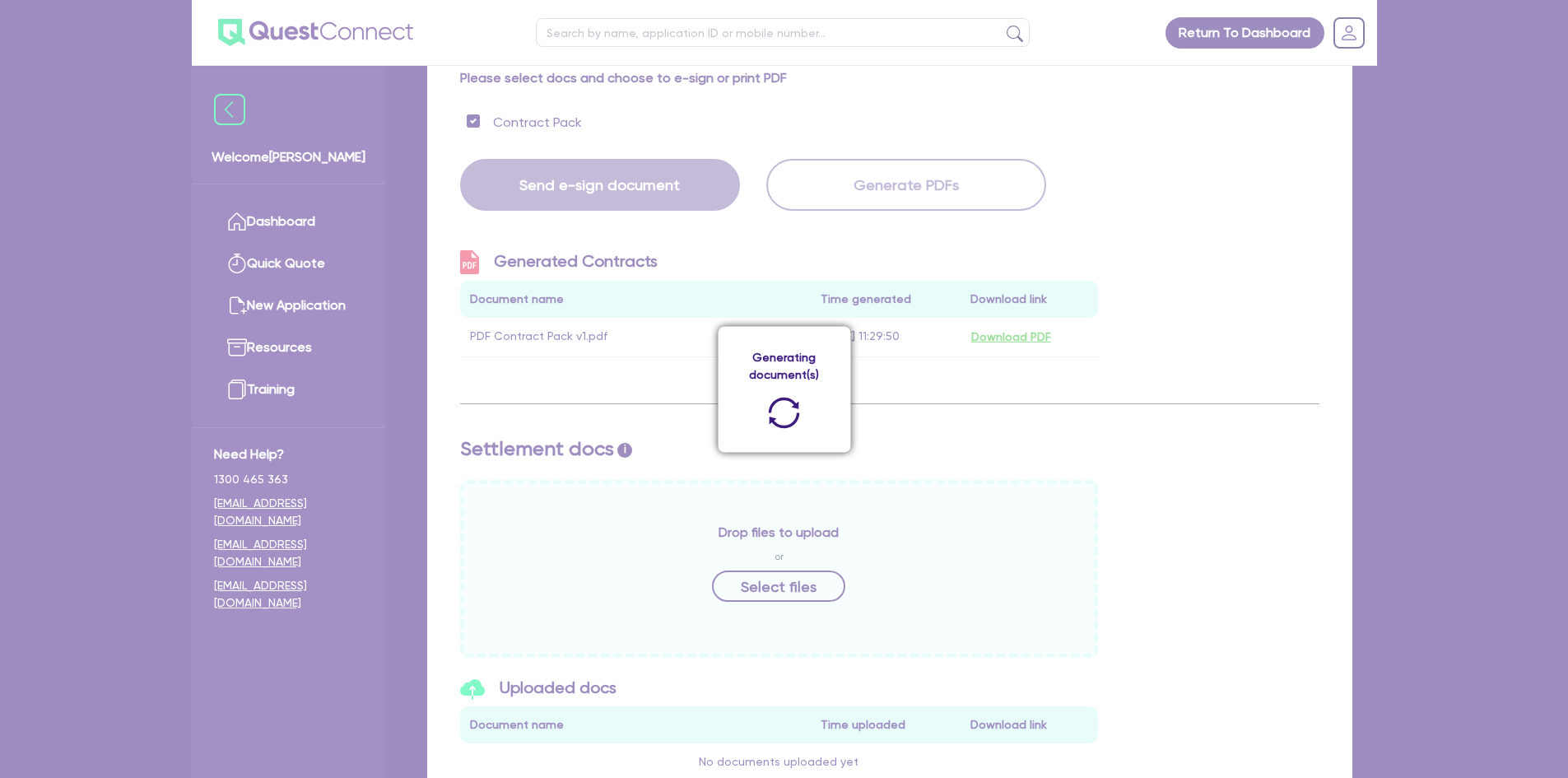
scroll to position [491, 0]
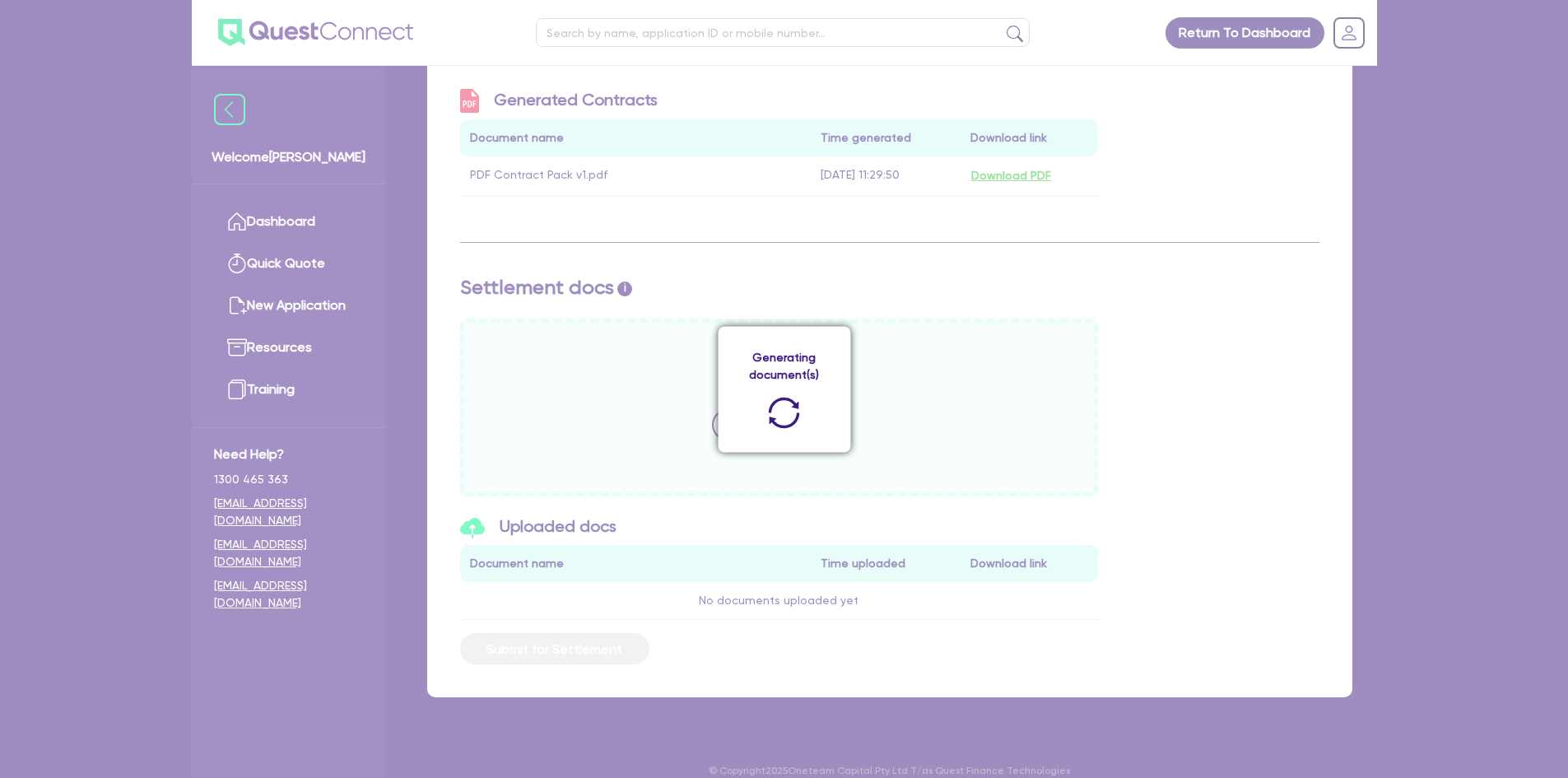
click at [135, 272] on div "Generating document(s)" at bounding box center [784, 389] width 1568 height 778
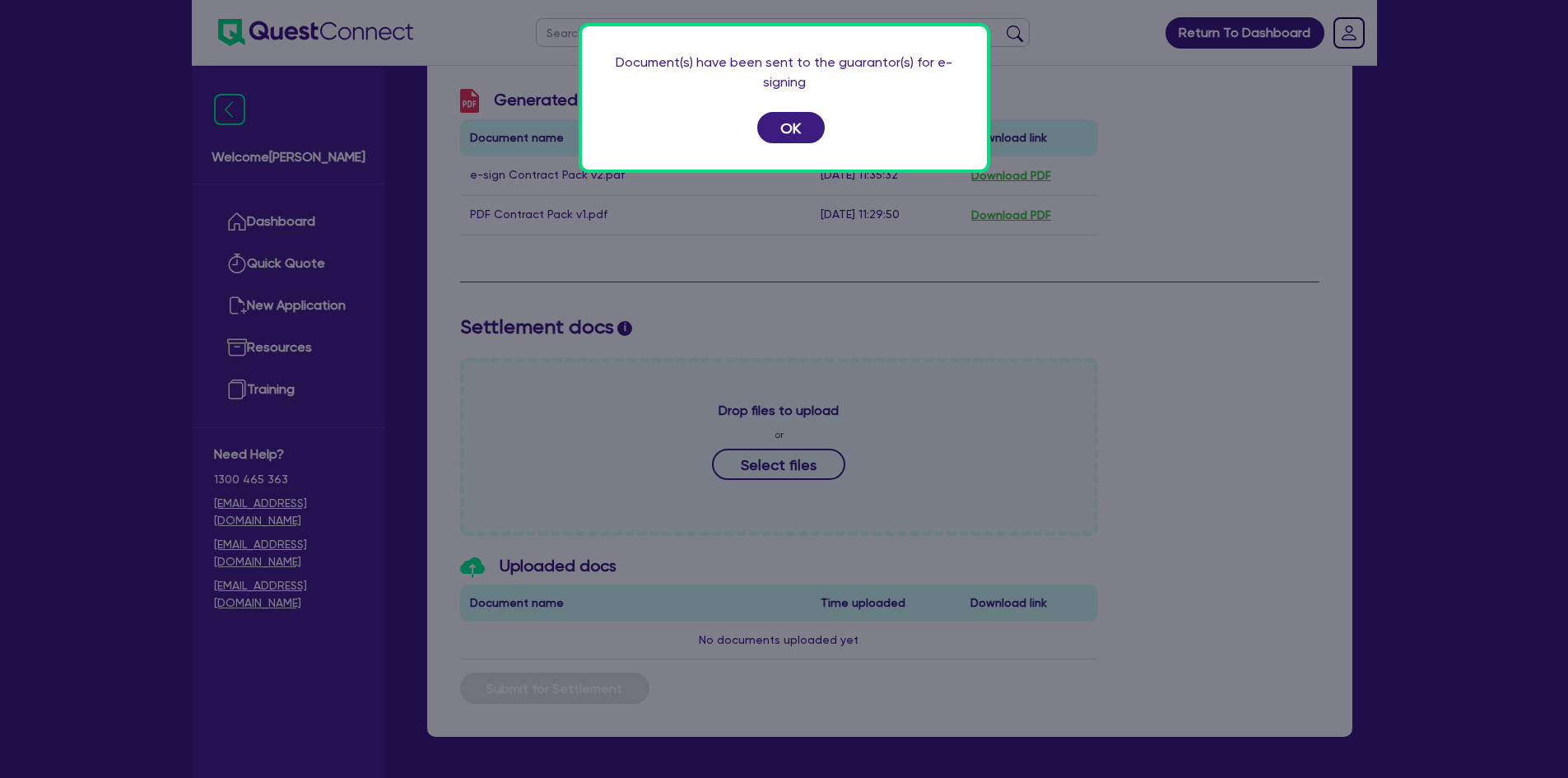
click at [108, 314] on div "Document(s) have been sent to the guarantor(s) for e-signing OK" at bounding box center [784, 389] width 1568 height 778
click at [788, 138] on button "OK" at bounding box center [790, 128] width 67 height 32
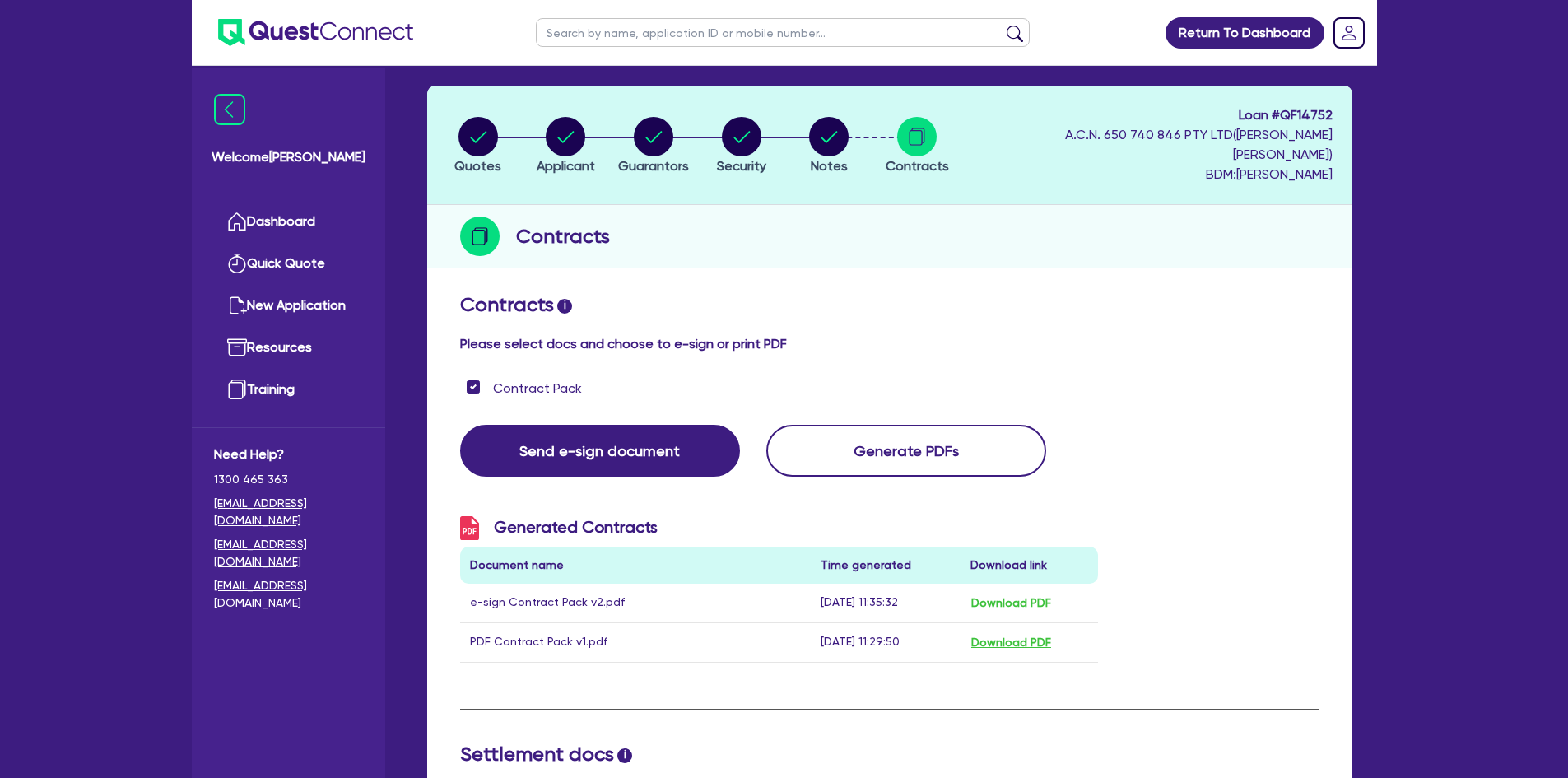
scroll to position [52, 0]
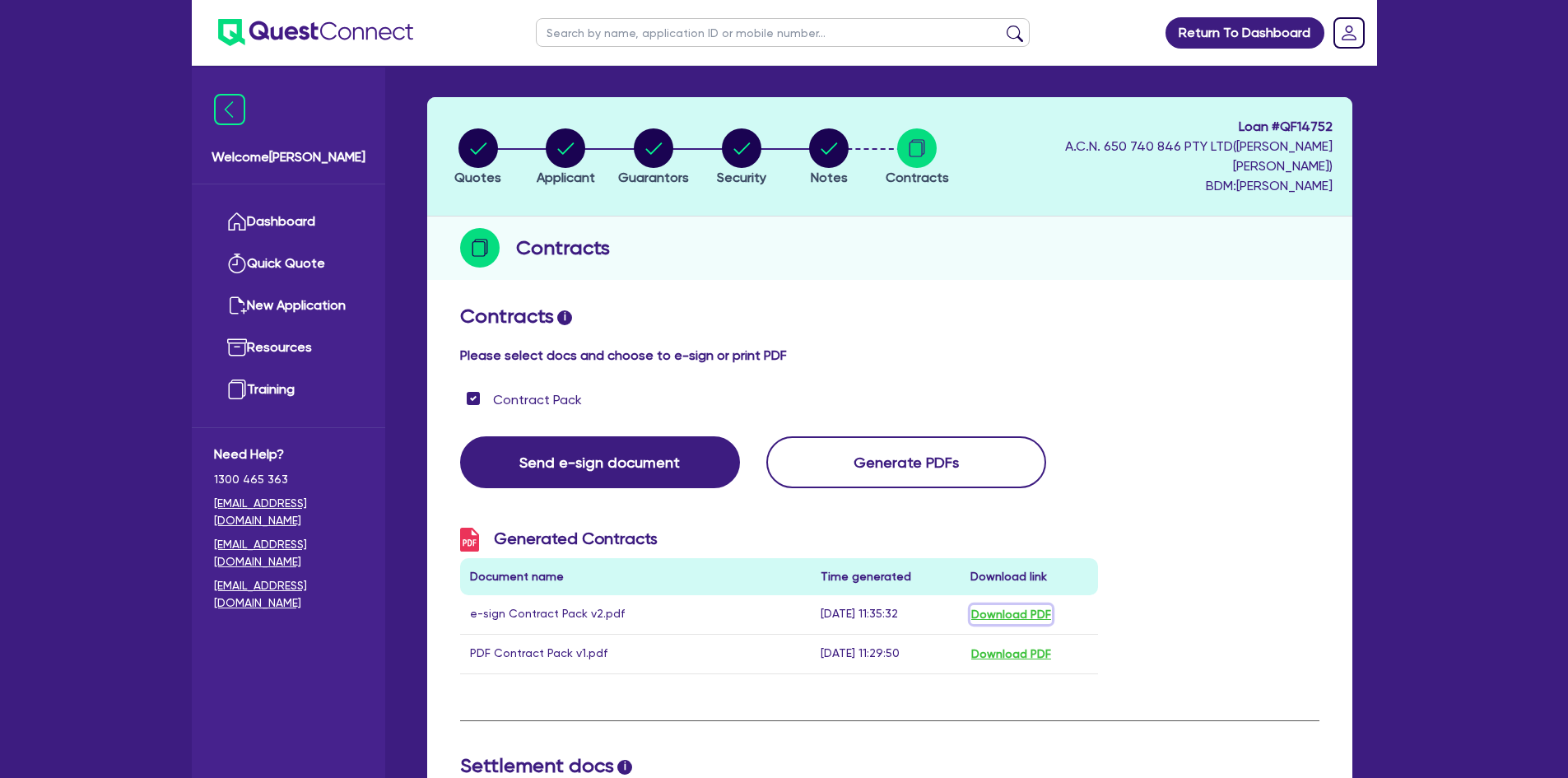
click at [1006, 605] on button "Download PDF" at bounding box center [1011, 615] width 81 height 19
